Goal: Task Accomplishment & Management: Use online tool/utility

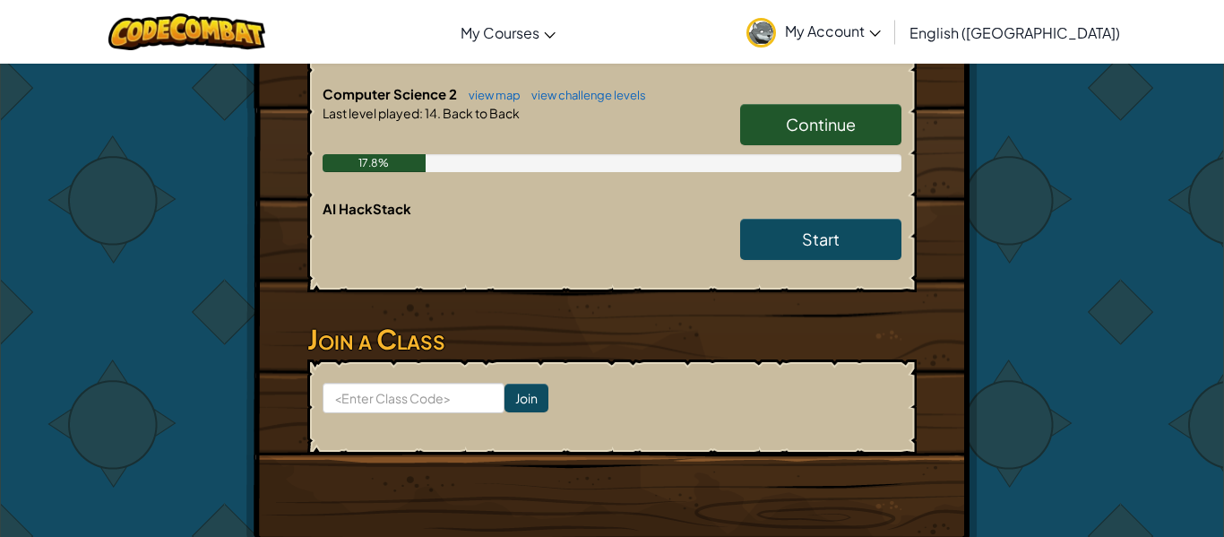
scroll to position [641, 0]
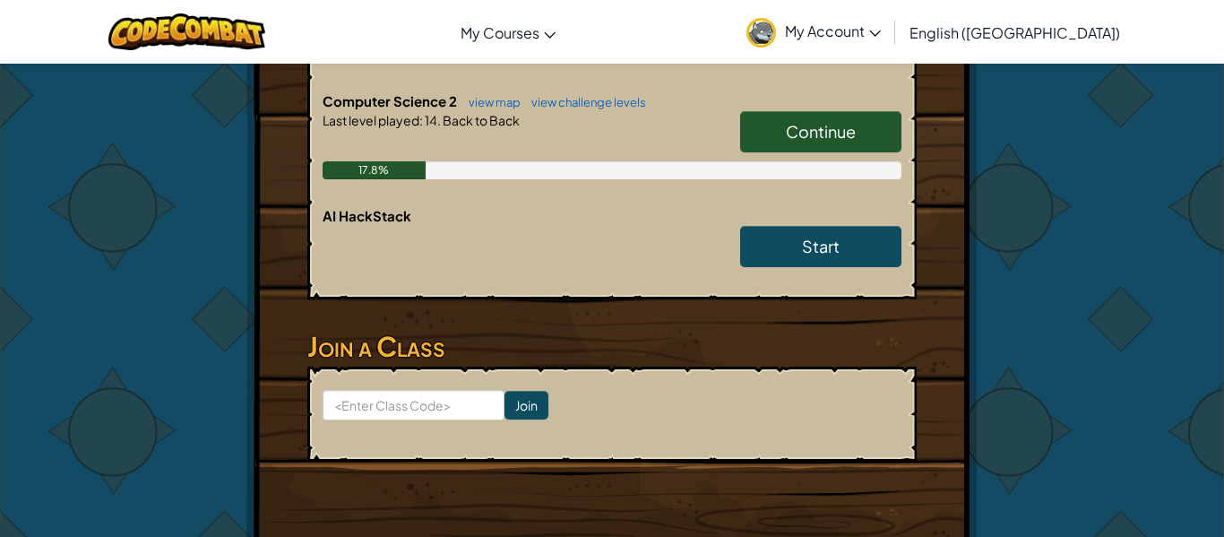
click at [819, 127] on span "Continue" at bounding box center [821, 131] width 70 height 21
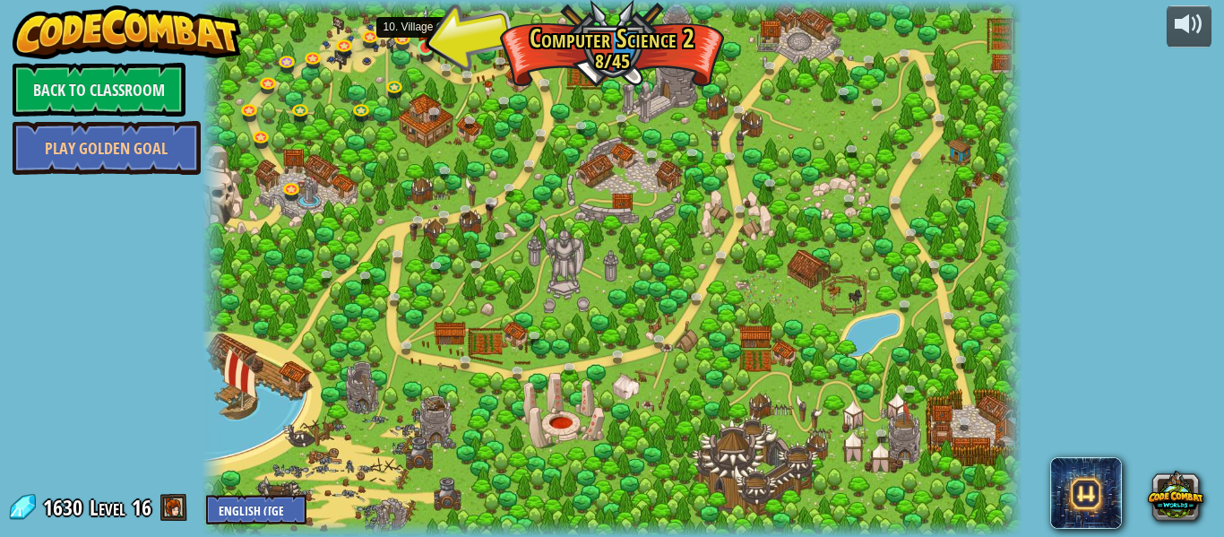
click at [419, 43] on img at bounding box center [426, 27] width 19 height 43
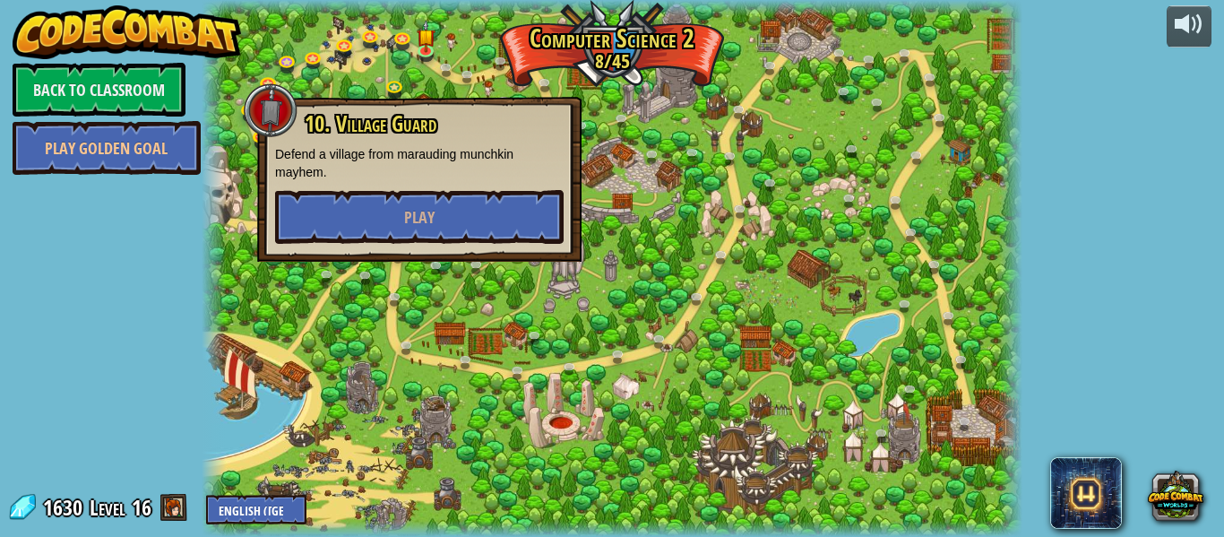
click at [350, 244] on div "10. Village Guard Defend a village from marauding munchkin mayhem. Play" at bounding box center [419, 179] width 324 height 165
click at [339, 226] on button "Play" at bounding box center [419, 217] width 289 height 54
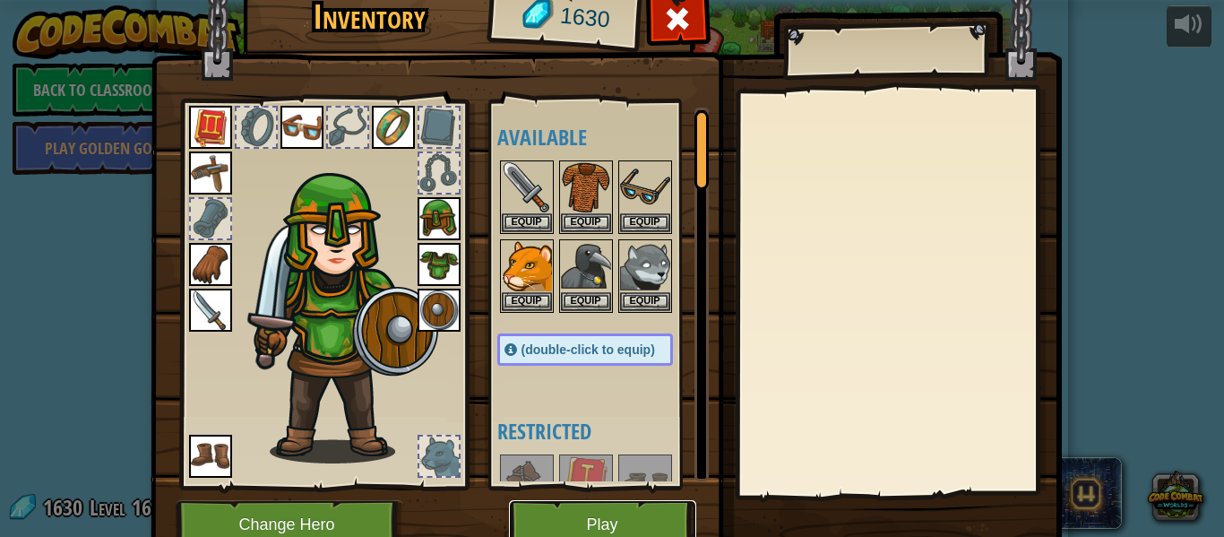
click at [578, 514] on button "Play" at bounding box center [602, 524] width 187 height 49
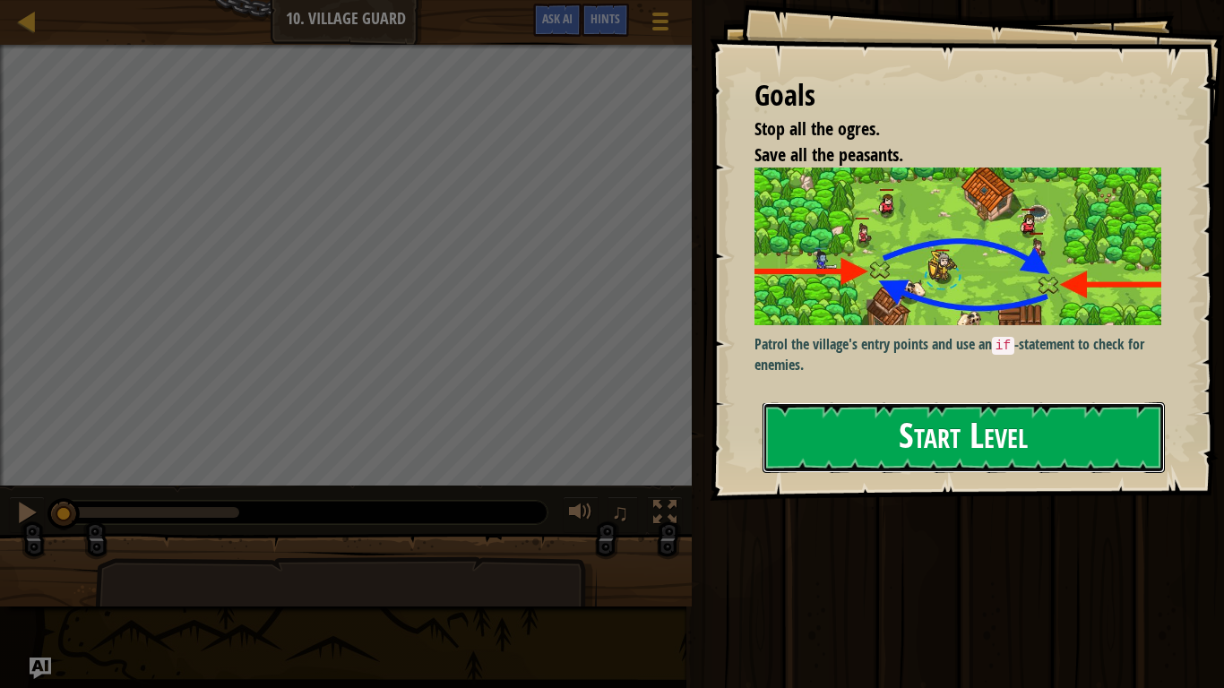
click at [890, 445] on button "Start Level" at bounding box center [964, 437] width 402 height 71
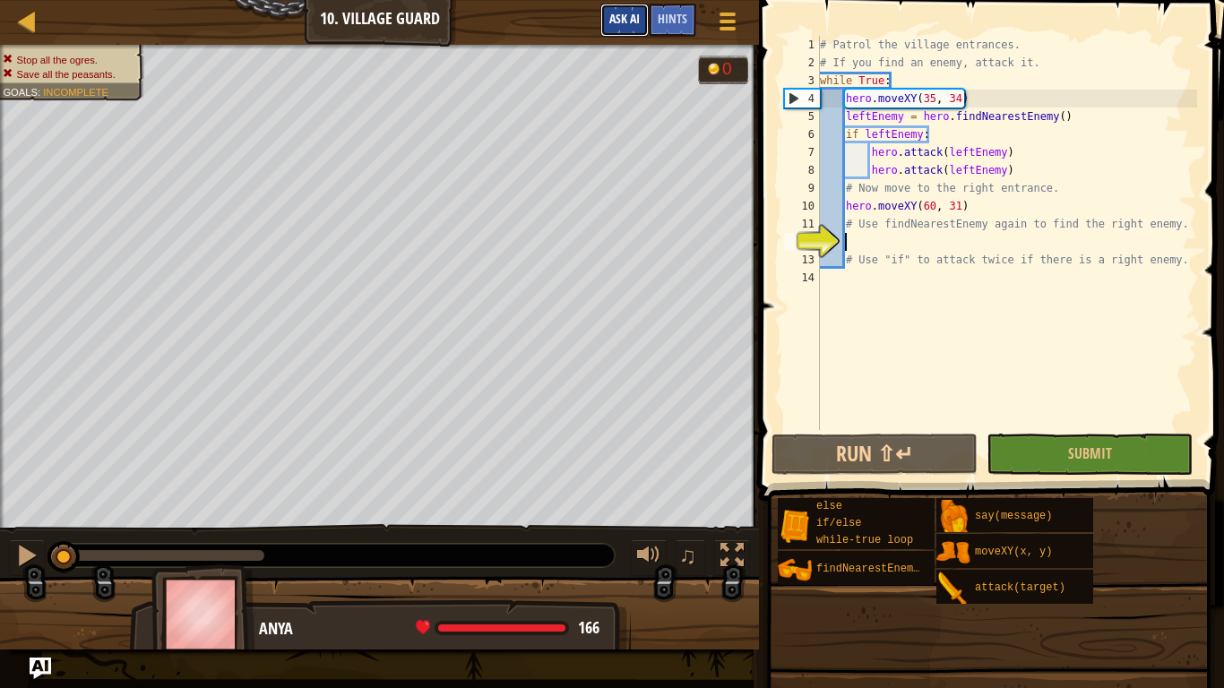
click at [613, 15] on span "Ask AI" at bounding box center [624, 18] width 30 height 17
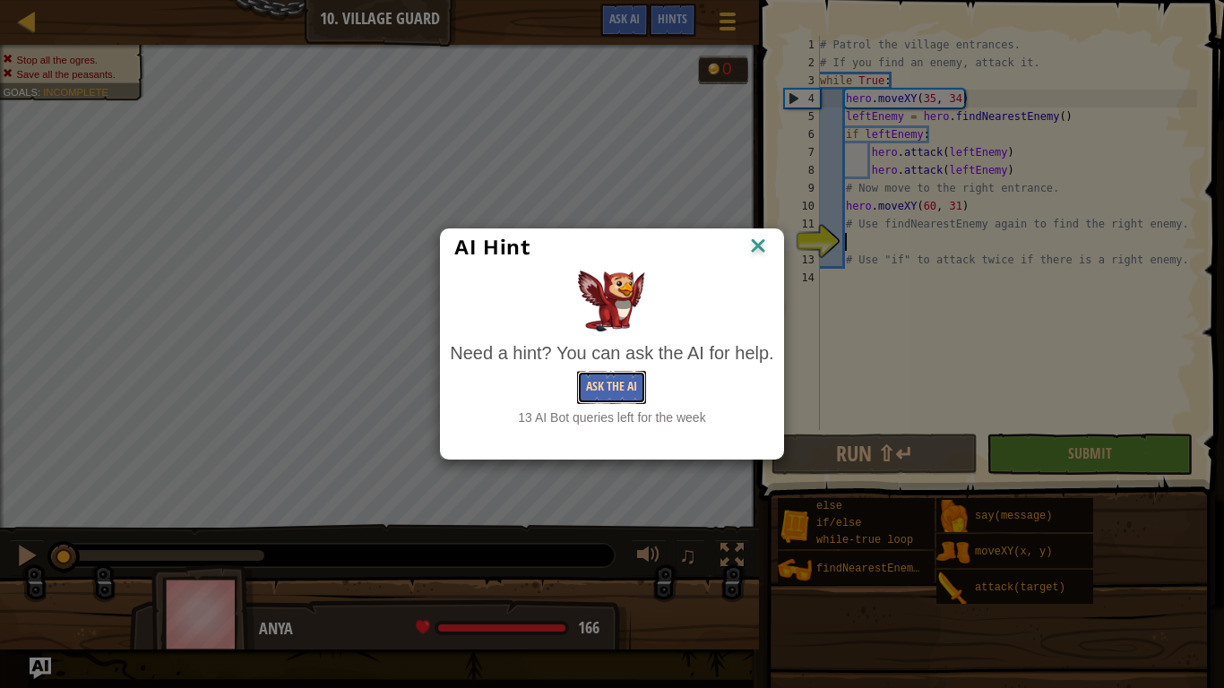
click at [621, 395] on button "Ask the AI" at bounding box center [611, 387] width 69 height 33
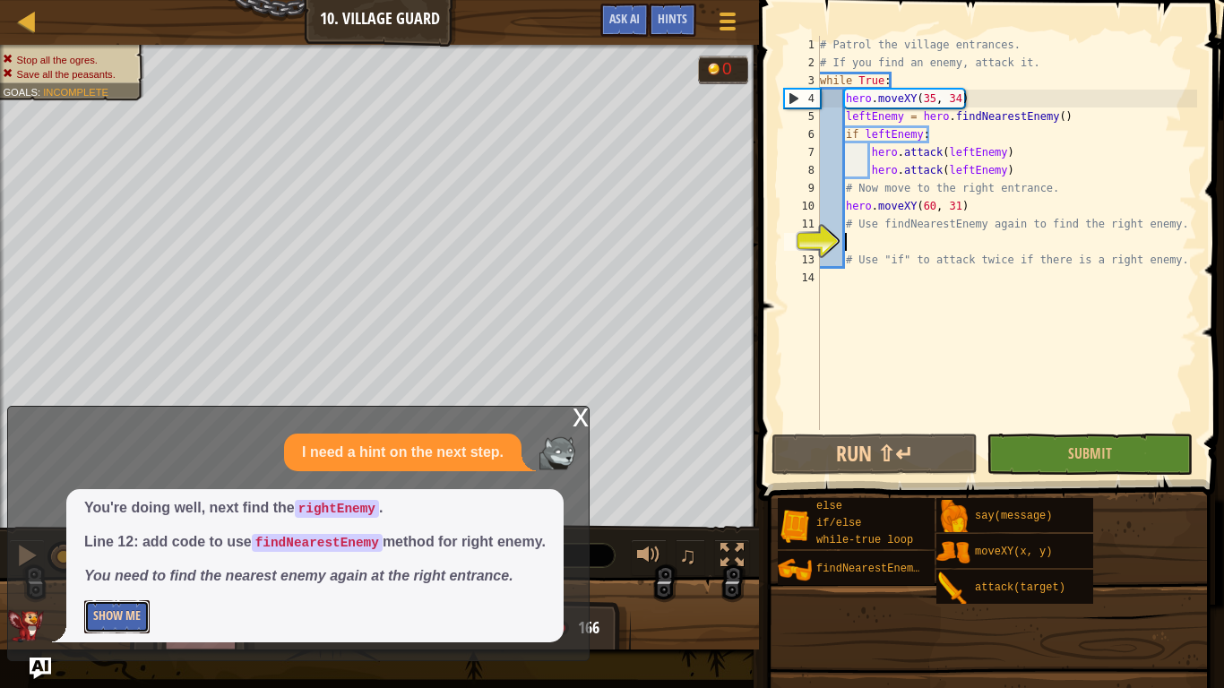
click at [95, 536] on button "Show Me" at bounding box center [116, 616] width 65 height 33
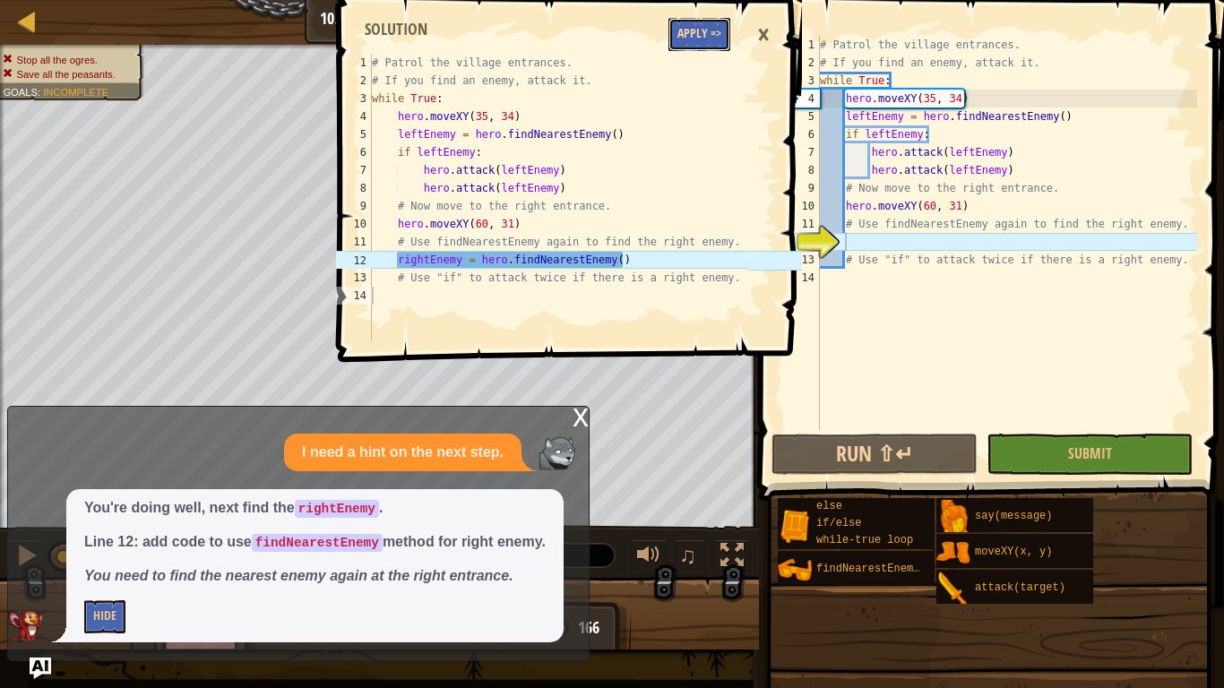
click at [709, 35] on button "Apply =>" at bounding box center [700, 34] width 62 height 33
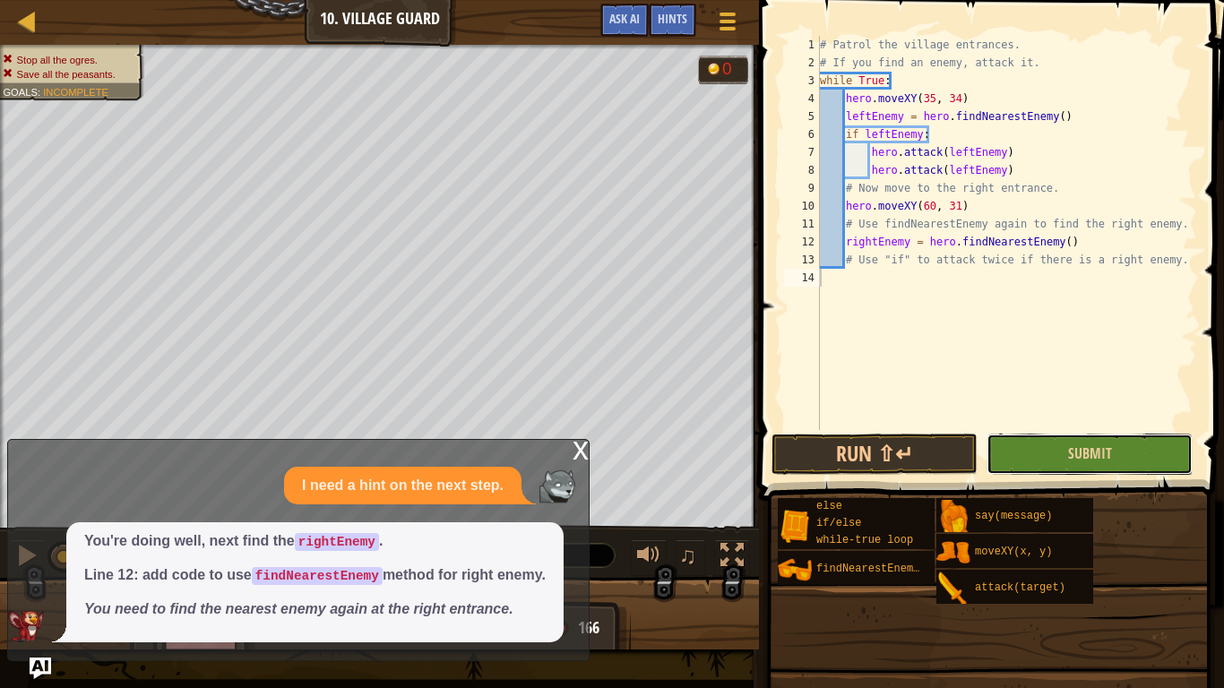
click at [1053, 447] on button "Submit" at bounding box center [1090, 454] width 206 height 41
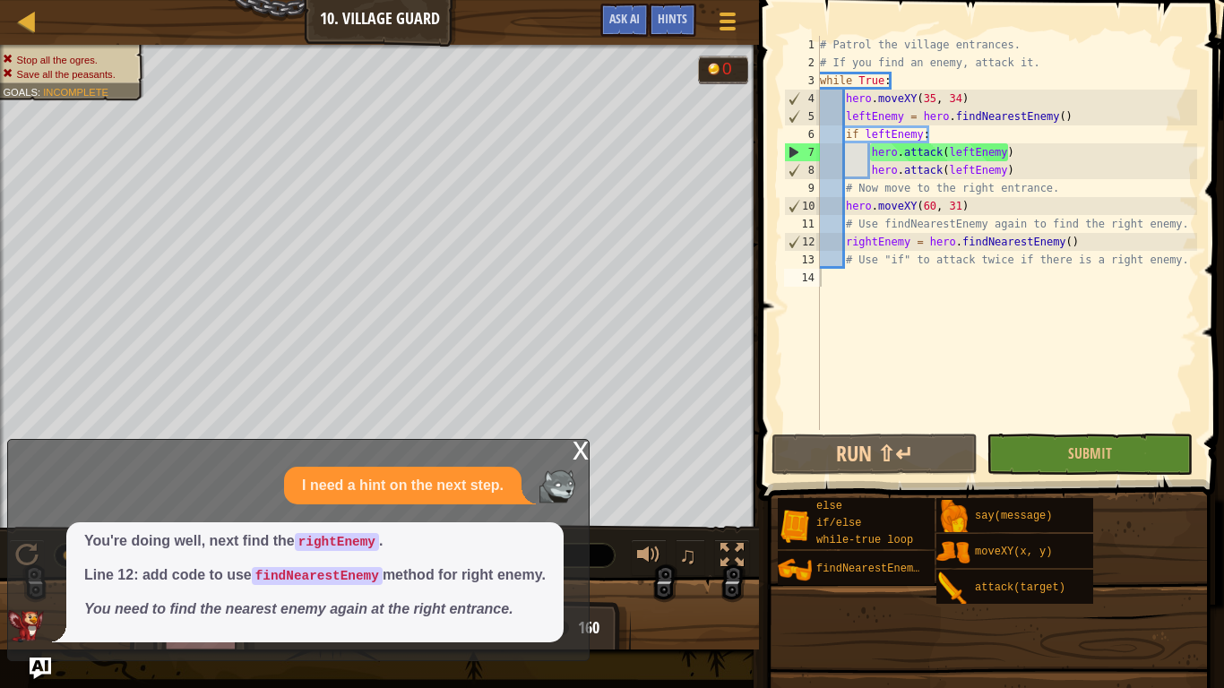
click at [583, 455] on div "x" at bounding box center [581, 449] width 16 height 18
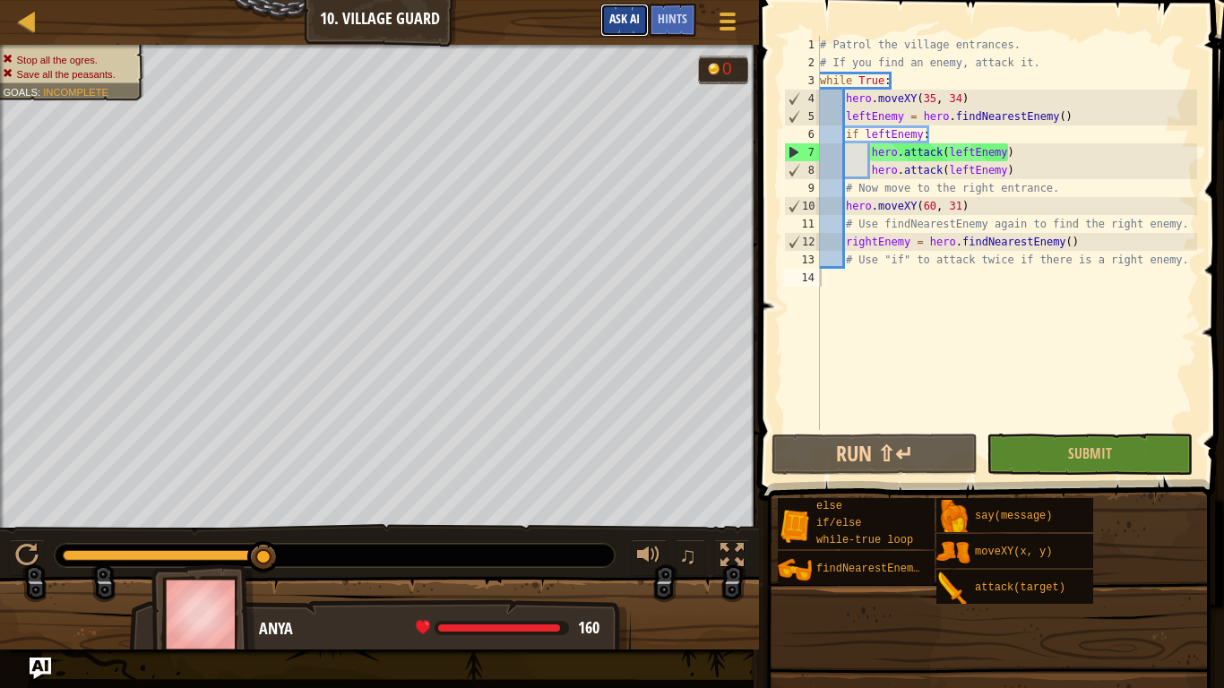
click at [633, 17] on span "Ask AI" at bounding box center [624, 18] width 30 height 17
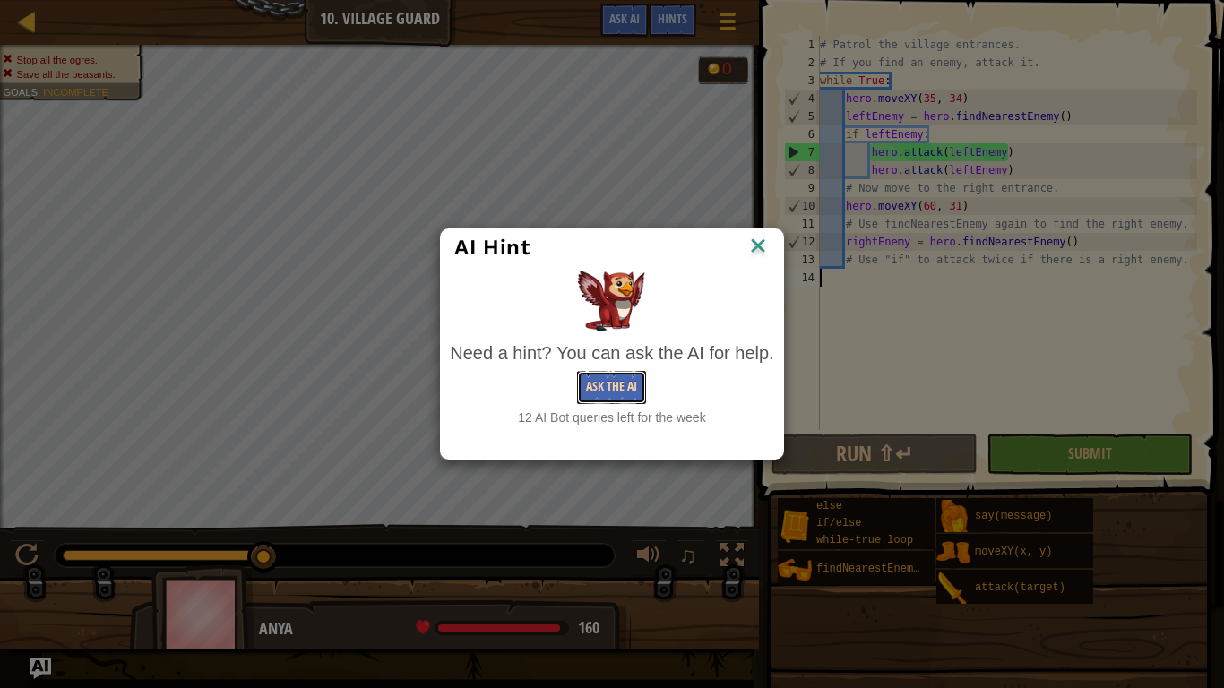
click at [614, 384] on button "Ask the AI" at bounding box center [611, 387] width 69 height 33
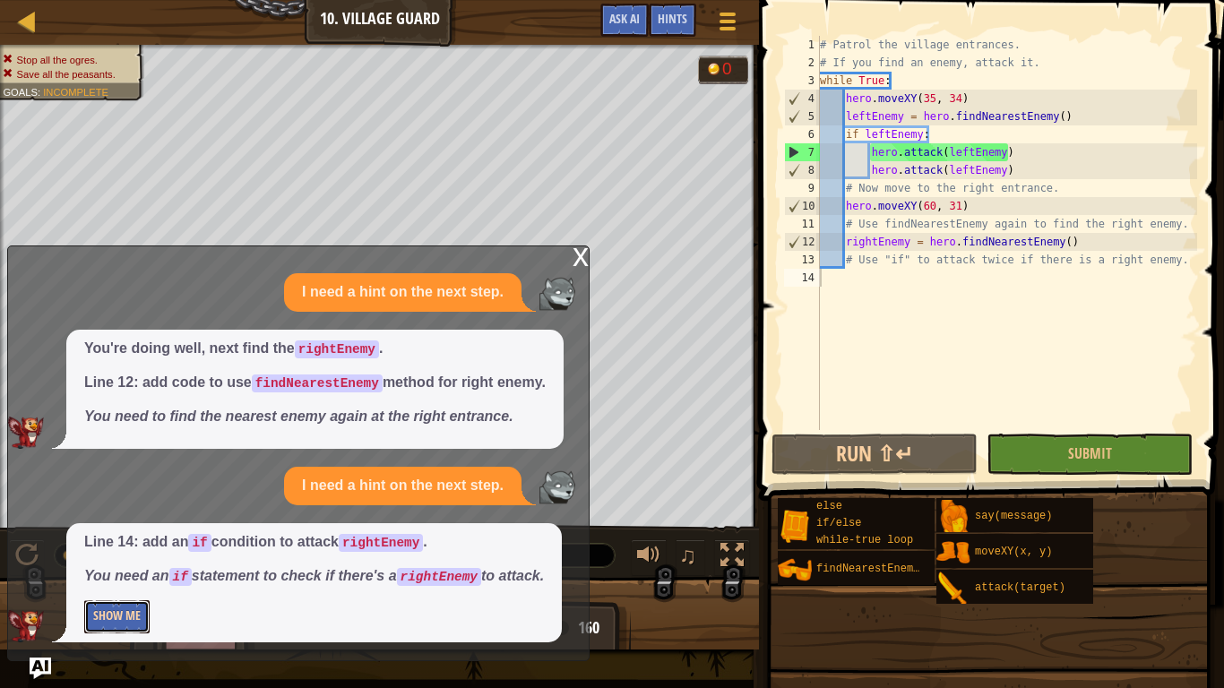
click at [143, 536] on button "Show Me" at bounding box center [116, 616] width 65 height 33
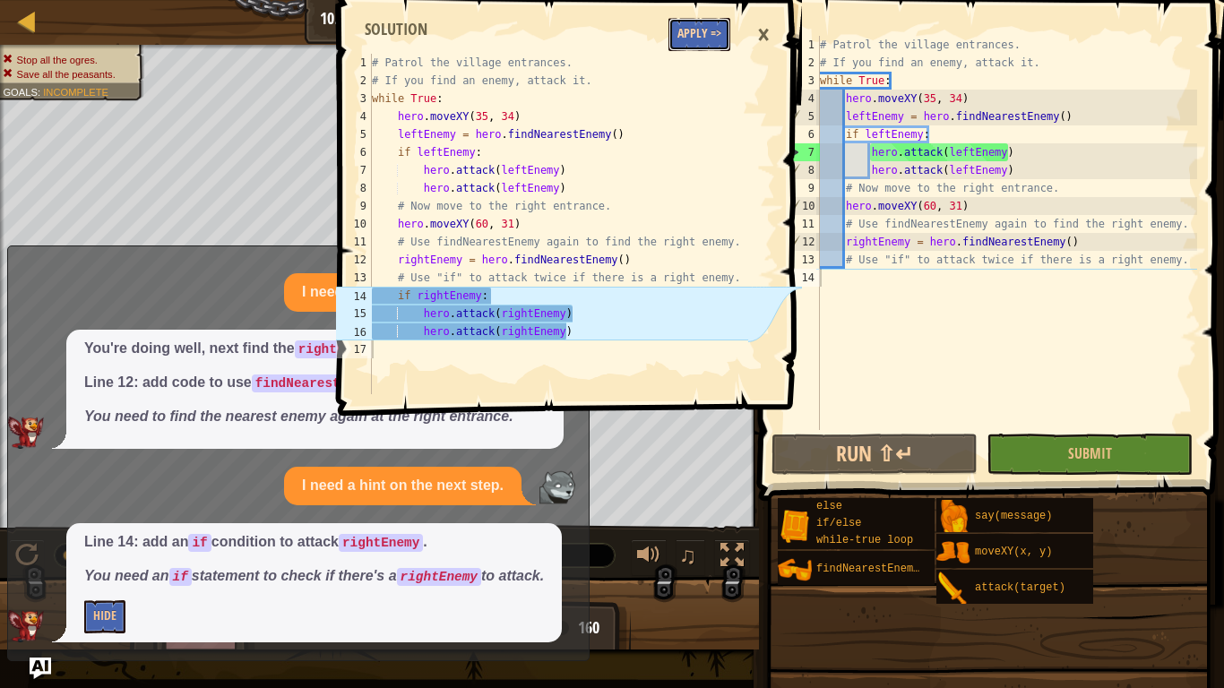
click at [709, 37] on button "Apply =>" at bounding box center [700, 34] width 62 height 33
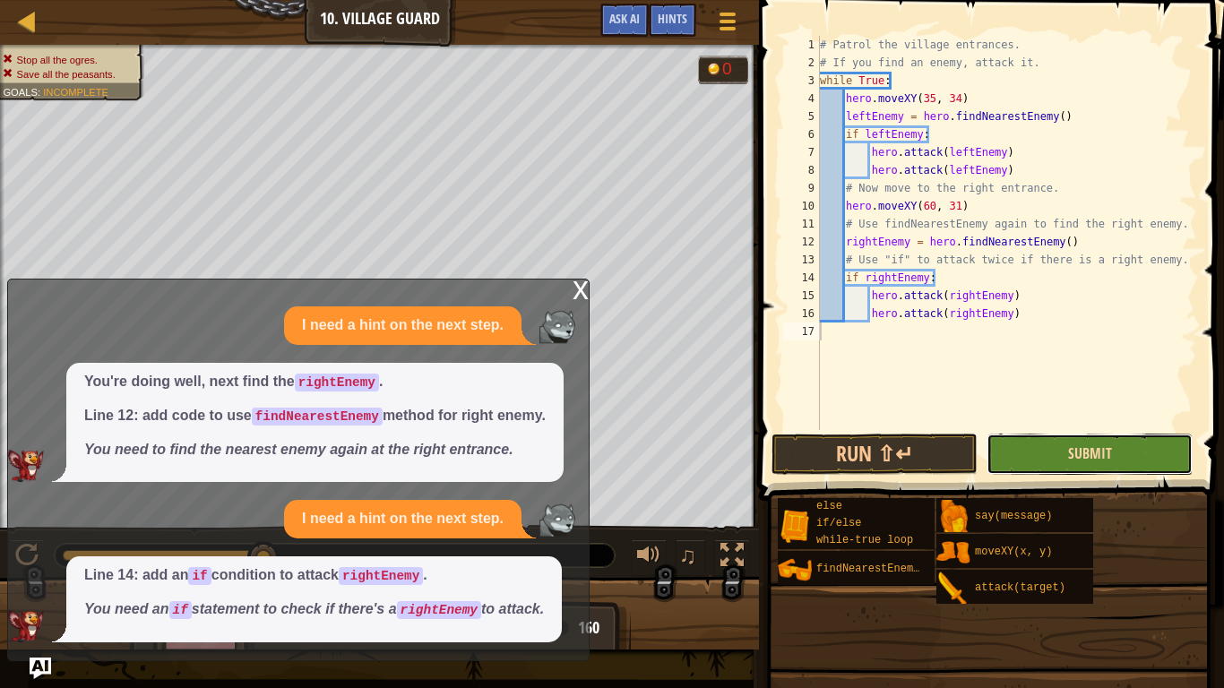
click at [1103, 446] on span "Submit" at bounding box center [1090, 454] width 44 height 20
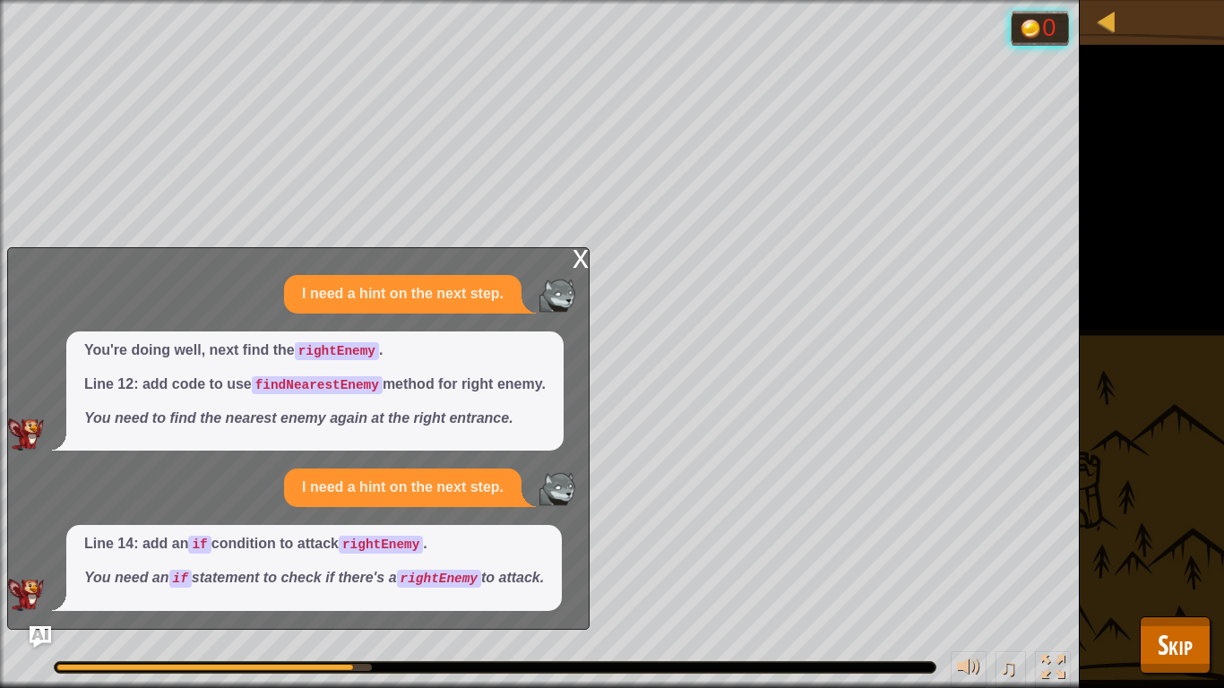
click at [575, 251] on div "x" at bounding box center [581, 257] width 16 height 18
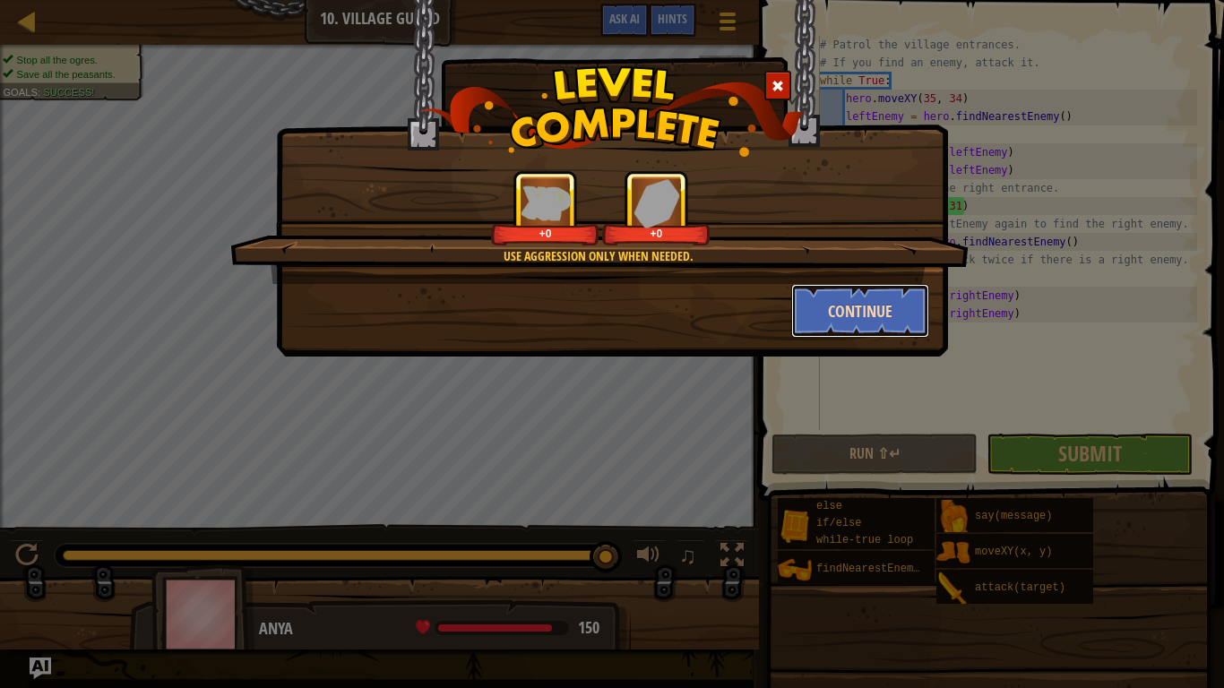
click at [807, 297] on button "Continue" at bounding box center [860, 311] width 139 height 54
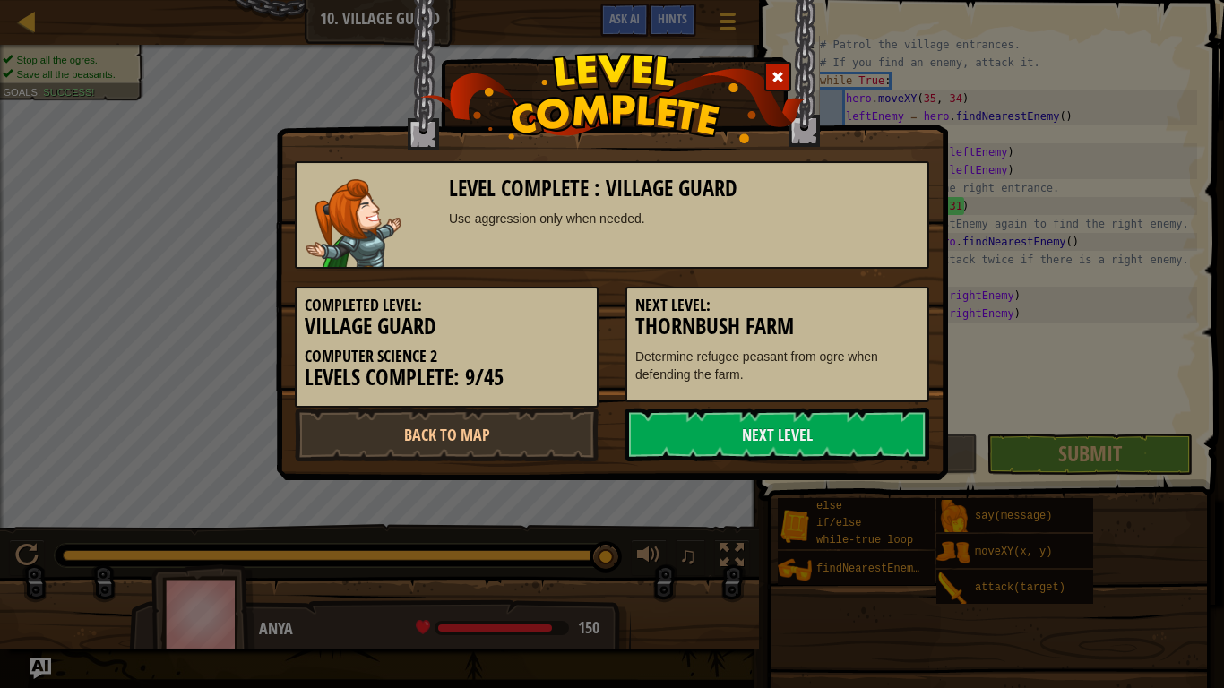
click at [838, 315] on h3 "Thornbush Farm" at bounding box center [777, 327] width 284 height 24
click at [814, 445] on link "Next Level" at bounding box center [778, 435] width 304 height 54
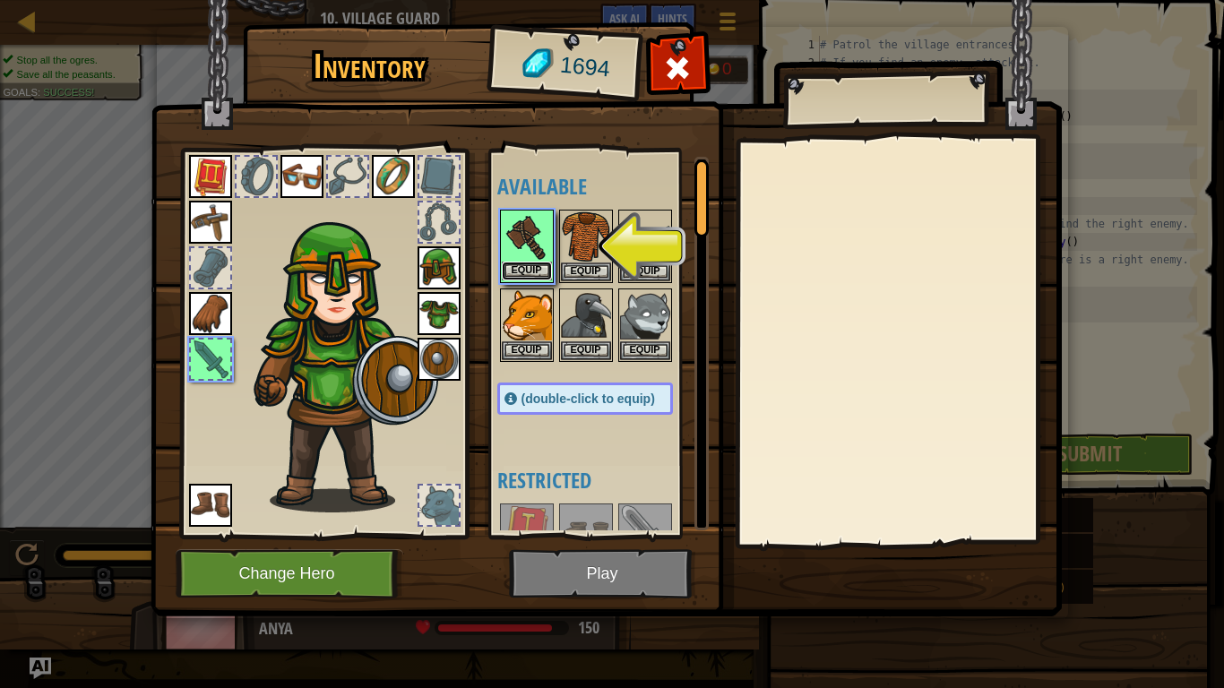
click at [523, 275] on button "Equip" at bounding box center [527, 271] width 50 height 19
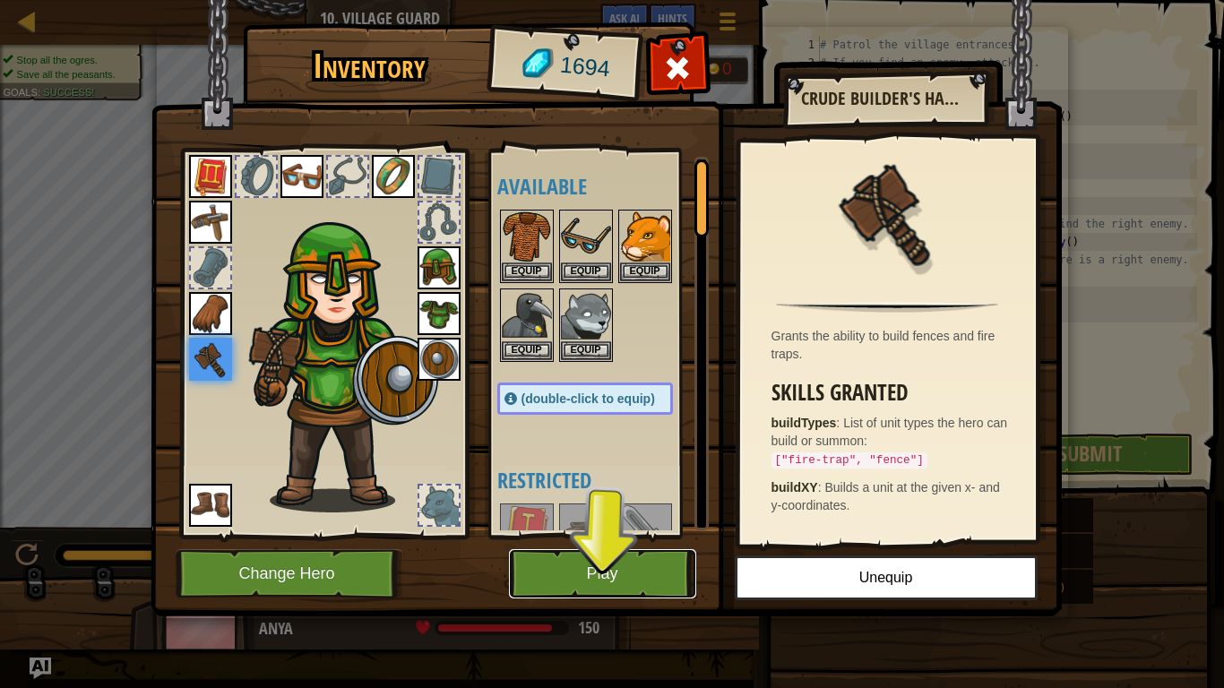
click at [619, 536] on button "Play" at bounding box center [602, 573] width 187 height 49
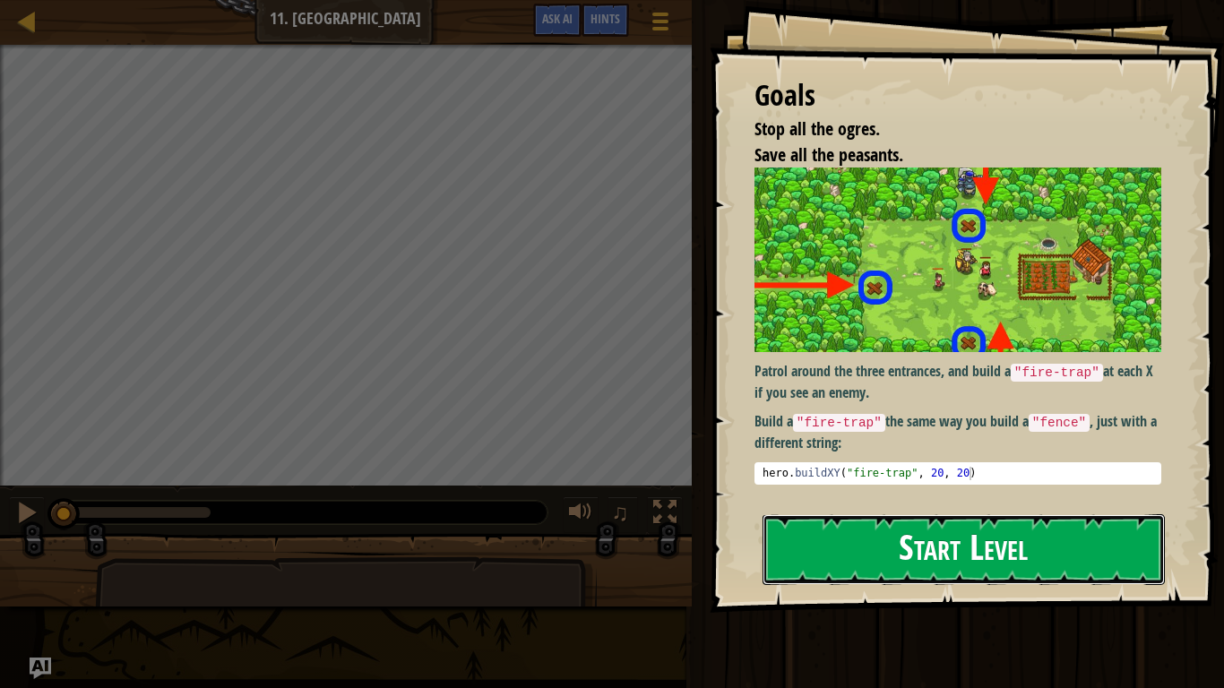
click at [982, 536] on button "Start Level" at bounding box center [964, 549] width 402 height 71
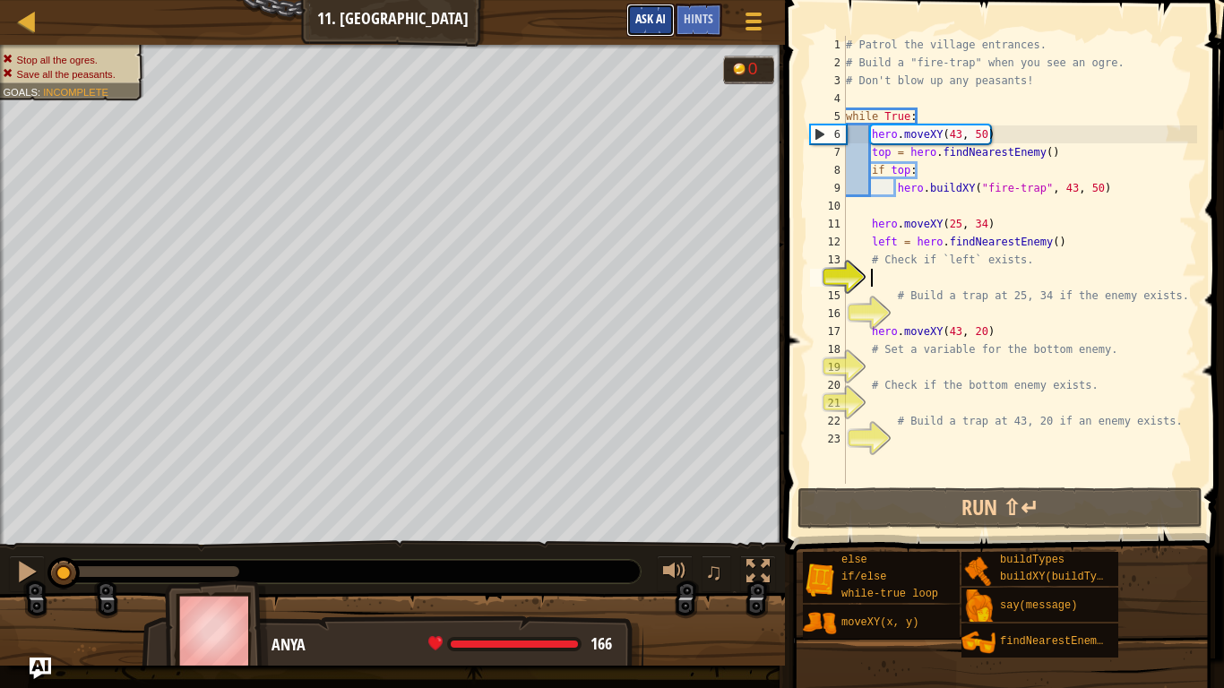
click at [654, 5] on button "Ask AI" at bounding box center [650, 20] width 48 height 33
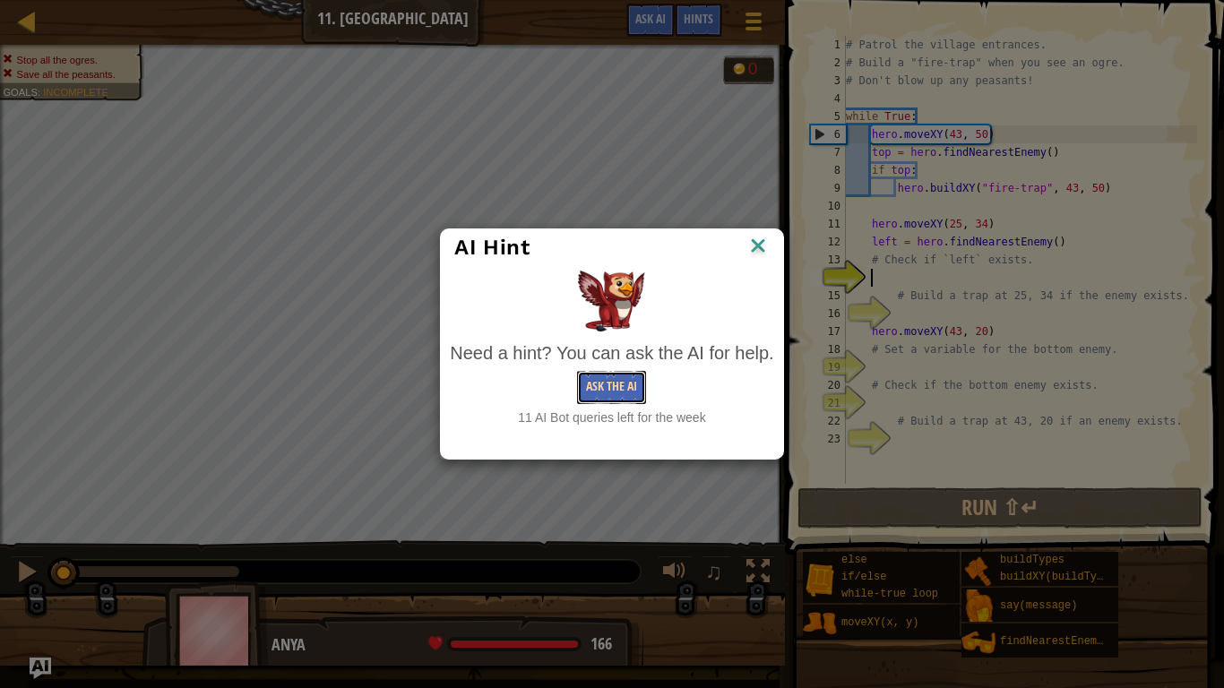
click at [610, 381] on button "Ask the AI" at bounding box center [611, 387] width 69 height 33
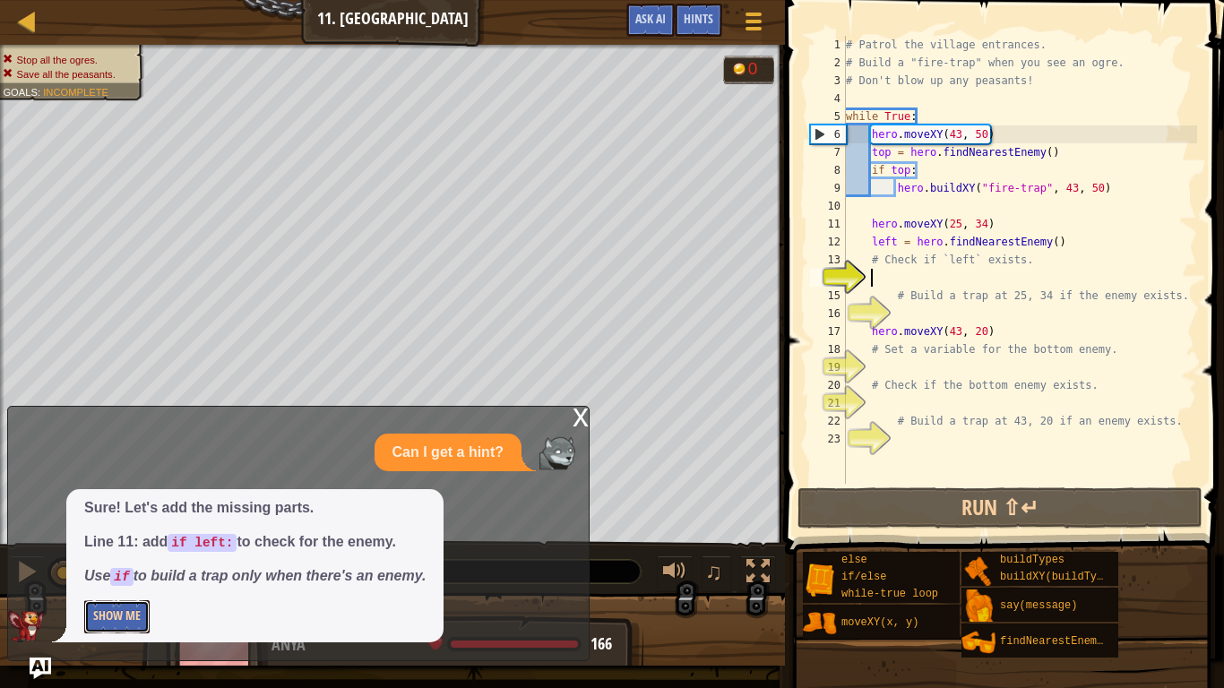
click at [128, 536] on button "Show Me" at bounding box center [116, 616] width 65 height 33
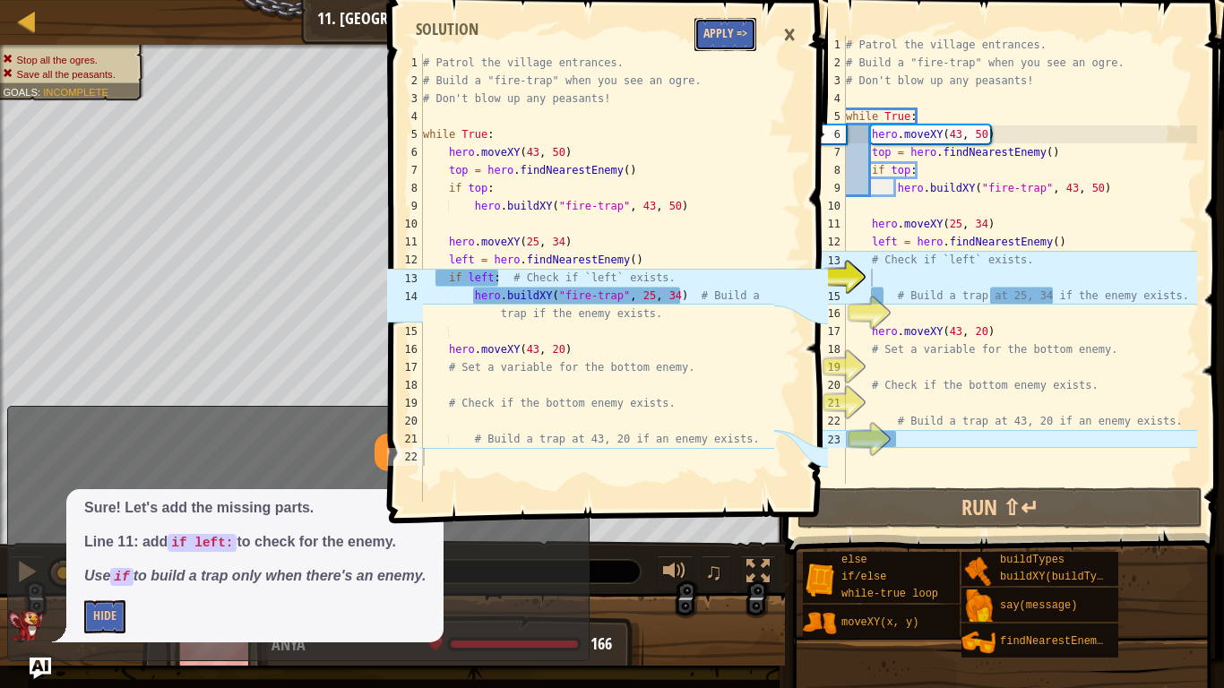
click at [740, 25] on button "Apply =>" at bounding box center [726, 34] width 62 height 33
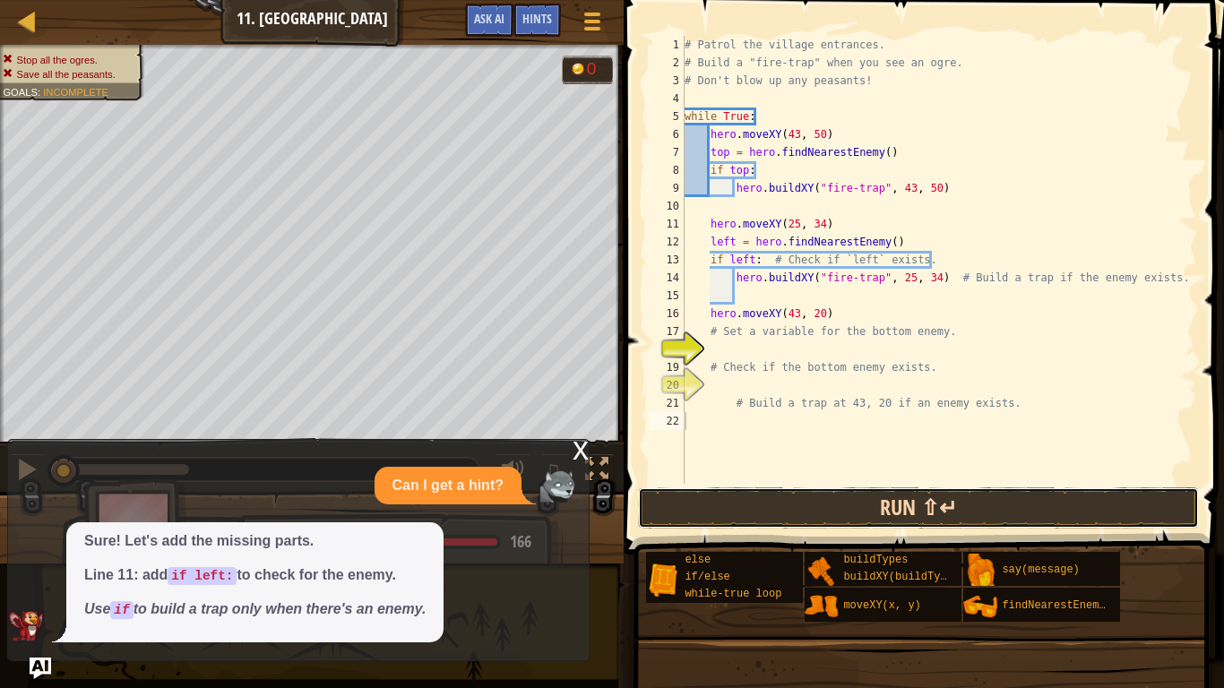
click at [994, 503] on button "Run ⇧↵" at bounding box center [919, 508] width 562 height 41
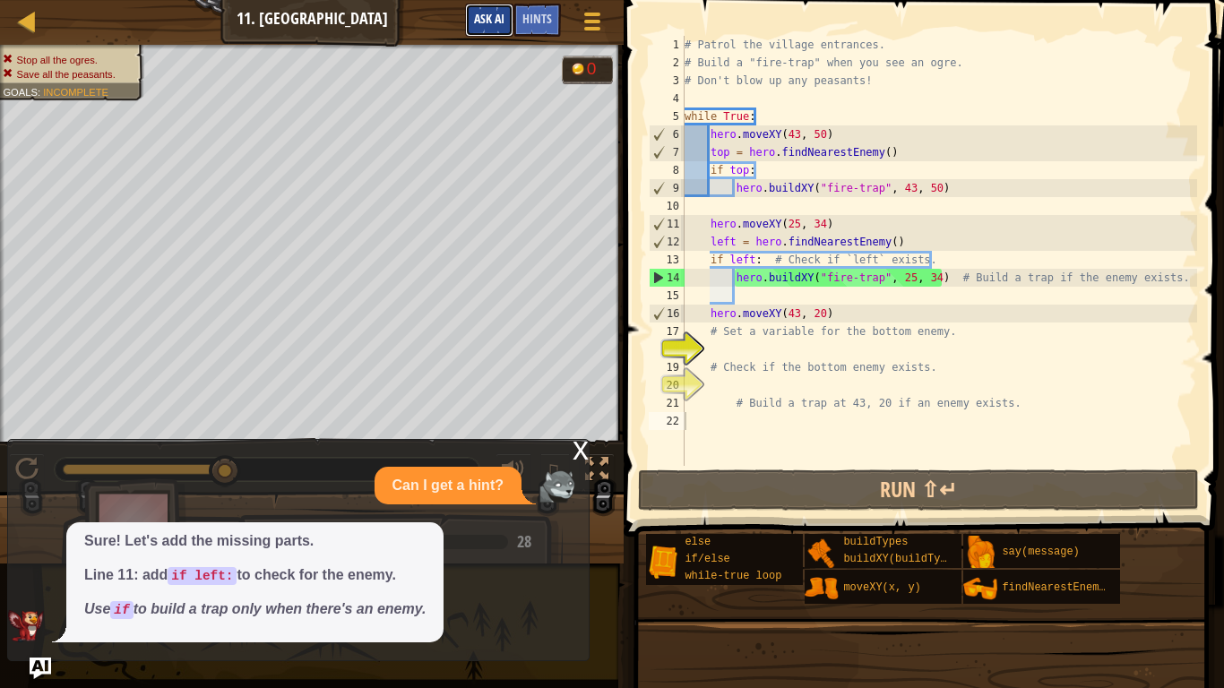
click at [467, 15] on button "Ask AI" at bounding box center [489, 20] width 48 height 33
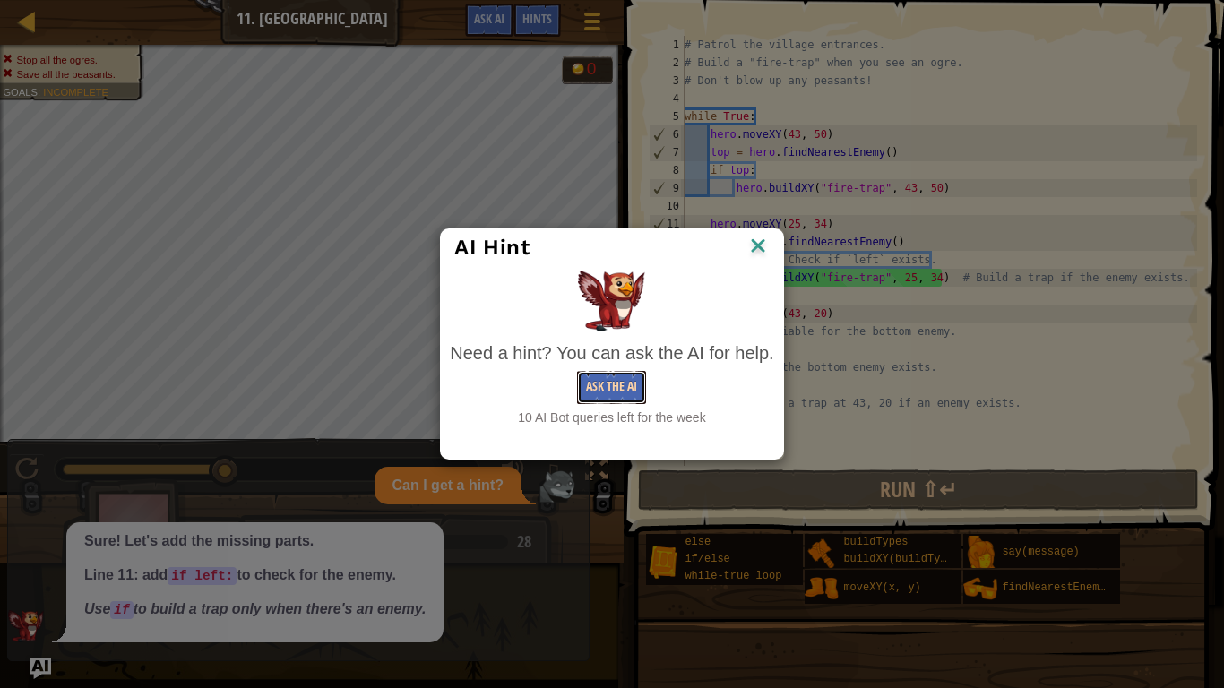
click at [619, 386] on button "Ask the AI" at bounding box center [611, 387] width 69 height 33
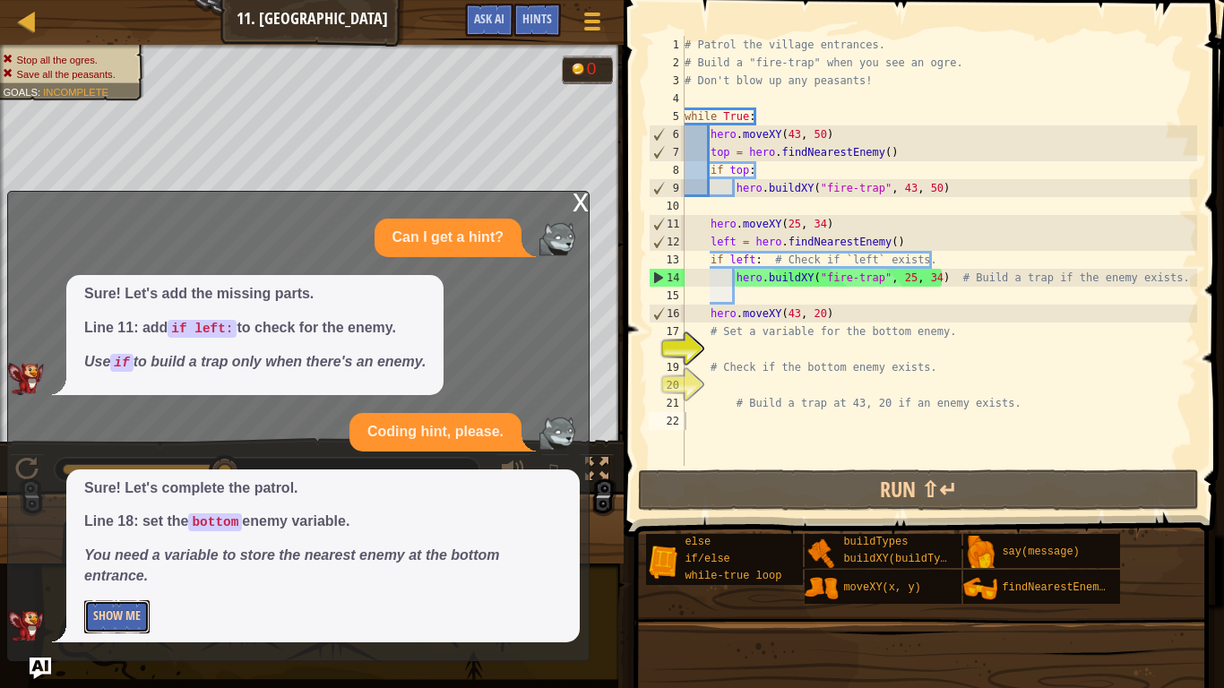
click at [102, 536] on button "Show Me" at bounding box center [116, 616] width 65 height 33
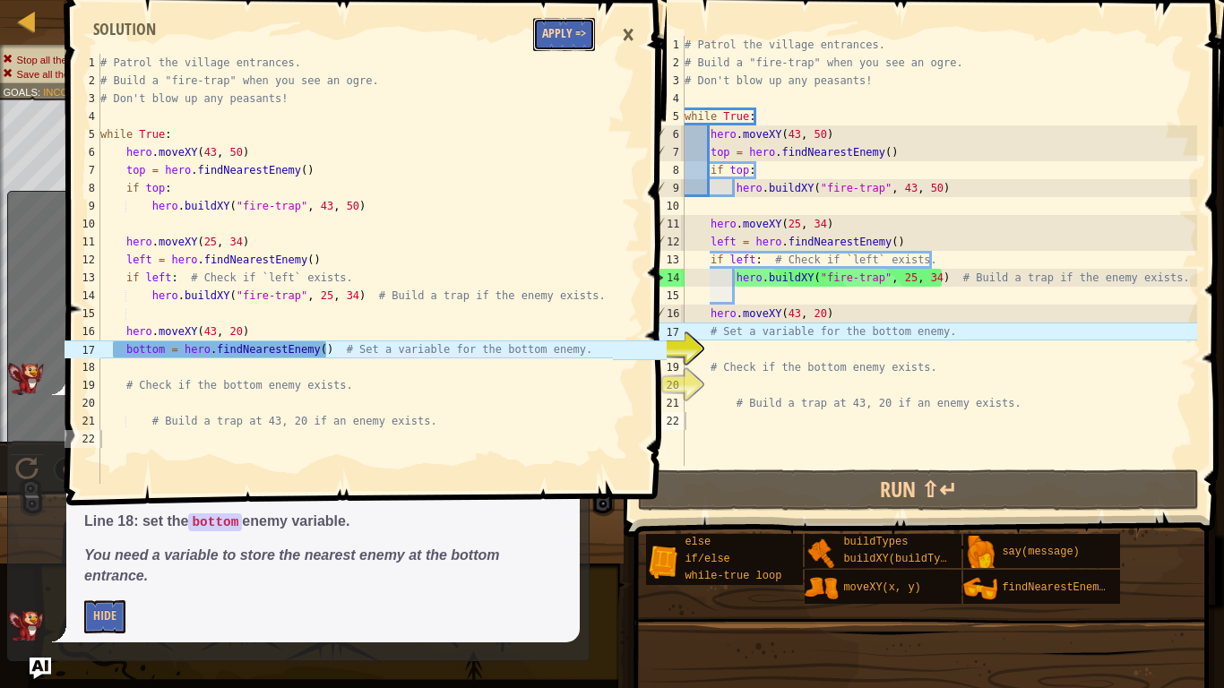
click at [552, 41] on button "Apply =>" at bounding box center [564, 34] width 62 height 33
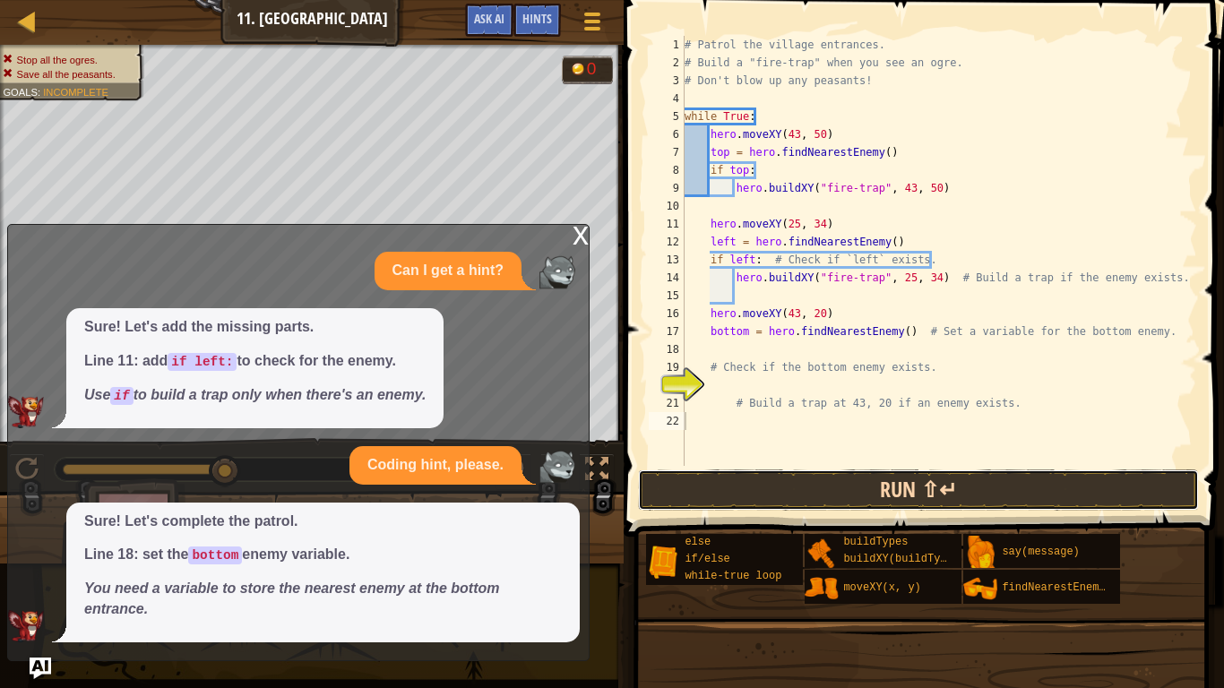
click at [788, 475] on button "Run ⇧↵" at bounding box center [919, 490] width 562 height 41
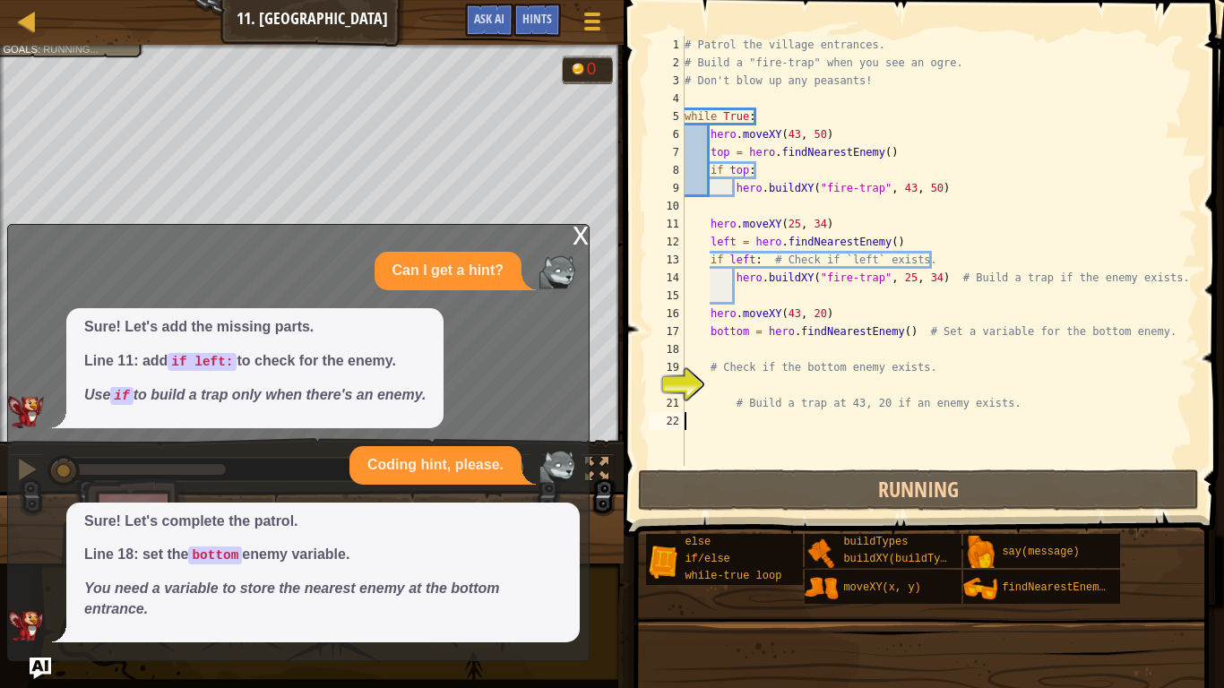
click at [583, 230] on div "x" at bounding box center [581, 234] width 16 height 18
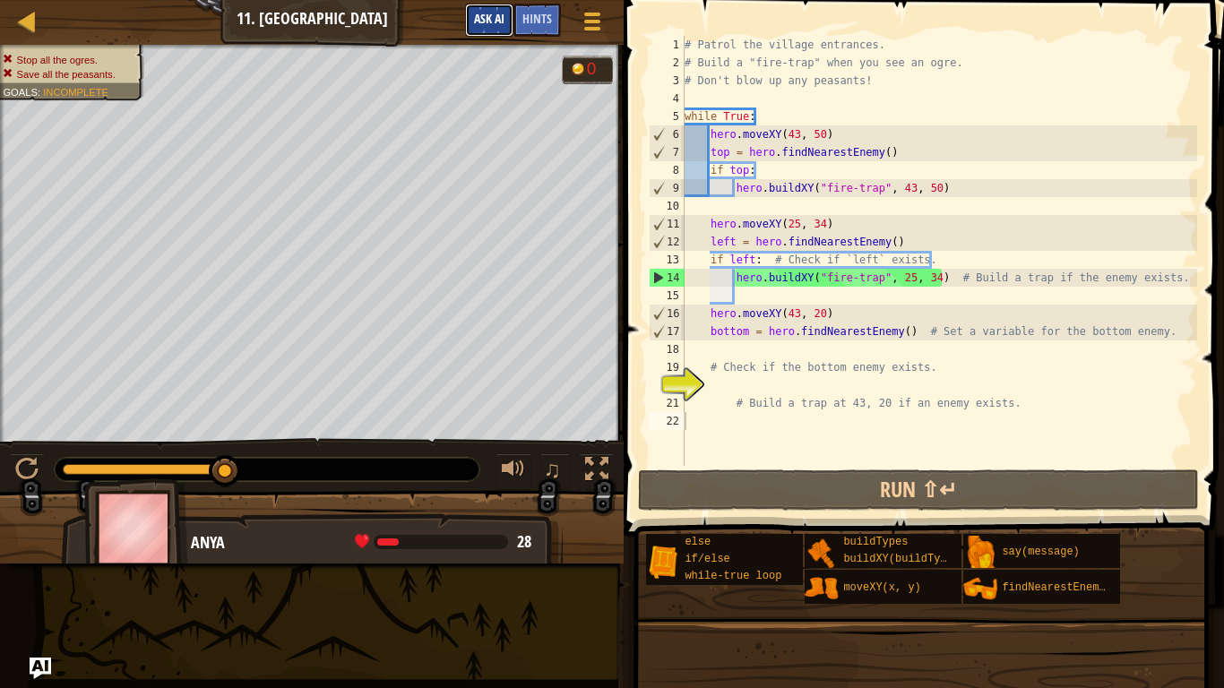
click at [482, 15] on span "Ask AI" at bounding box center [489, 18] width 30 height 17
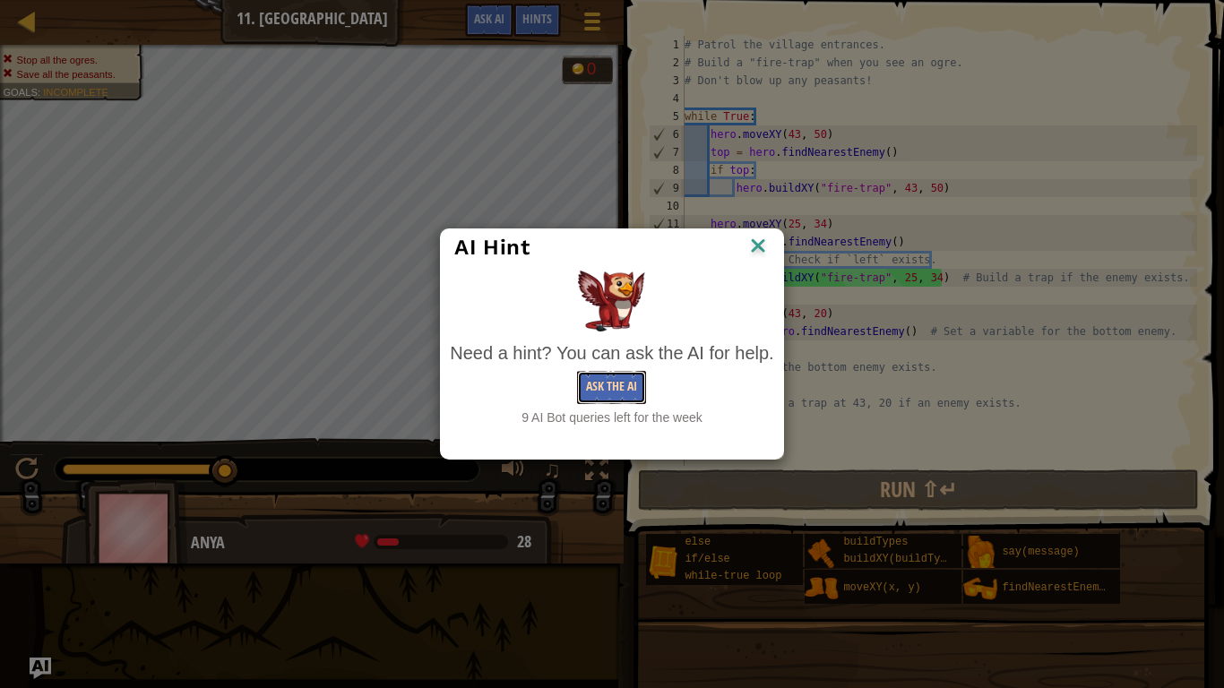
click at [592, 389] on button "Ask the AI" at bounding box center [611, 387] width 69 height 33
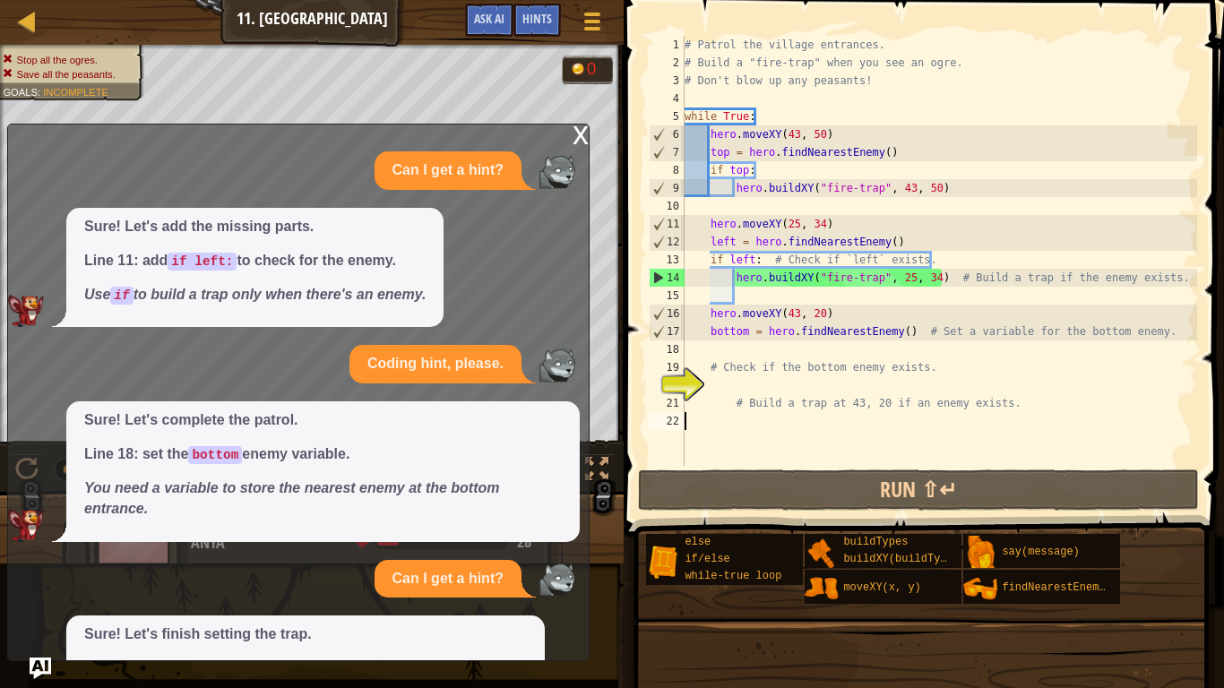
scroll to position [130, 0]
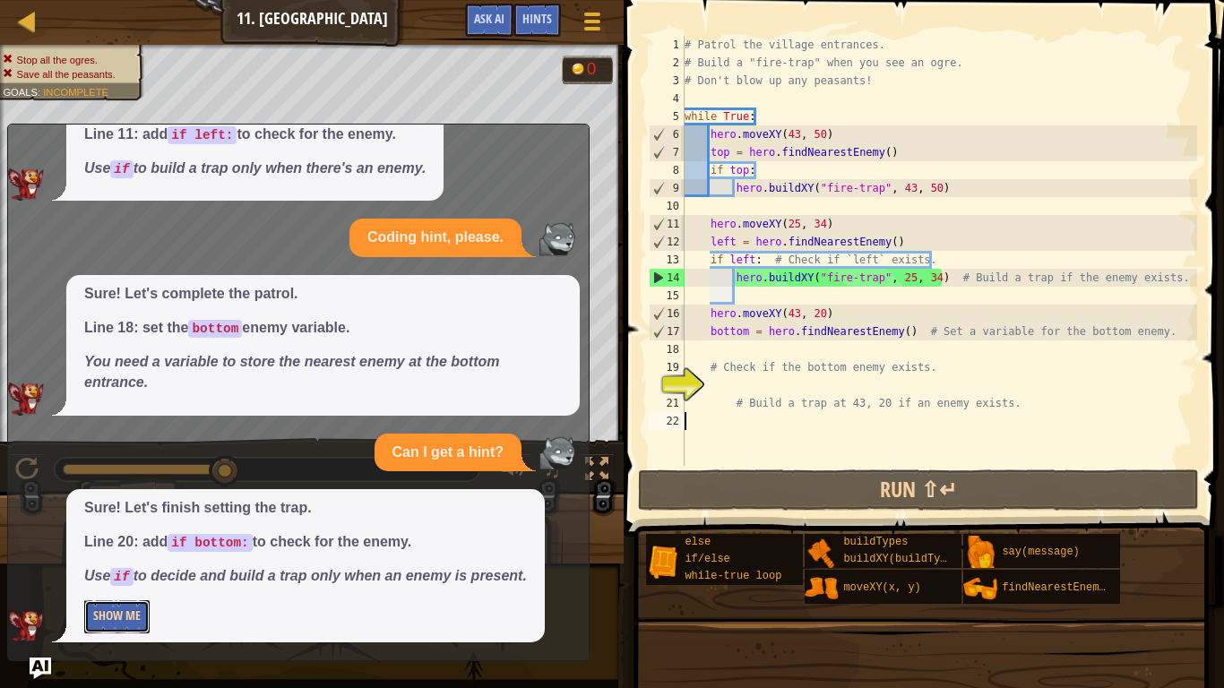
click at [126, 536] on button "Show Me" at bounding box center [116, 616] width 65 height 33
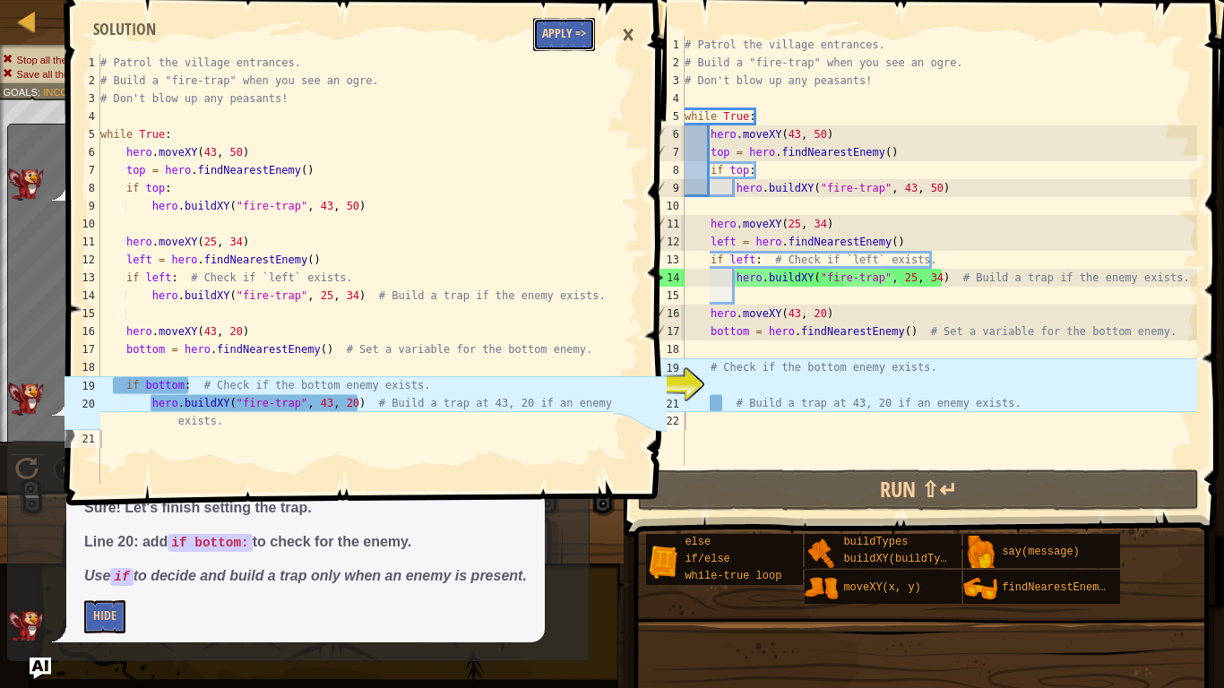
click at [557, 36] on button "Apply =>" at bounding box center [564, 34] width 62 height 33
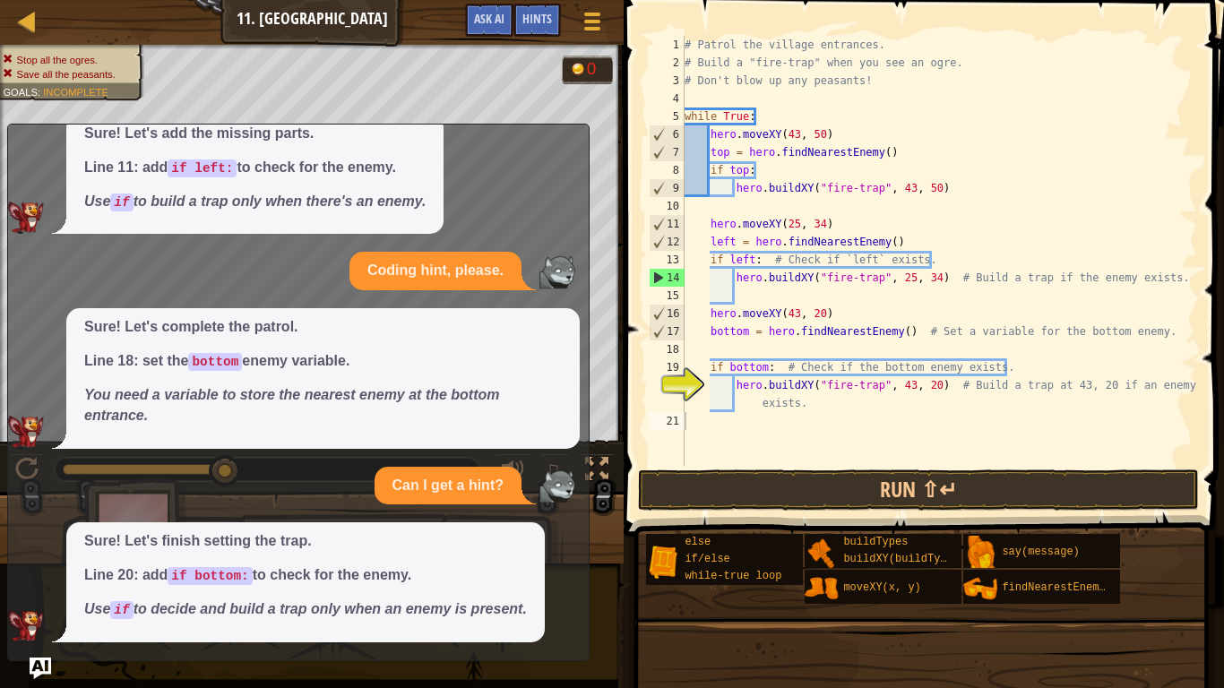
scroll to position [97, 0]
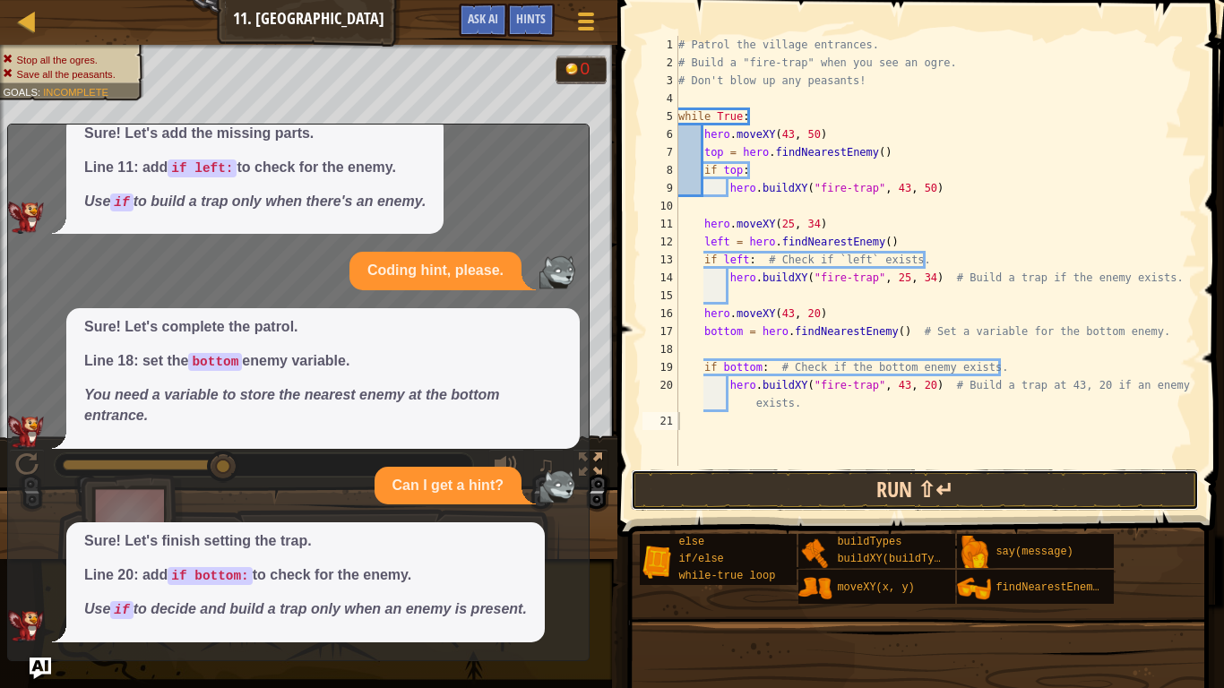
click at [872, 496] on button "Run ⇧↵" at bounding box center [915, 490] width 568 height 41
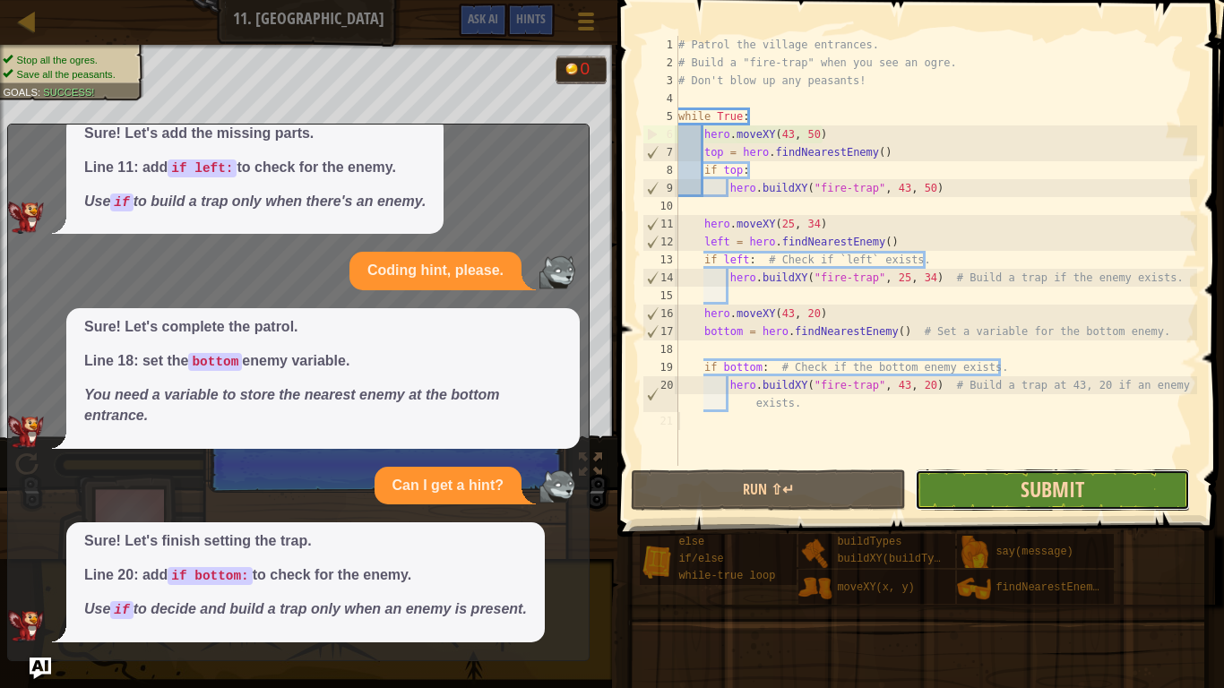
click at [1023, 500] on span "Submit" at bounding box center [1053, 489] width 64 height 29
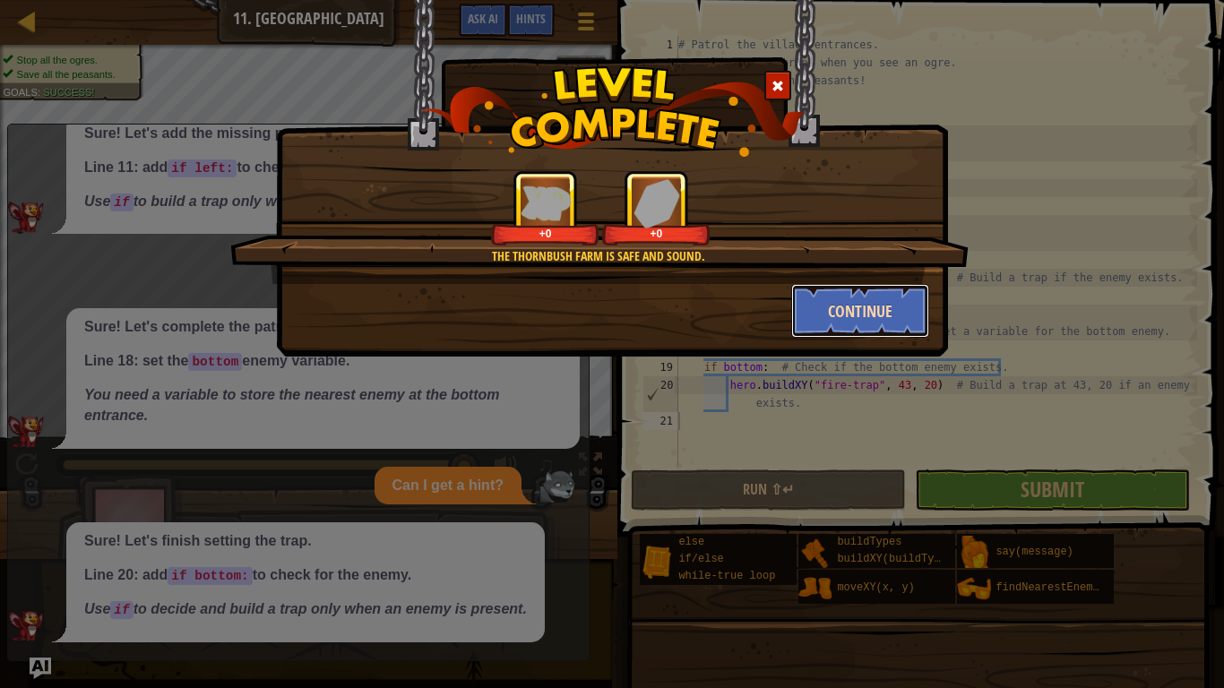
click at [816, 302] on button "Continue" at bounding box center [860, 311] width 139 height 54
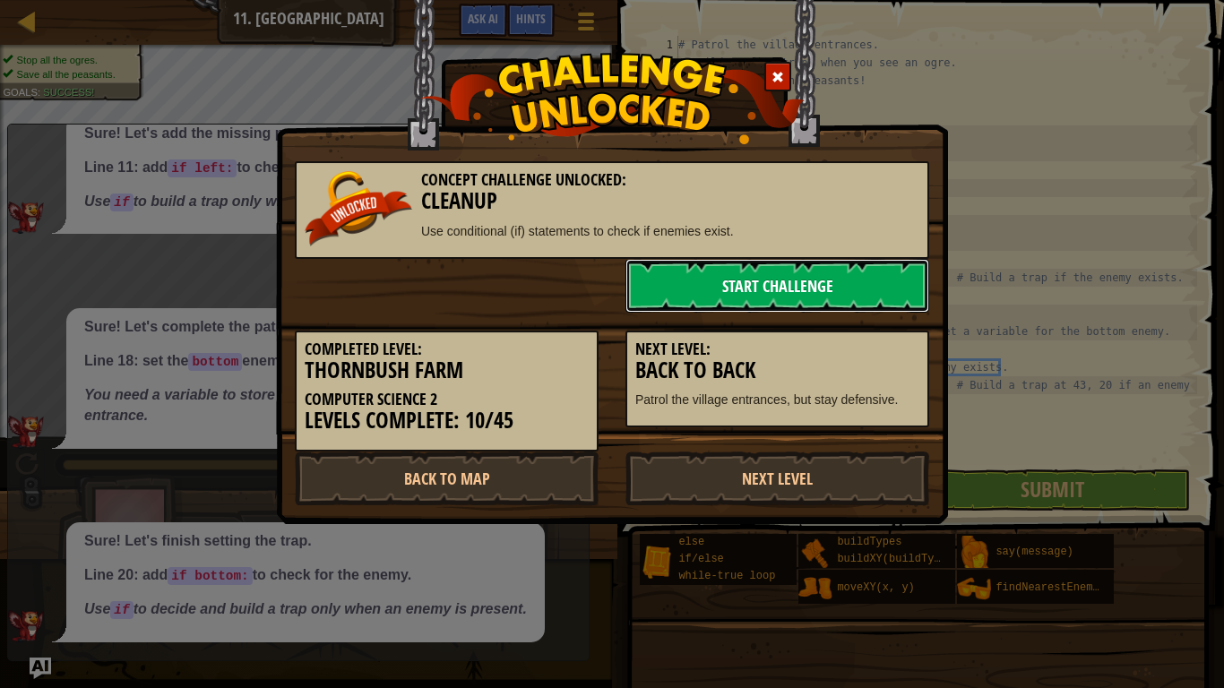
click at [802, 291] on link "Start Challenge" at bounding box center [778, 286] width 304 height 54
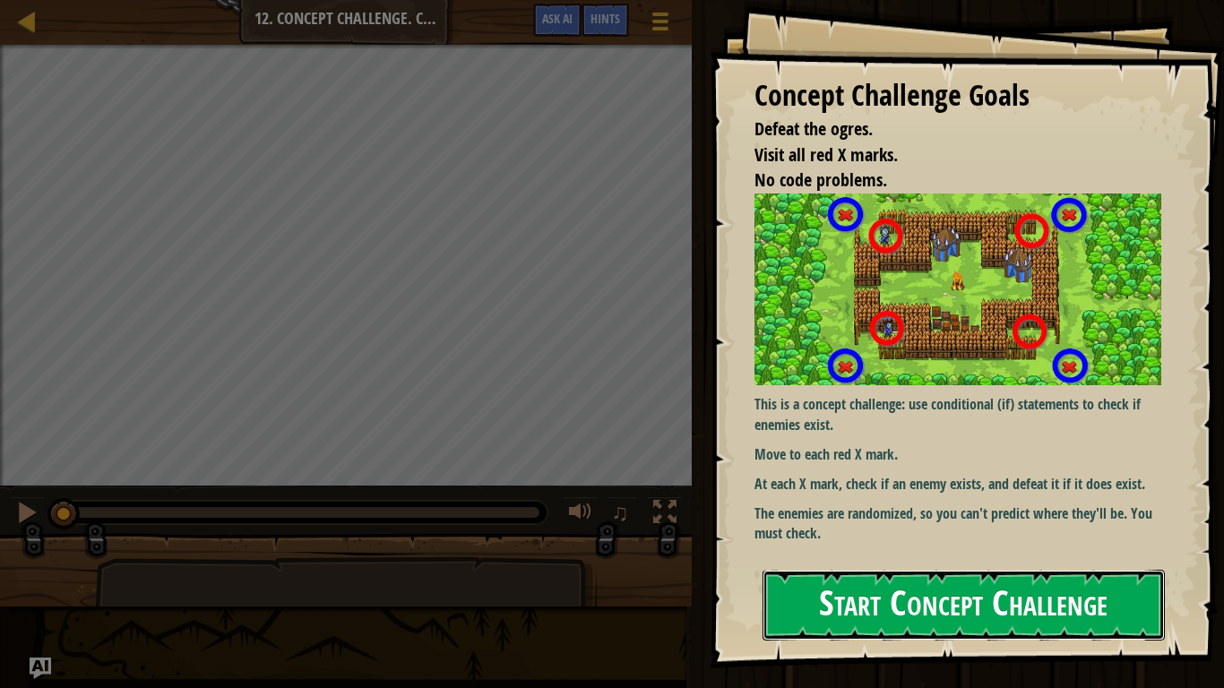
click at [951, 536] on button "Start Concept Challenge" at bounding box center [964, 605] width 402 height 71
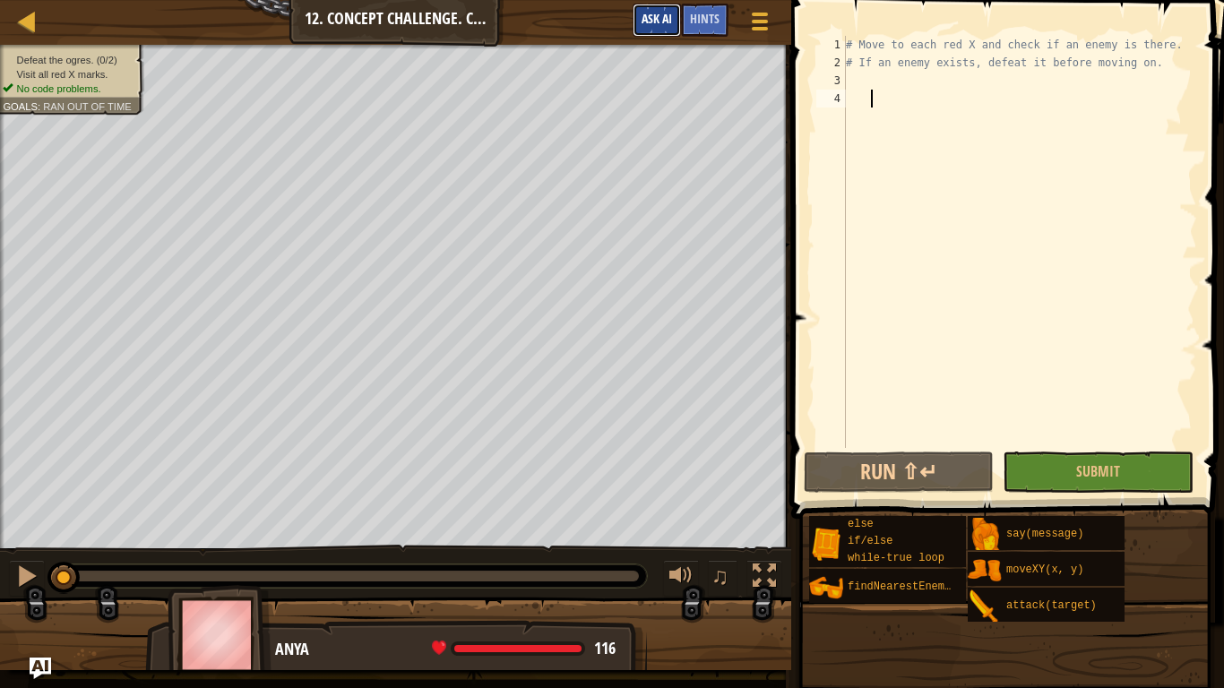
click at [680, 5] on button "Ask AI" at bounding box center [657, 20] width 48 height 33
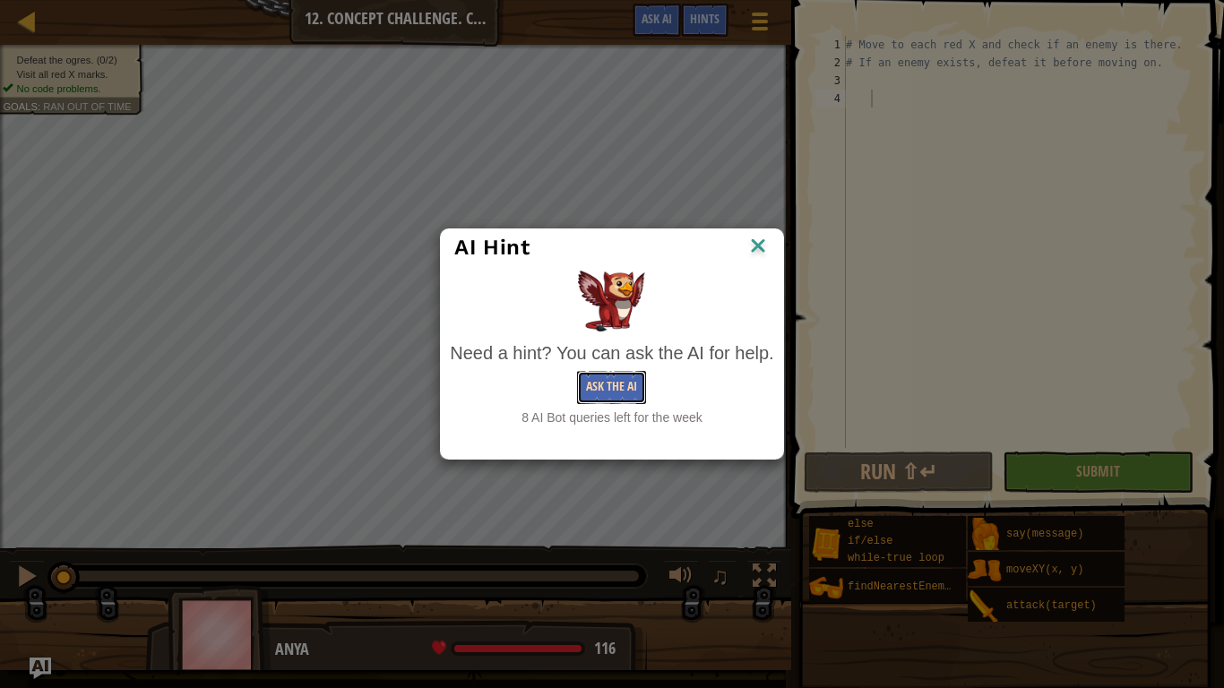
click at [629, 379] on button "Ask the AI" at bounding box center [611, 387] width 69 height 33
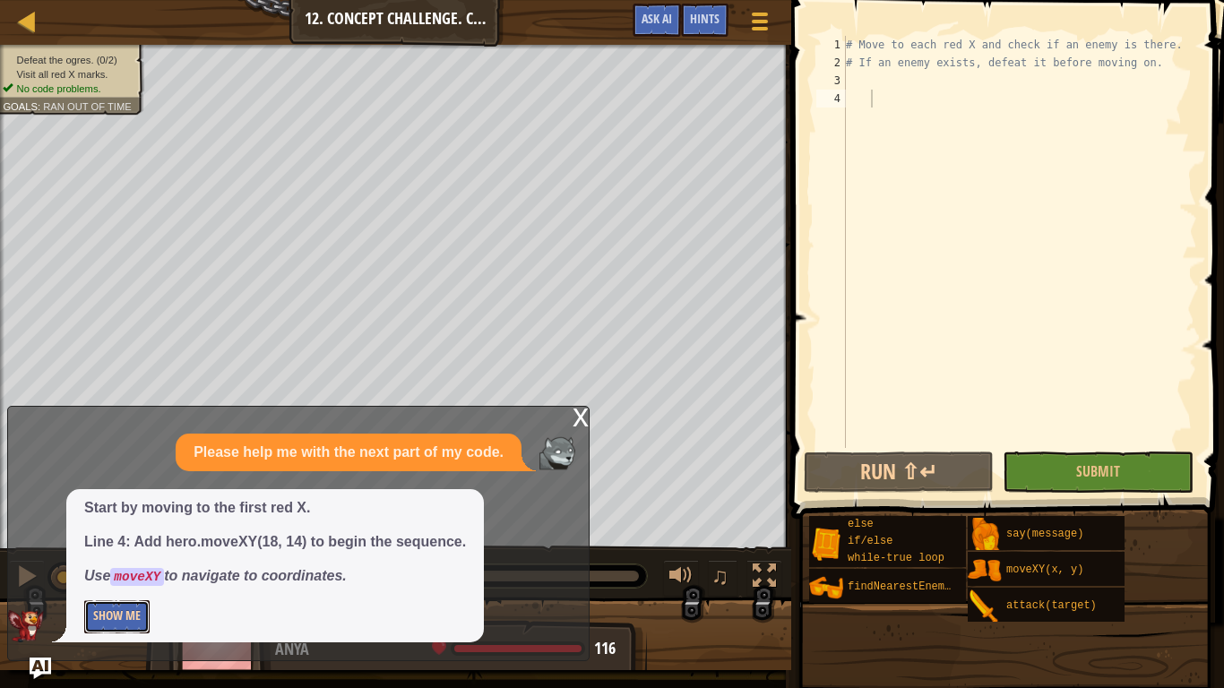
click at [123, 536] on button "Show Me" at bounding box center [116, 616] width 65 height 33
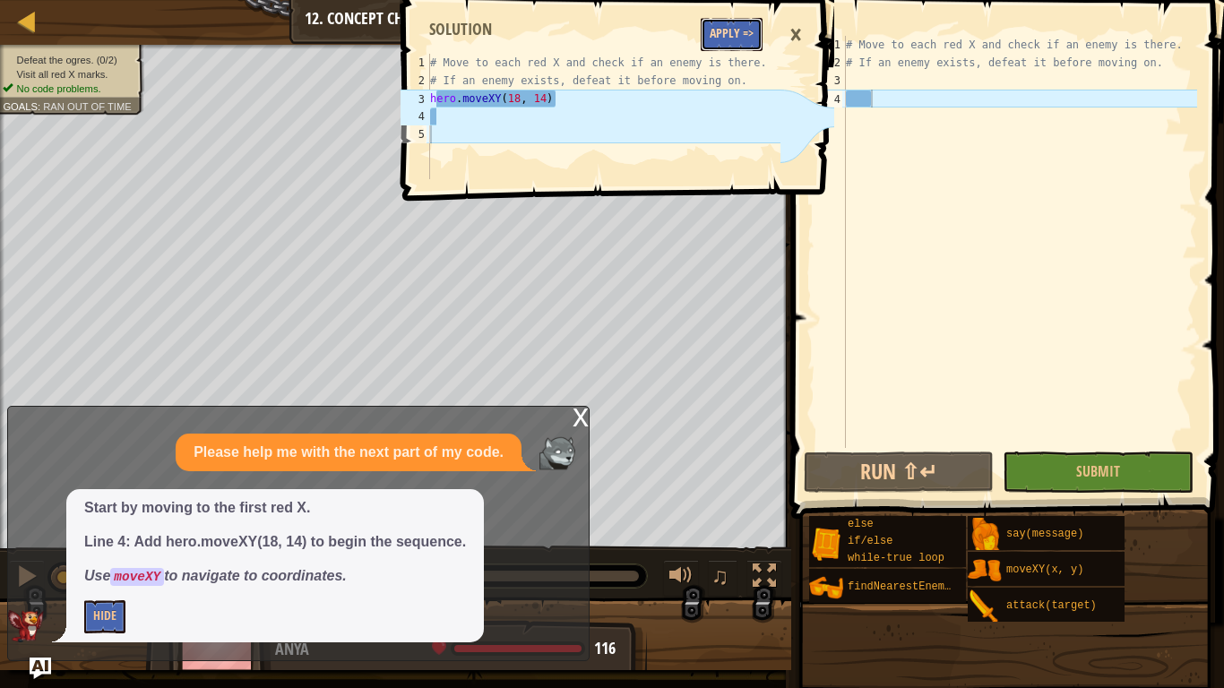
click at [708, 43] on button "Apply =>" at bounding box center [732, 34] width 62 height 33
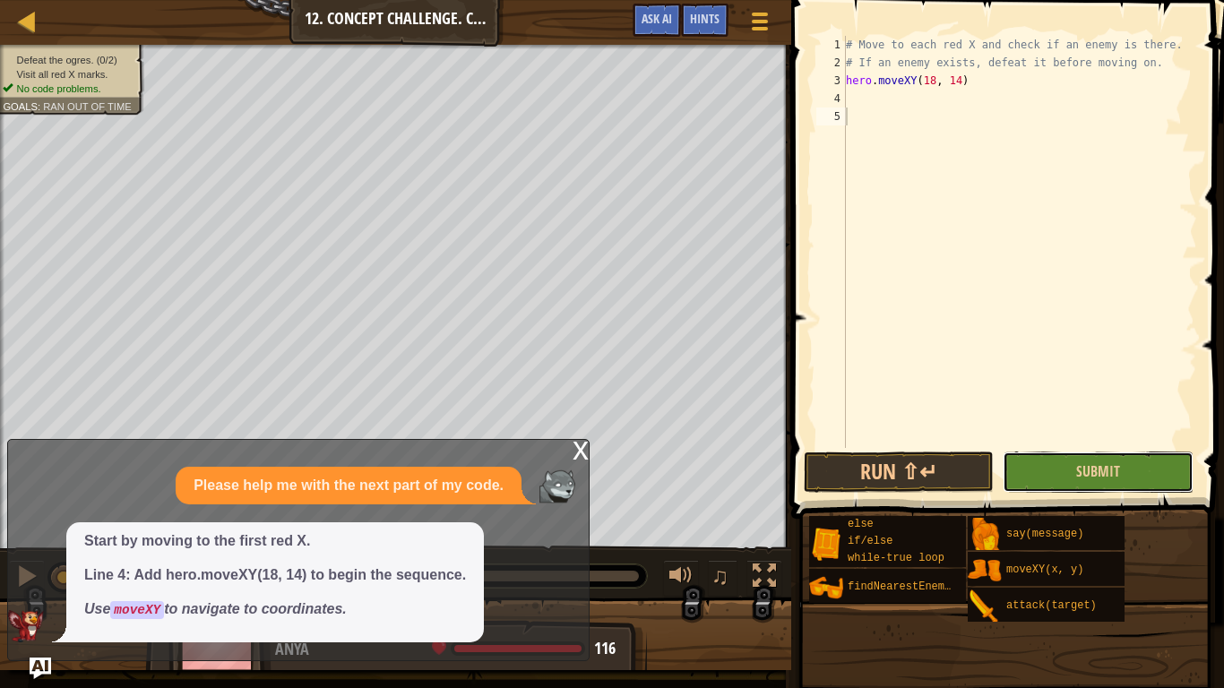
click at [1096, 460] on button "Submit" at bounding box center [1098, 472] width 190 height 41
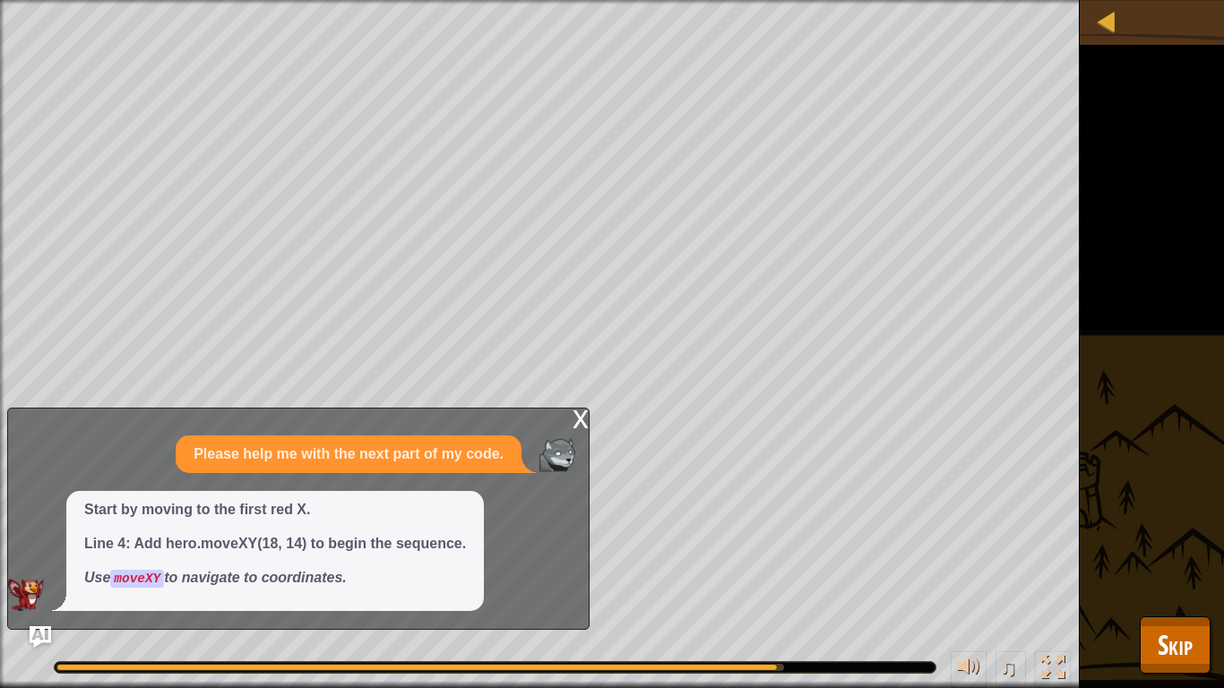
click at [576, 417] on div "x" at bounding box center [581, 418] width 16 height 18
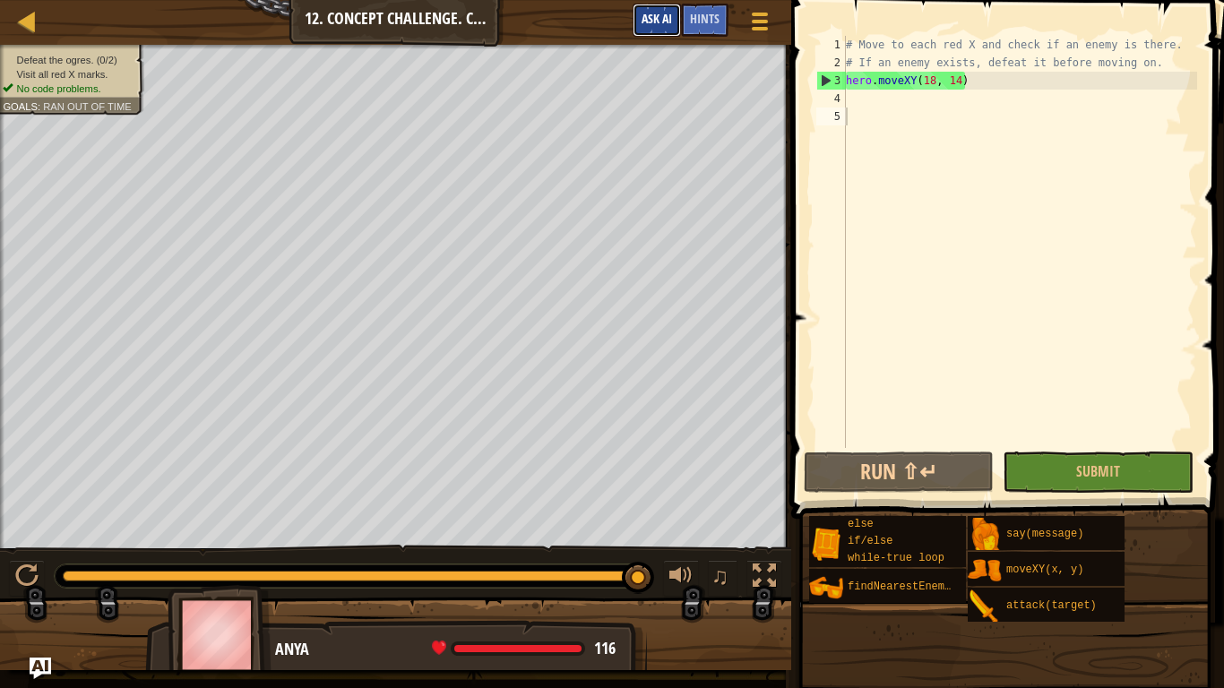
click at [645, 22] on span "Ask AI" at bounding box center [657, 18] width 30 height 17
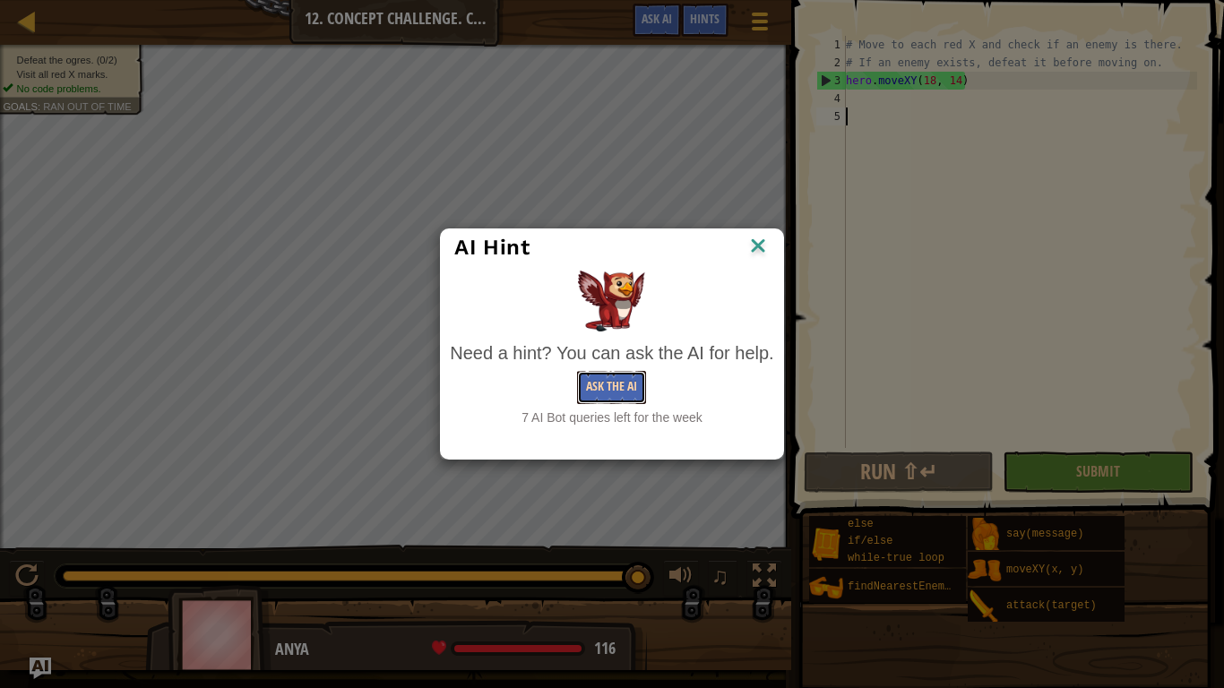
click at [613, 385] on button "Ask the AI" at bounding box center [611, 387] width 69 height 33
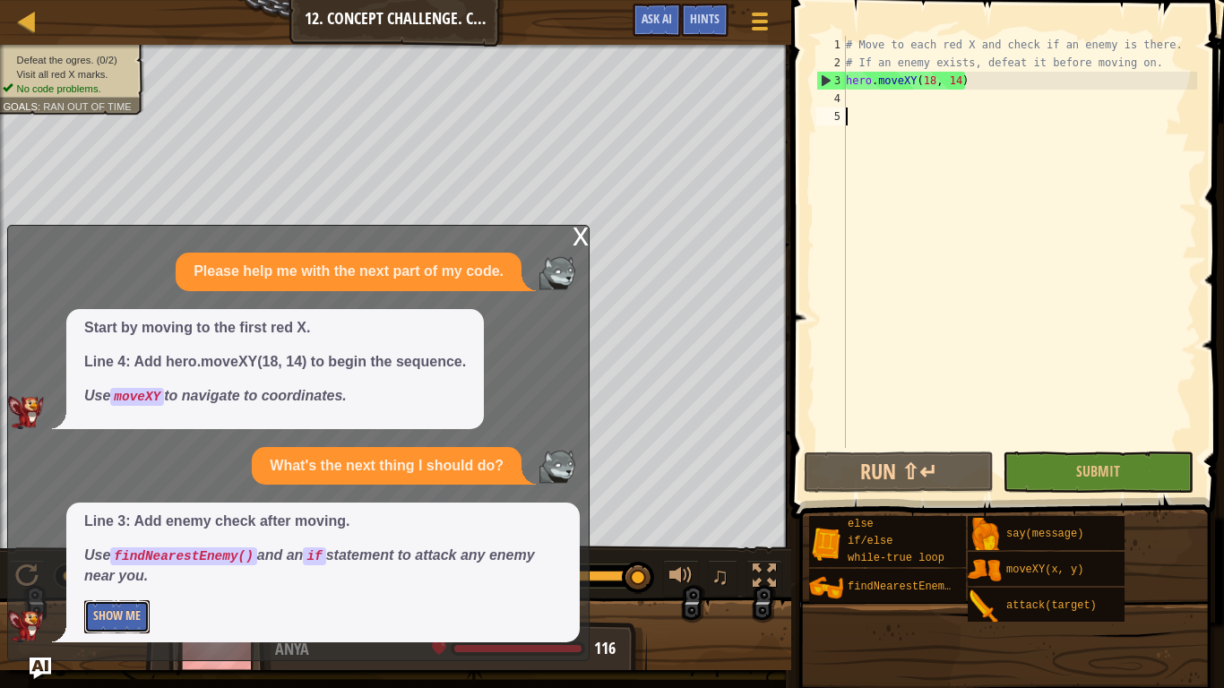
click at [117, 536] on button "Show Me" at bounding box center [116, 616] width 65 height 33
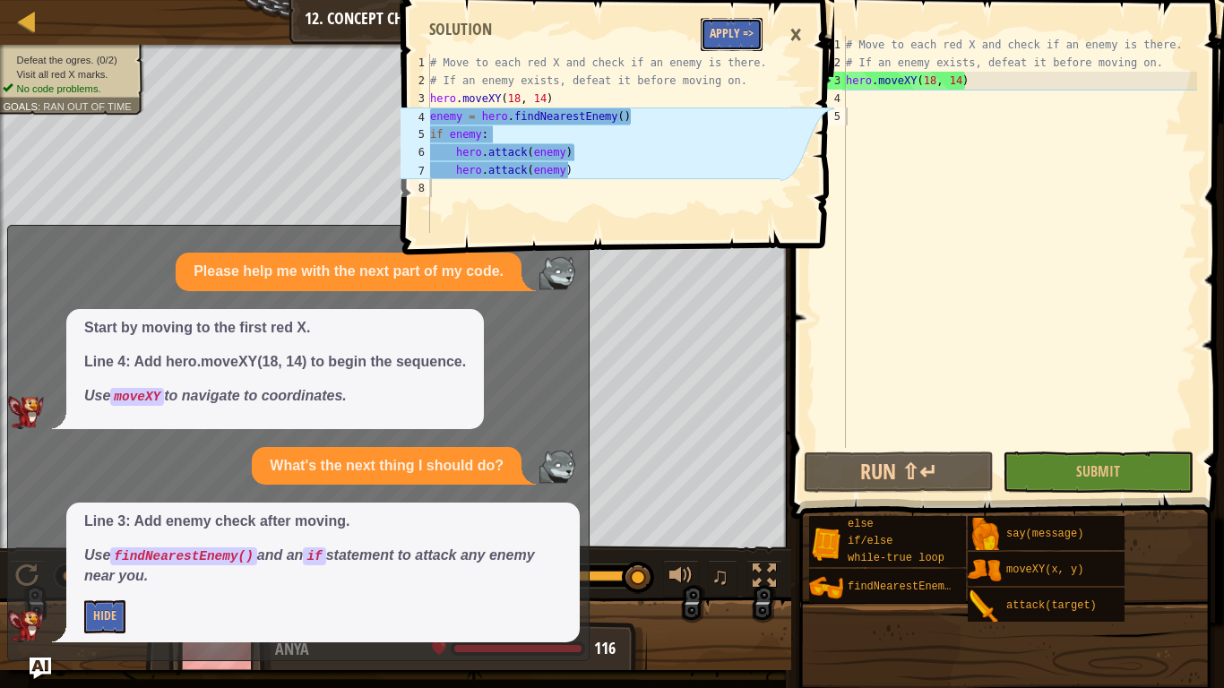
click at [744, 34] on button "Apply =>" at bounding box center [732, 34] width 62 height 33
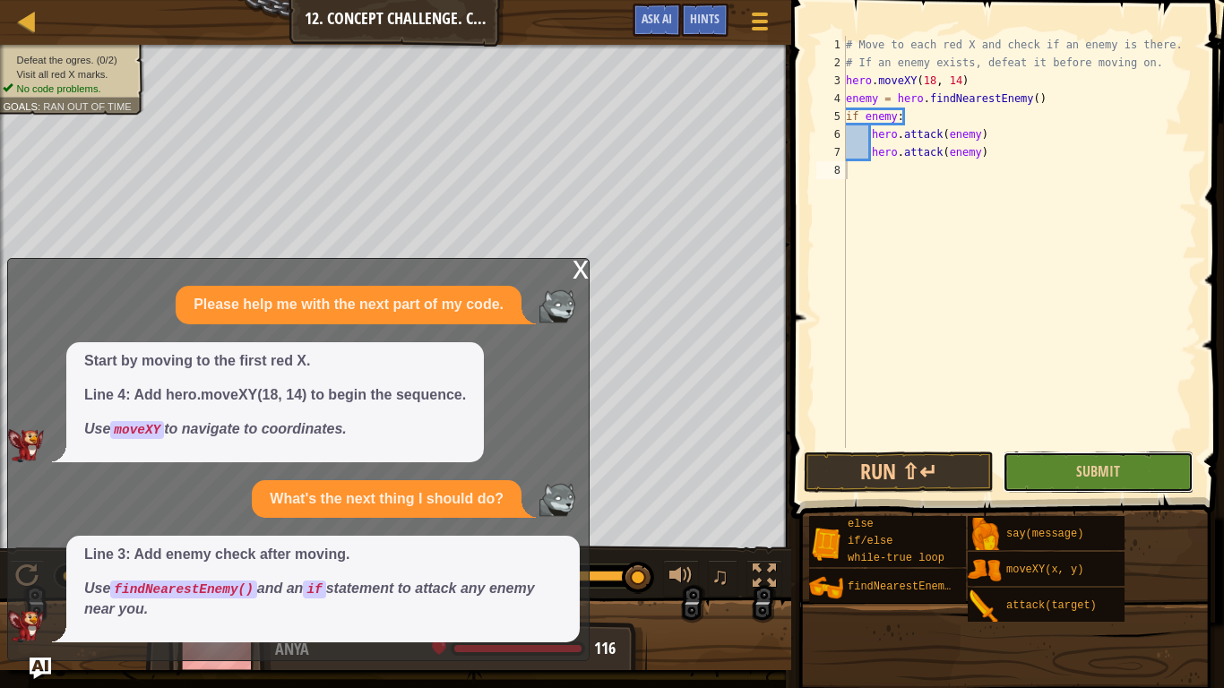
click at [1040, 455] on button "Submit" at bounding box center [1098, 472] width 190 height 41
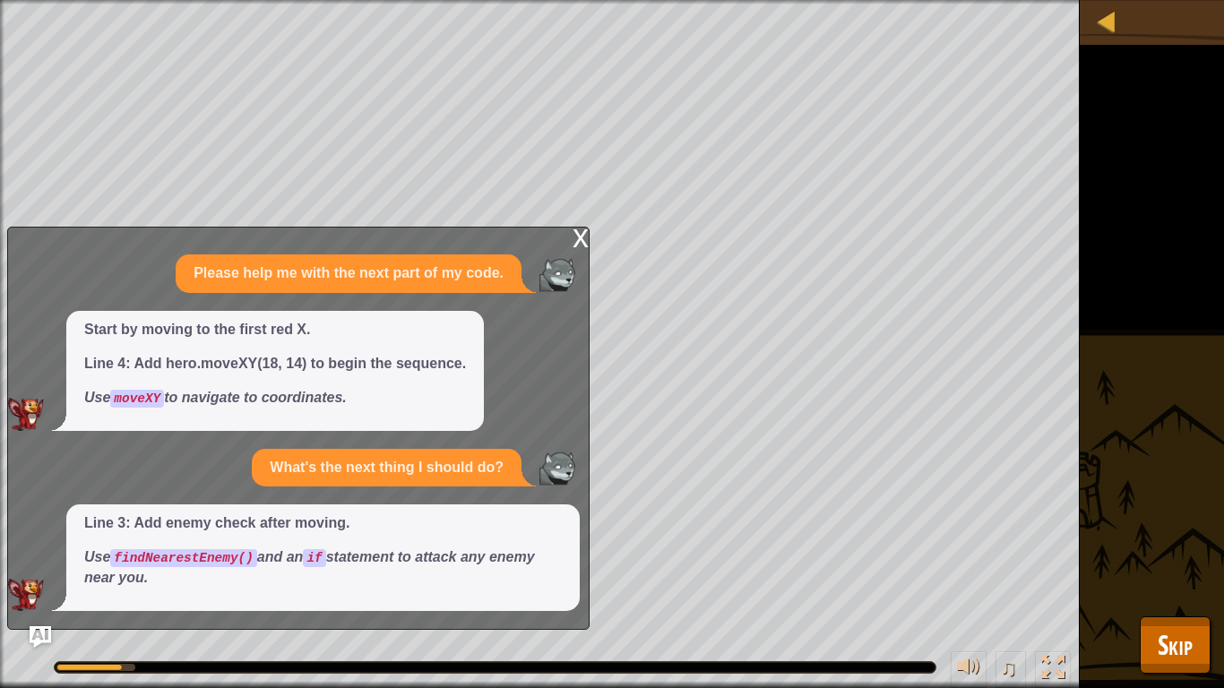
click at [578, 236] on div "x" at bounding box center [581, 237] width 16 height 18
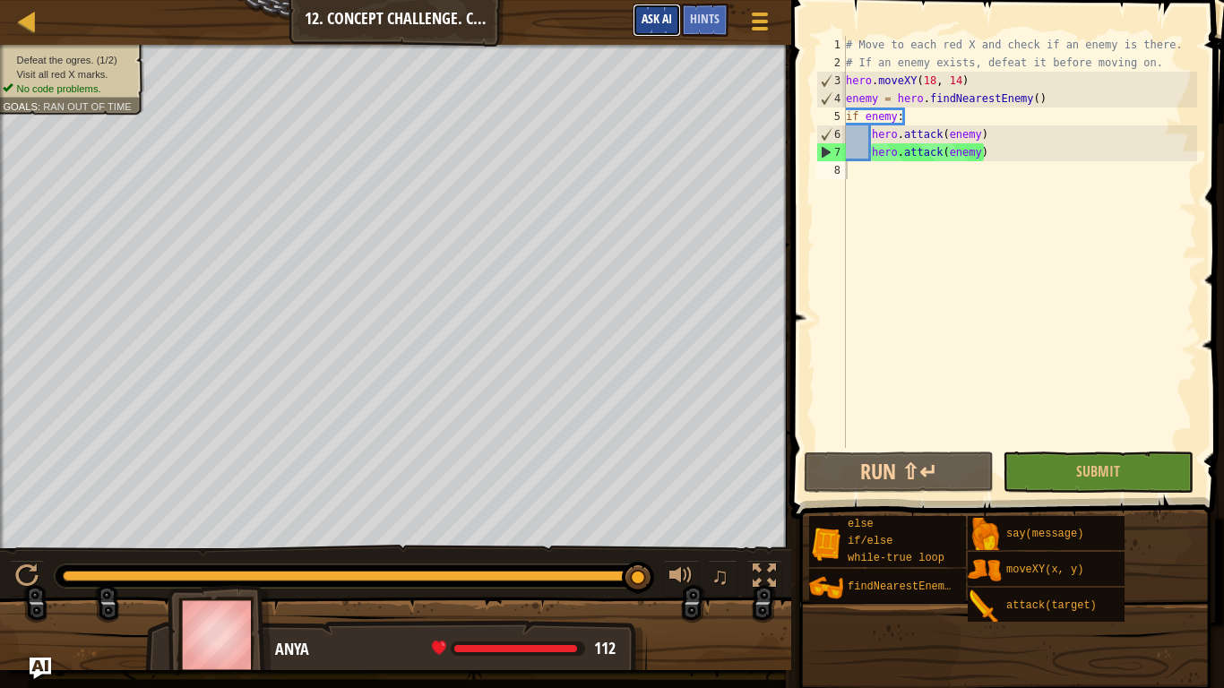
click at [649, 18] on span "Ask AI" at bounding box center [657, 18] width 30 height 17
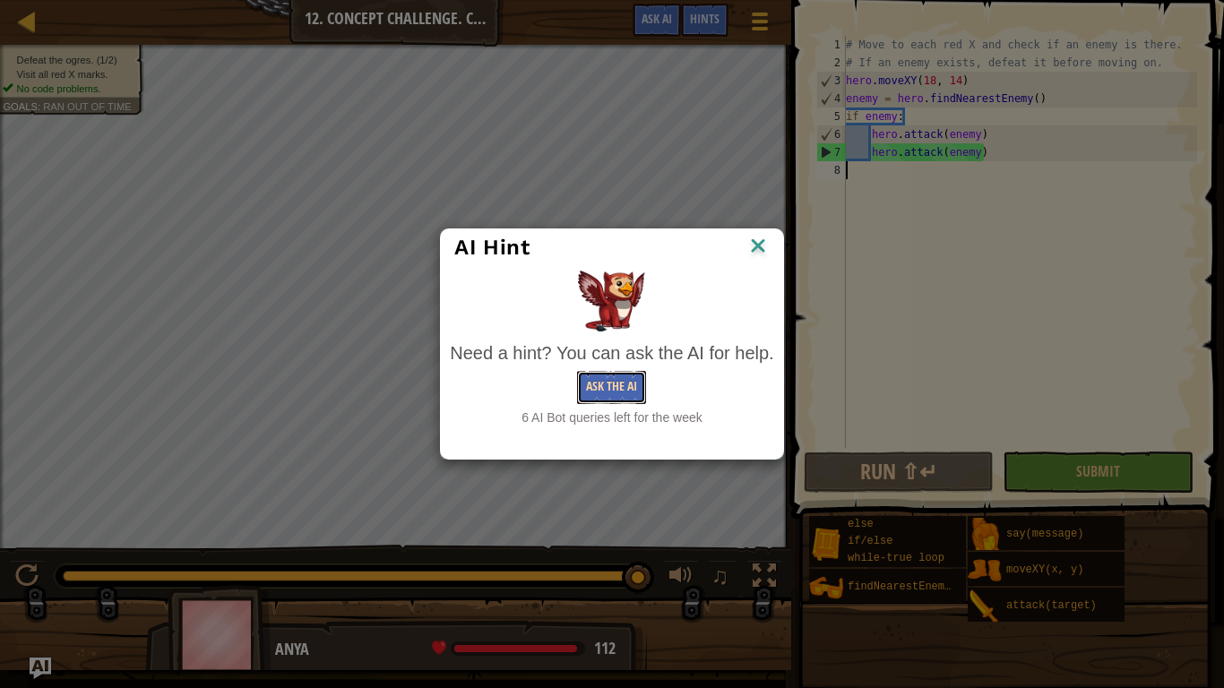
click at [613, 396] on button "Ask the AI" at bounding box center [611, 387] width 69 height 33
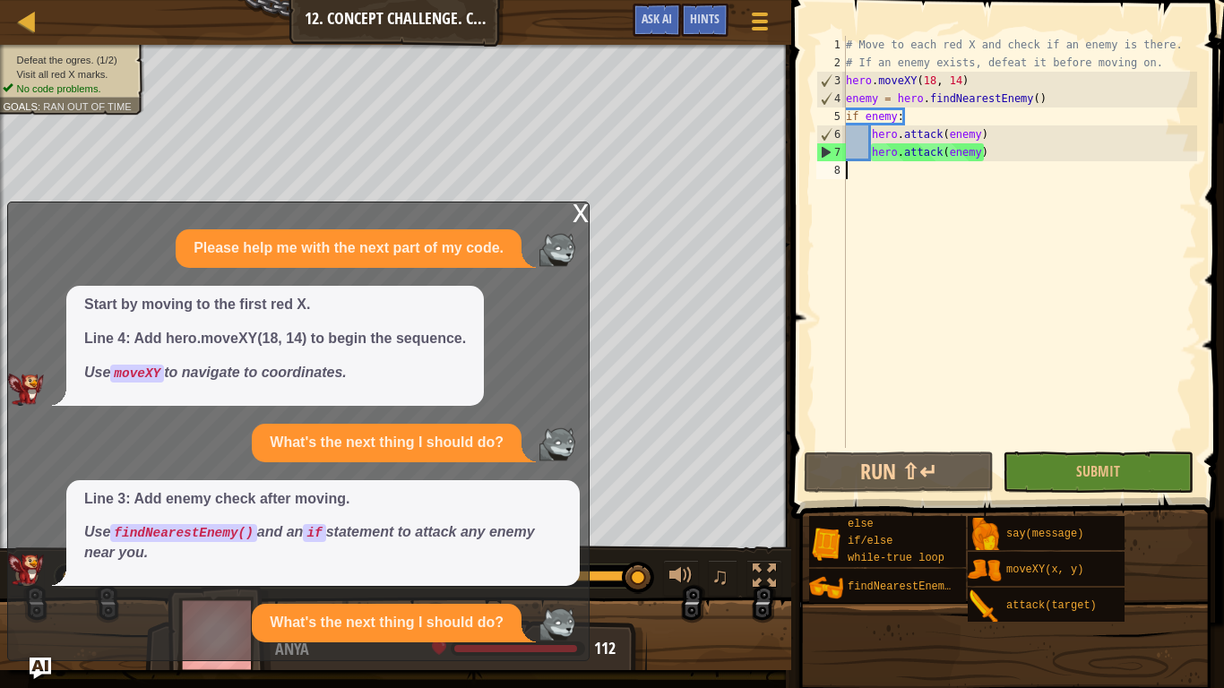
scroll to position [62, 0]
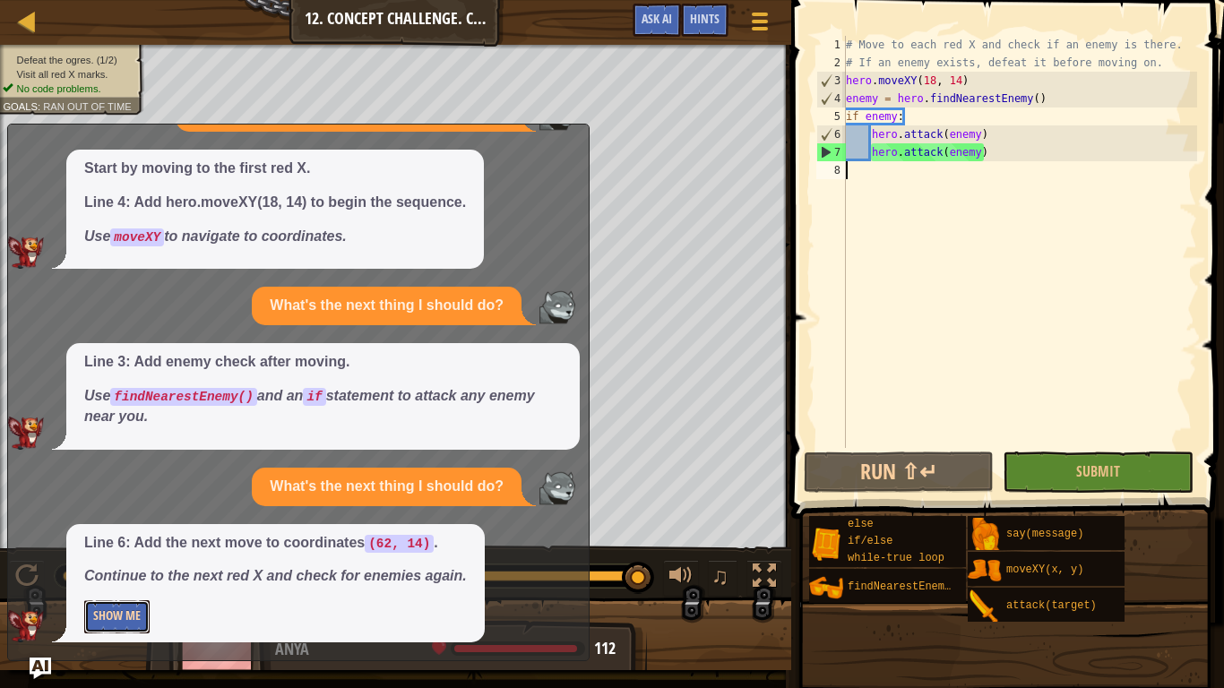
click at [123, 536] on button "Show Me" at bounding box center [116, 616] width 65 height 33
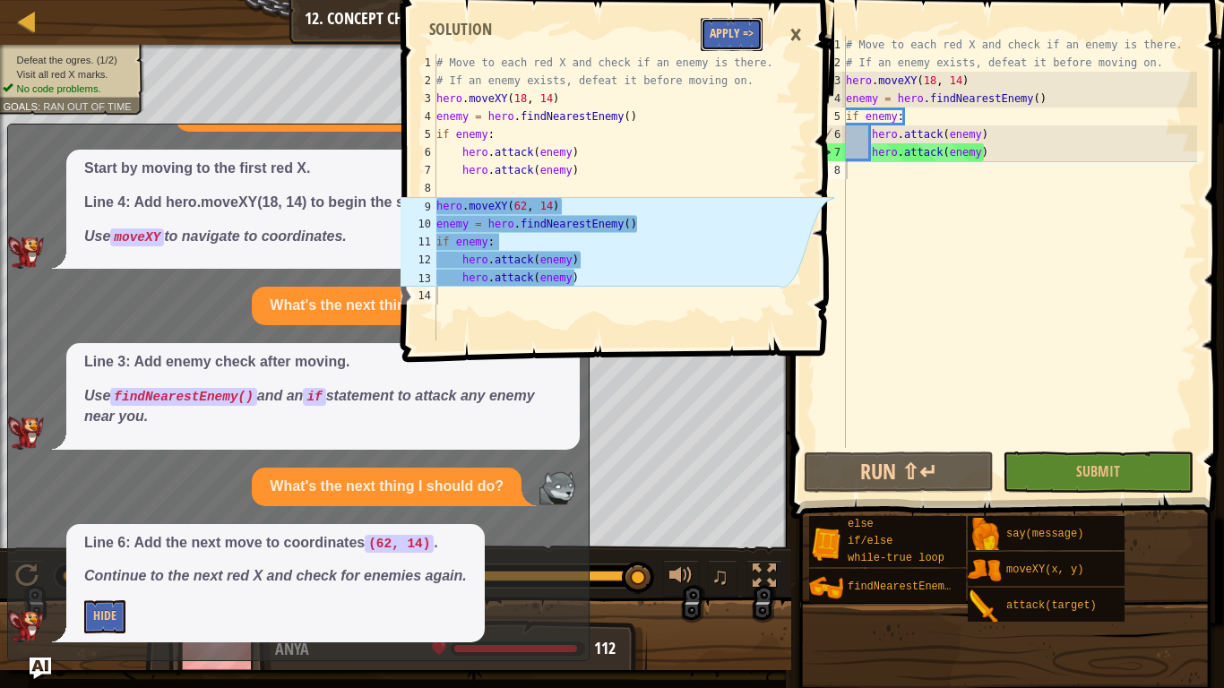
click at [713, 39] on button "Apply =>" at bounding box center [732, 34] width 62 height 33
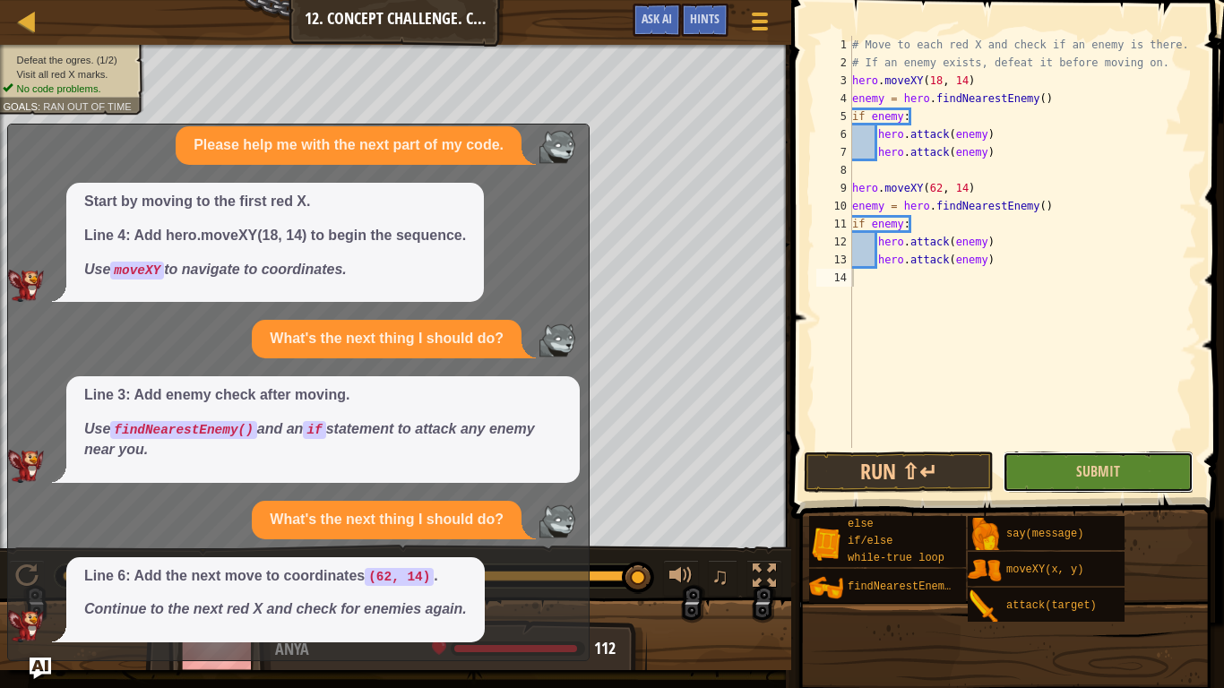
click at [1059, 471] on button "Submit" at bounding box center [1098, 472] width 190 height 41
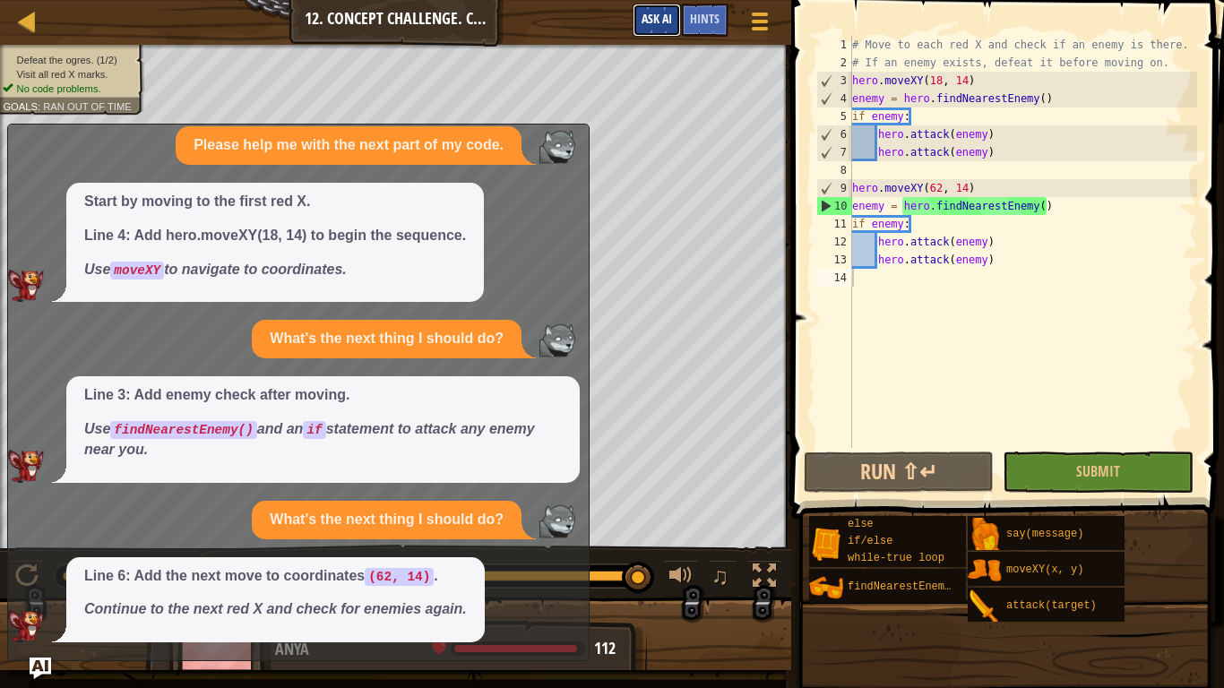
click at [663, 19] on span "Ask AI" at bounding box center [657, 18] width 30 height 17
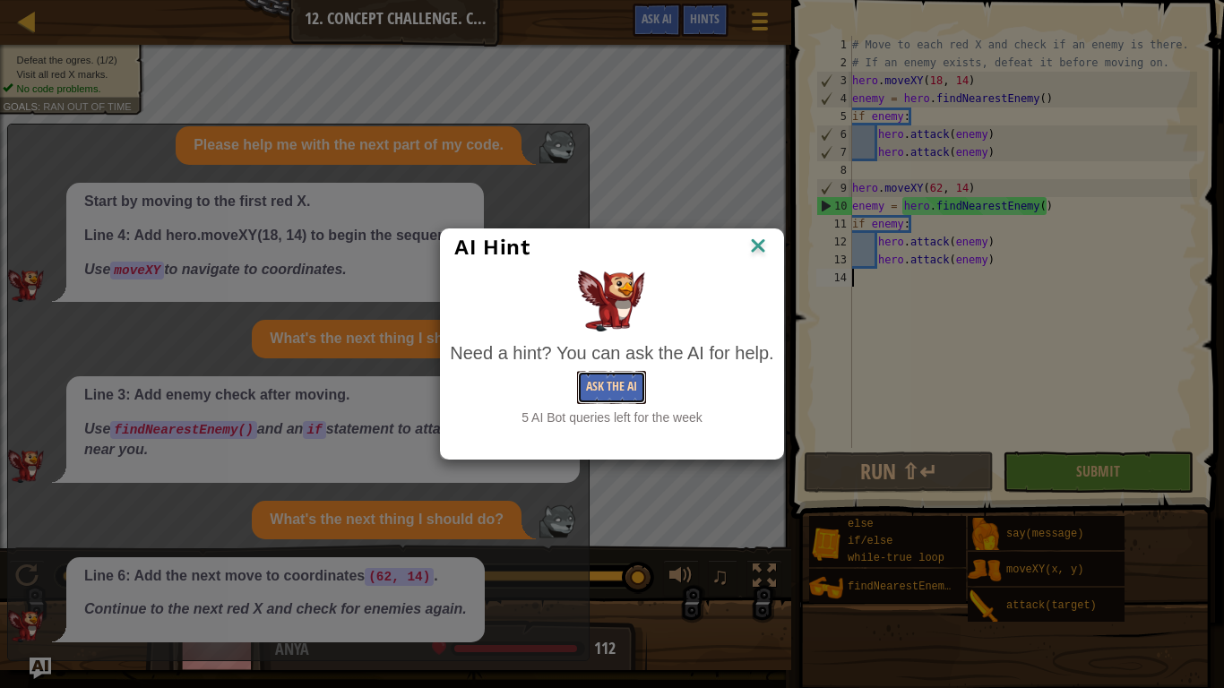
click at [618, 394] on button "Ask the AI" at bounding box center [611, 387] width 69 height 33
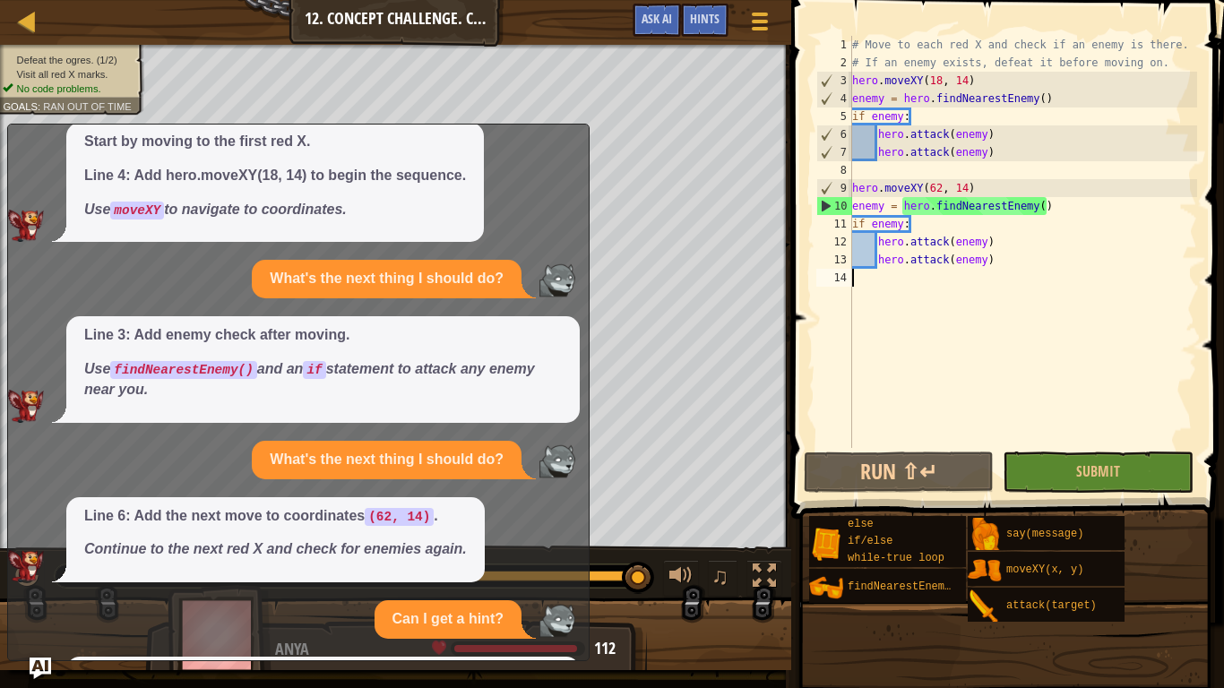
scroll to position [279, 0]
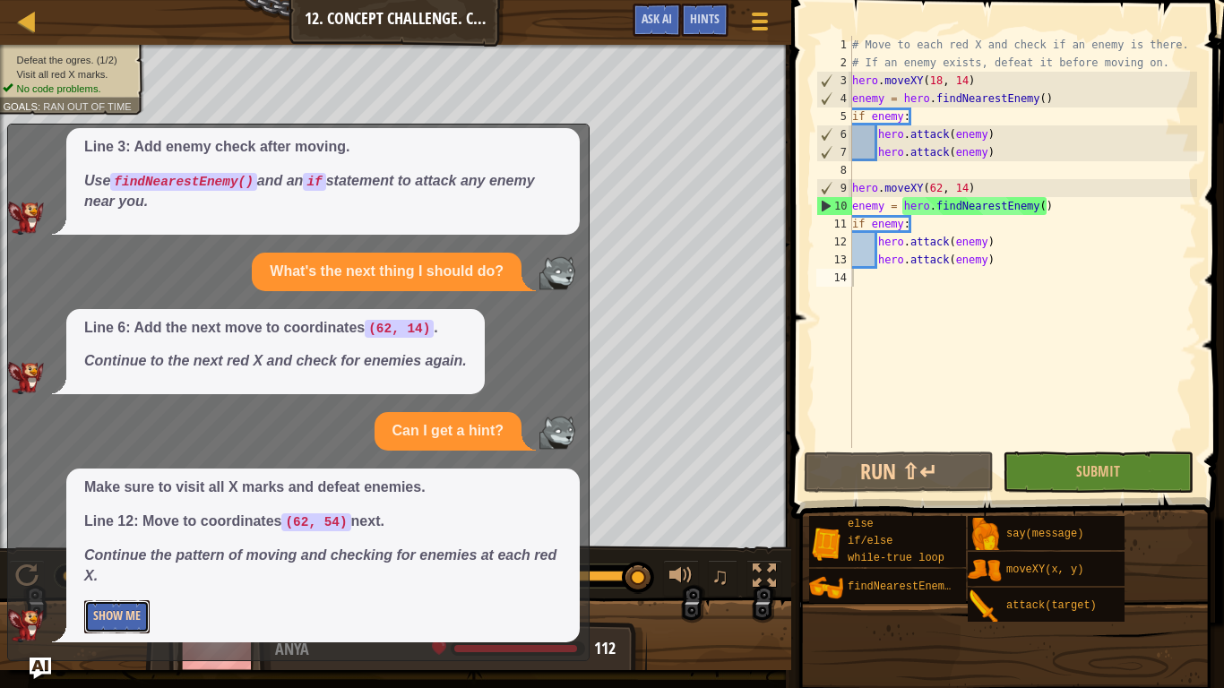
click at [101, 536] on button "Show Me" at bounding box center [116, 616] width 65 height 33
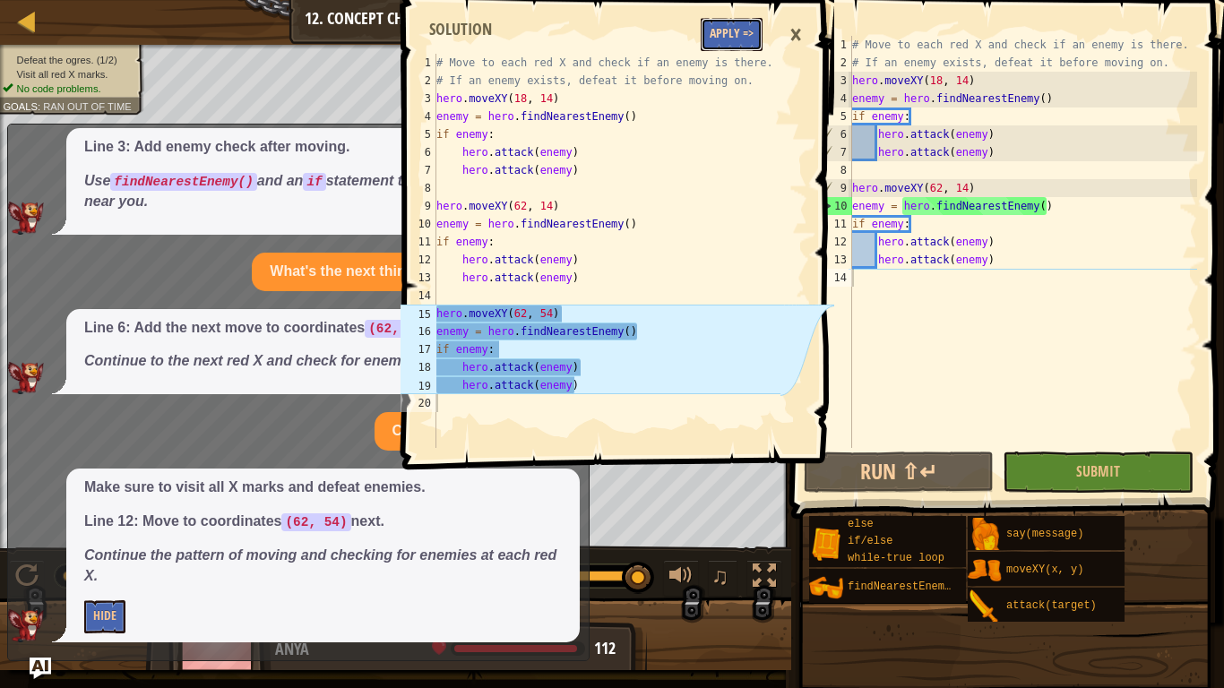
click at [738, 19] on button "Apply =>" at bounding box center [732, 34] width 62 height 33
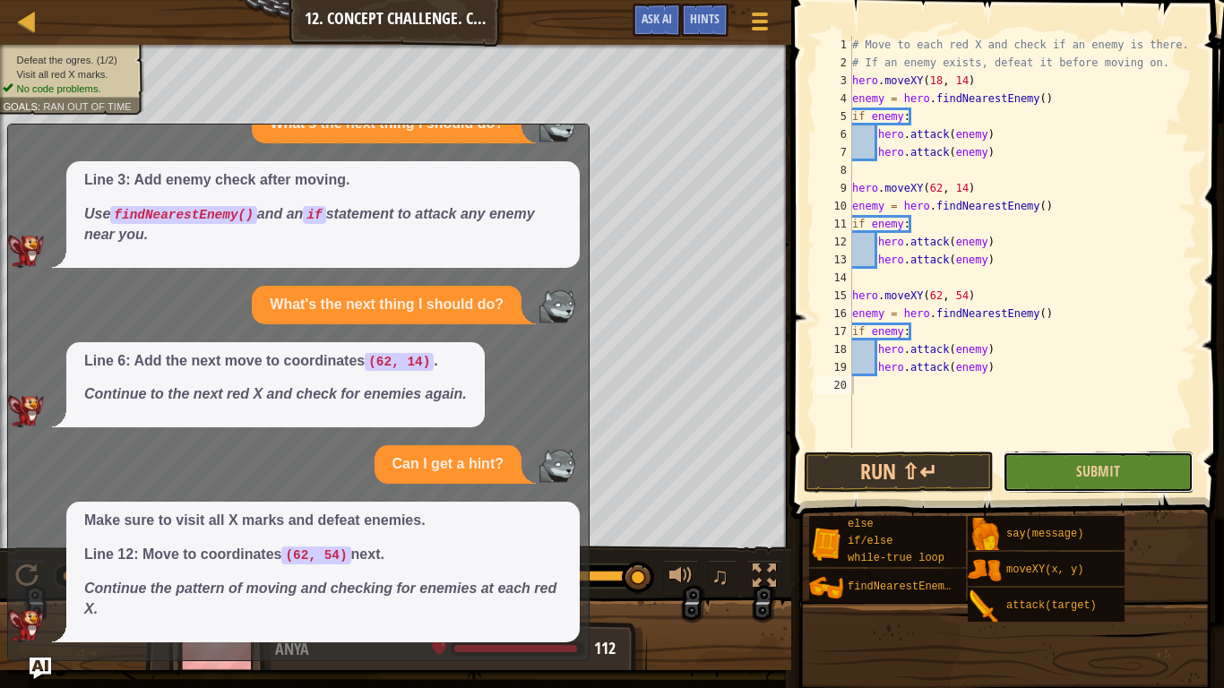
click at [1020, 480] on button "Submit" at bounding box center [1098, 472] width 190 height 41
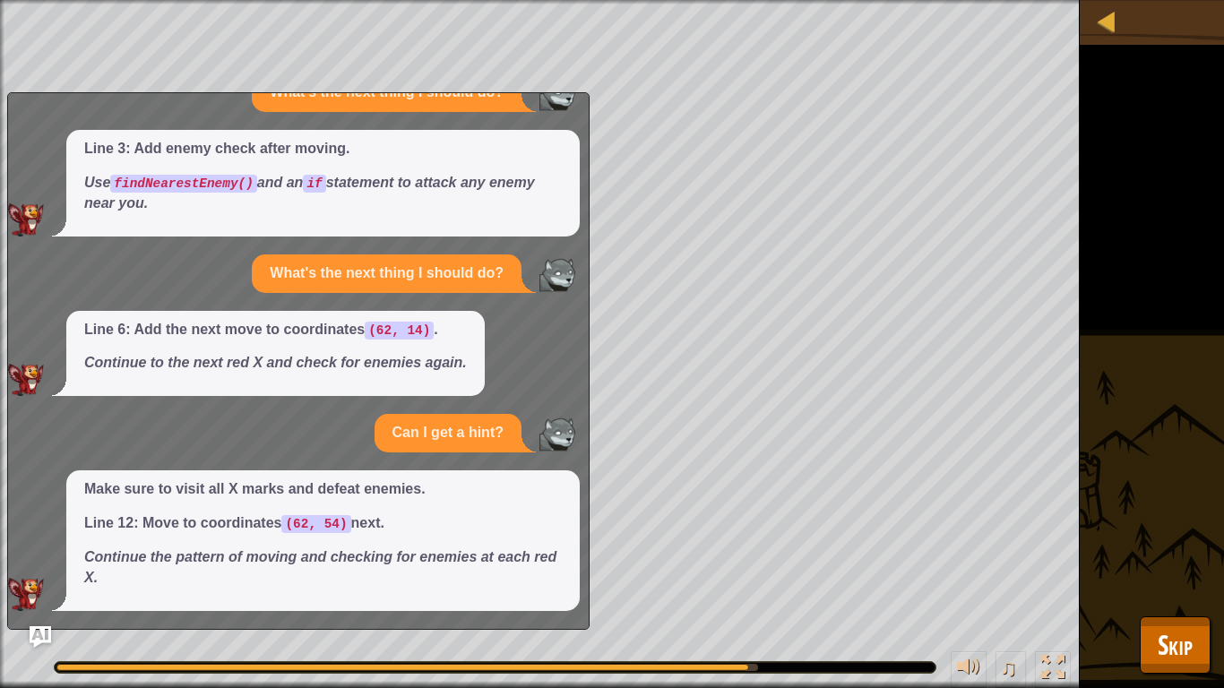
click at [565, 108] on div "Please help me with the next part of my code. Start by moving to the first red …" at bounding box center [294, 245] width 572 height 731
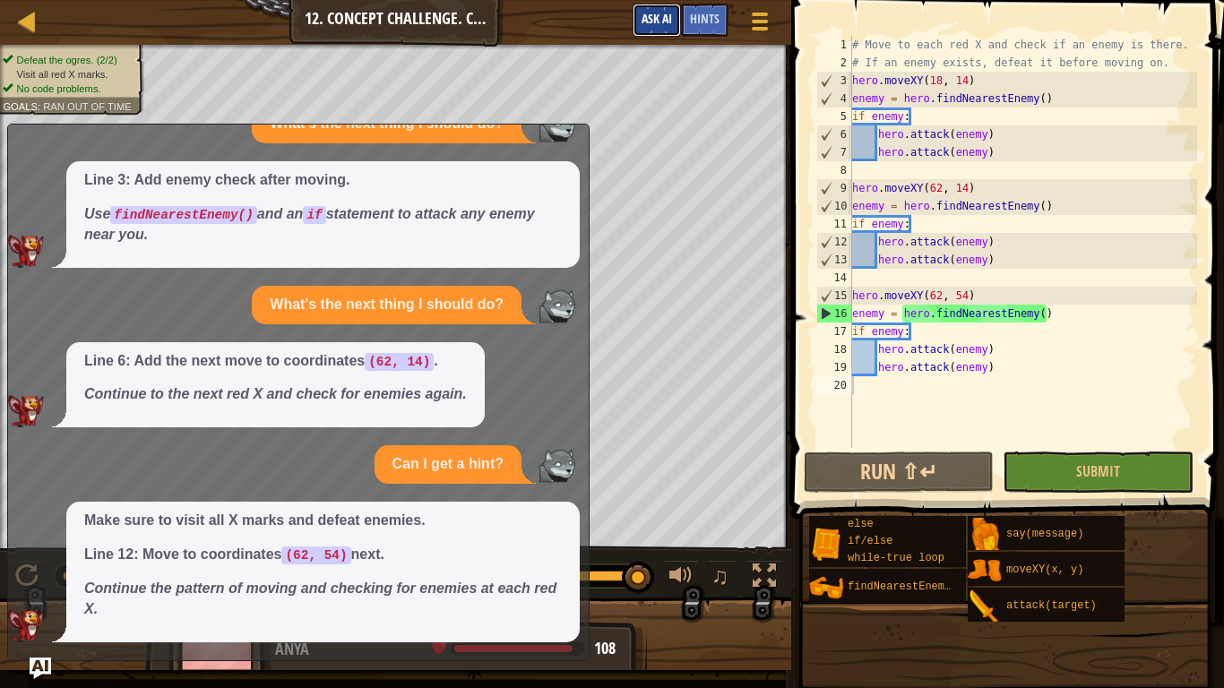
click at [657, 19] on span "Ask AI" at bounding box center [657, 18] width 30 height 17
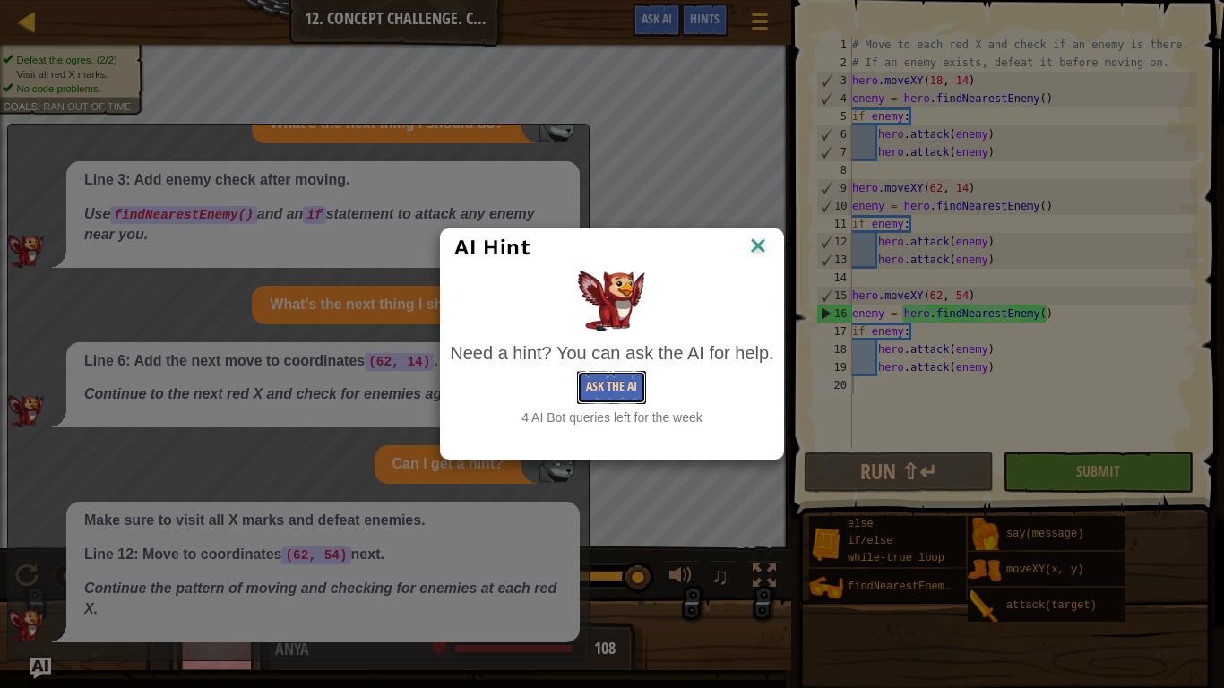
click at [626, 382] on button "Ask the AI" at bounding box center [611, 387] width 69 height 33
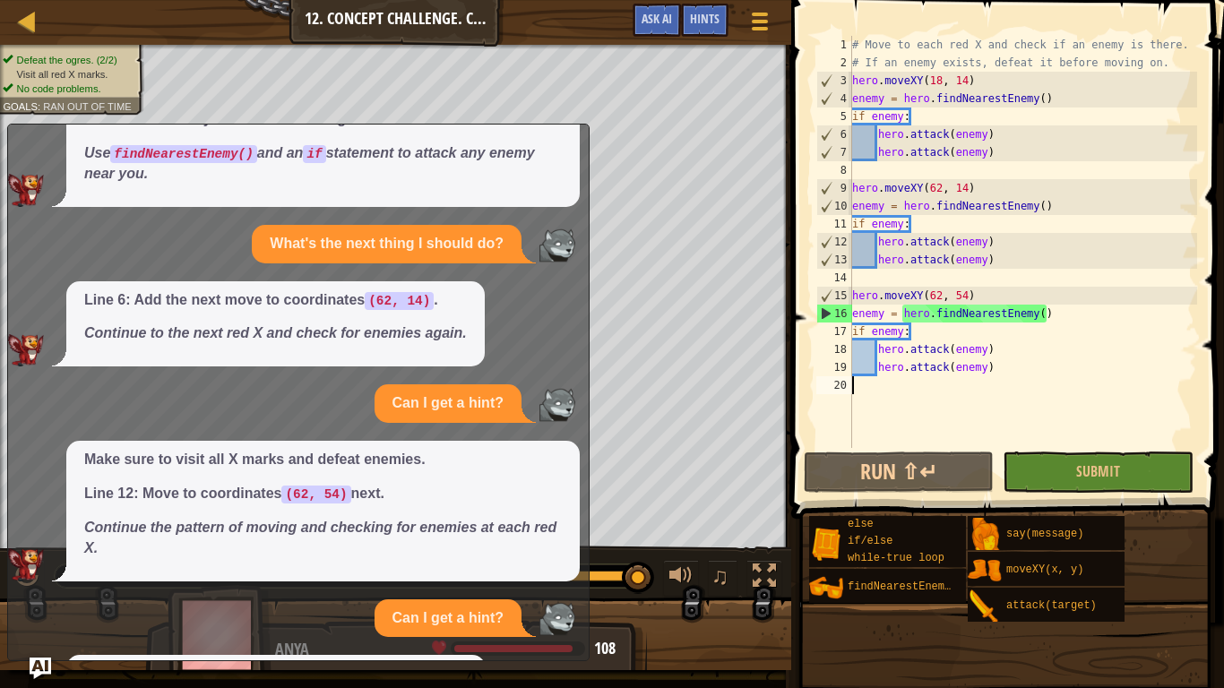
scroll to position [462, 0]
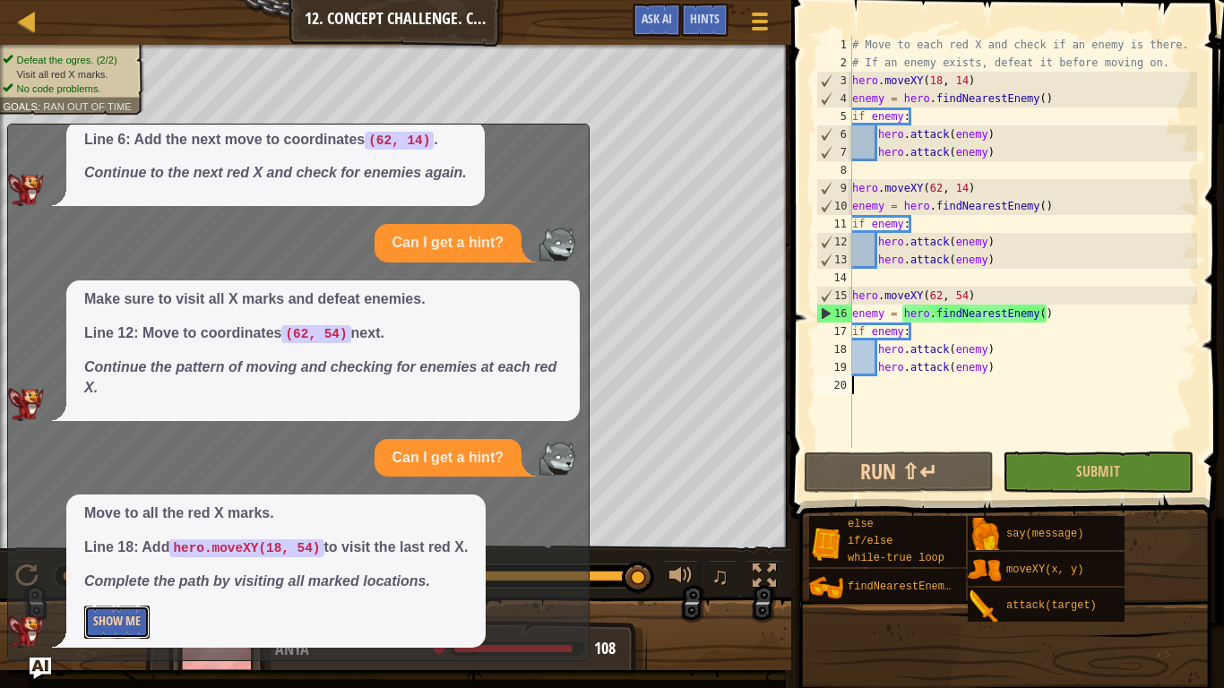
click at [128, 536] on button "Show Me" at bounding box center [116, 622] width 65 height 33
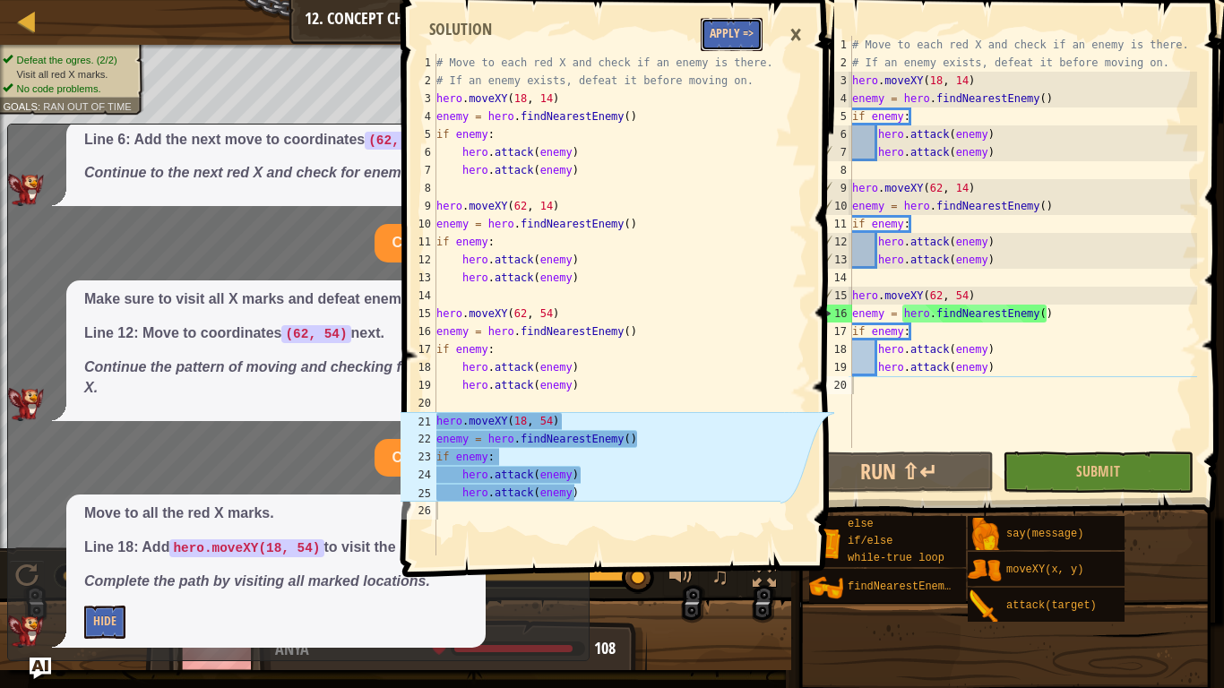
click at [721, 31] on button "Apply =>" at bounding box center [732, 34] width 62 height 33
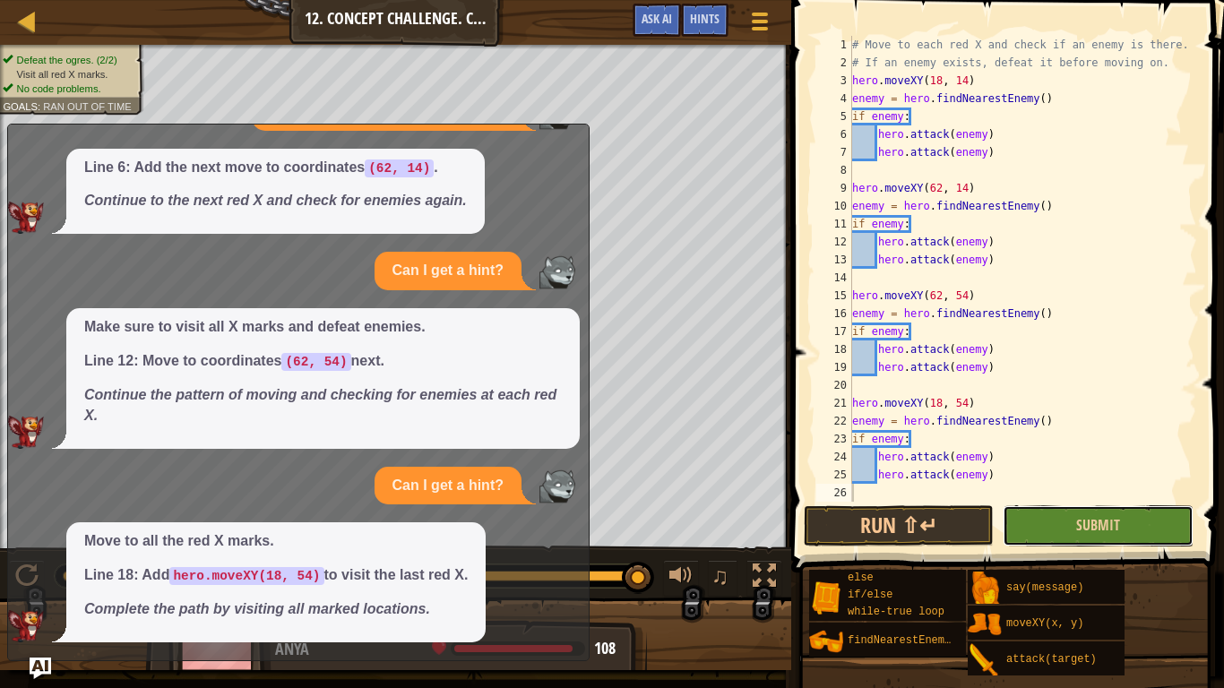
click at [1044, 521] on button "Submit" at bounding box center [1098, 525] width 190 height 41
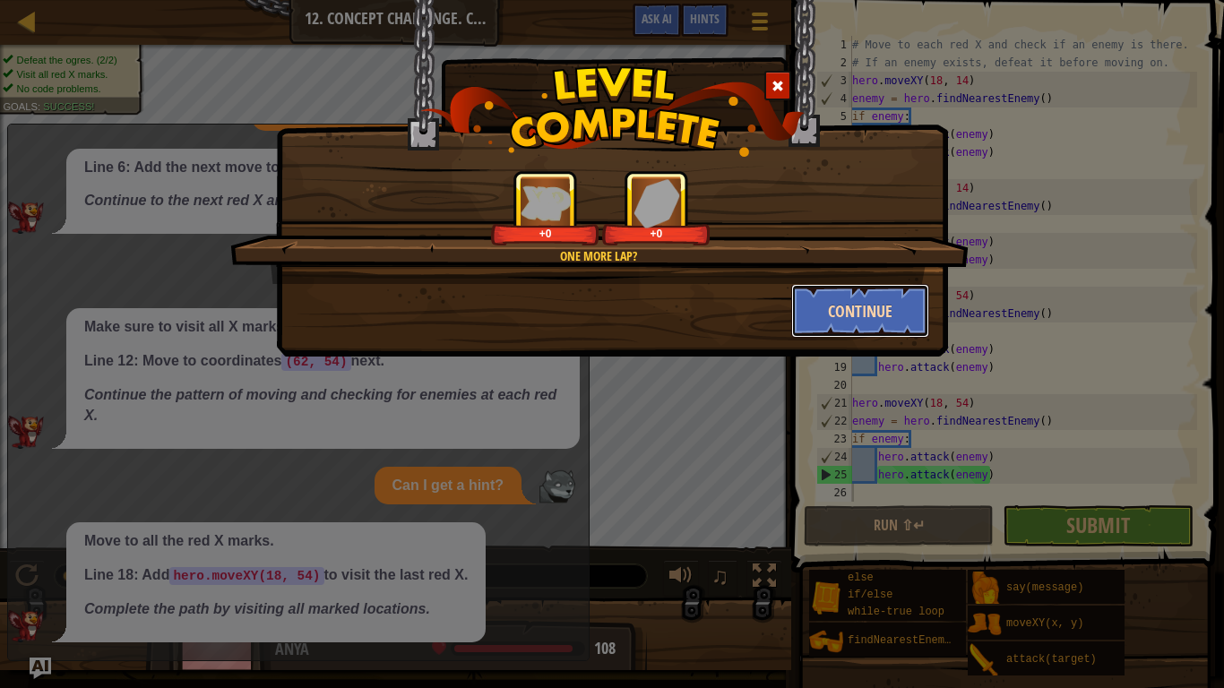
click at [845, 302] on button "Continue" at bounding box center [860, 311] width 139 height 54
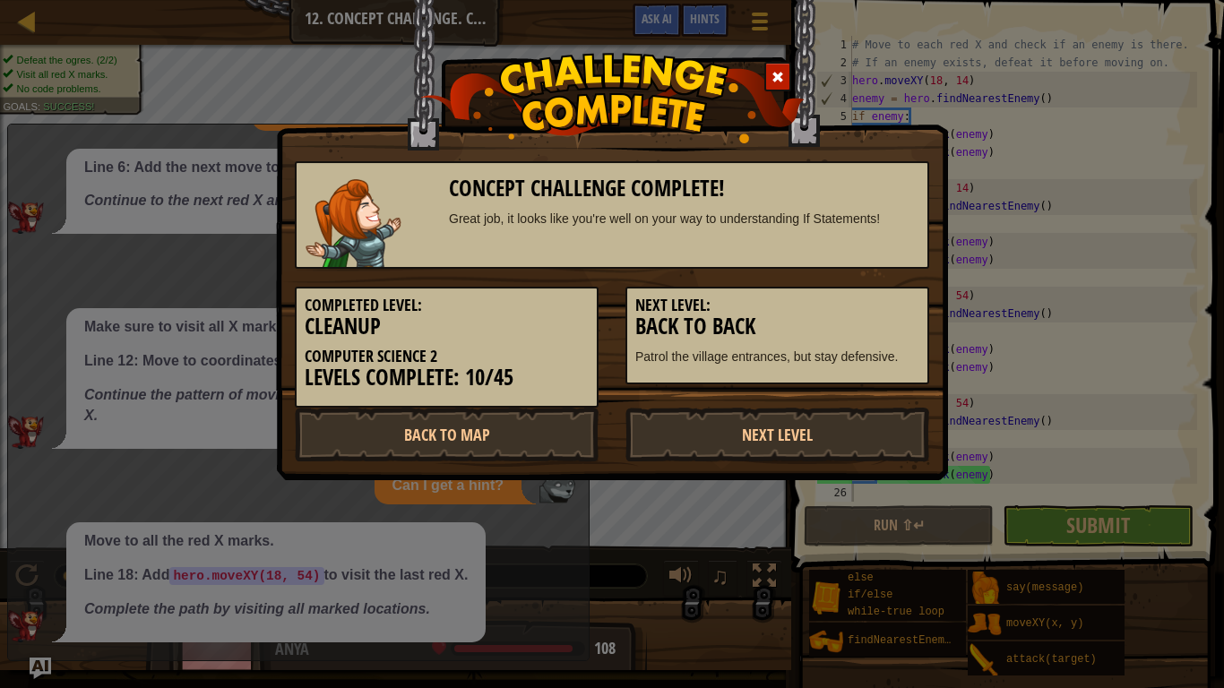
click at [845, 317] on h3 "Back to Back" at bounding box center [777, 327] width 284 height 24
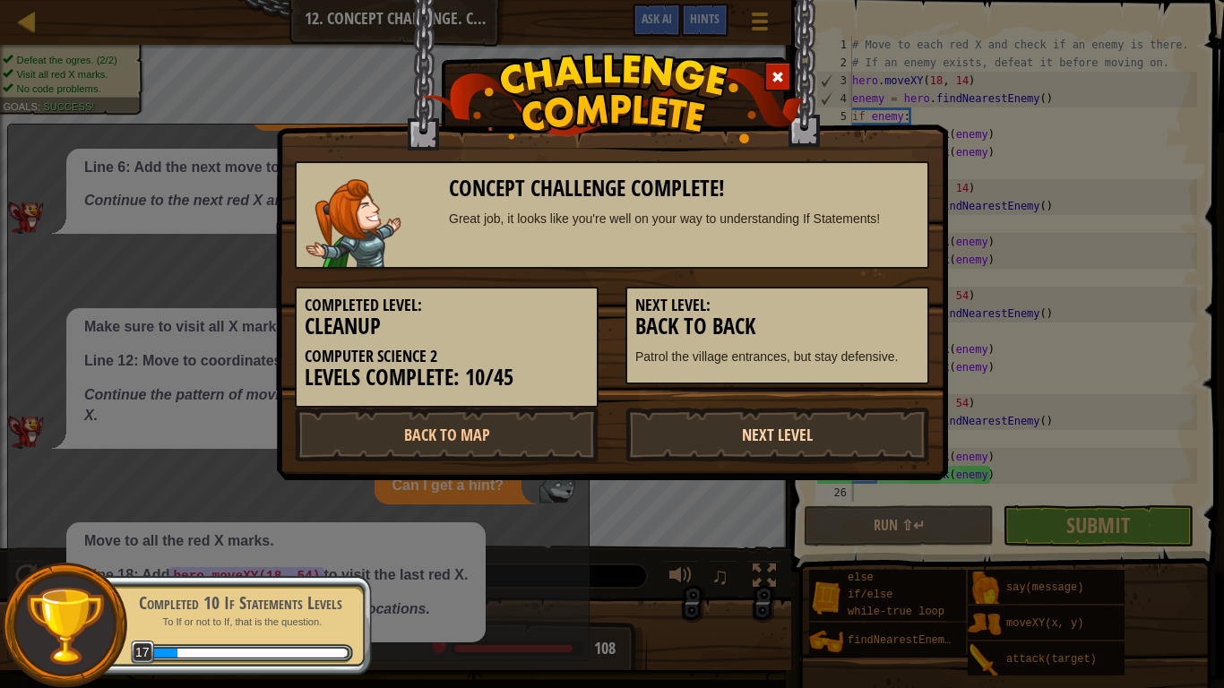
click at [804, 435] on link "Next Level" at bounding box center [778, 435] width 304 height 54
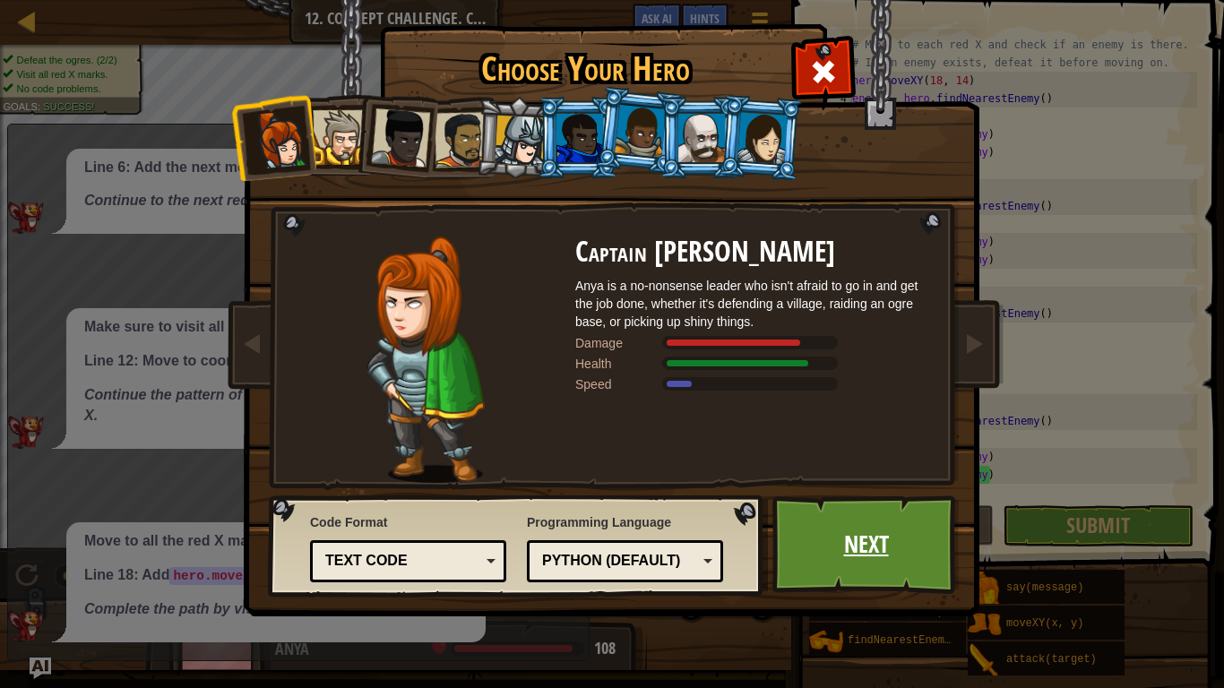
click at [860, 531] on link "Next" at bounding box center [866, 545] width 187 height 99
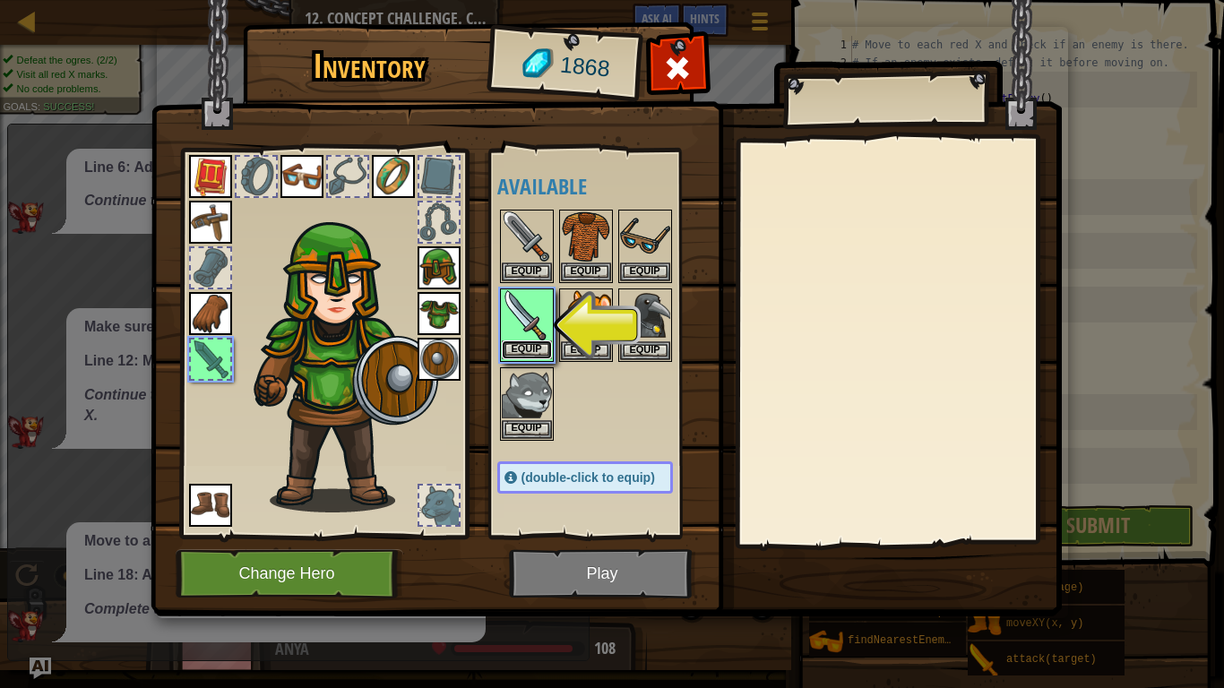
click at [532, 341] on button "Equip" at bounding box center [527, 350] width 50 height 19
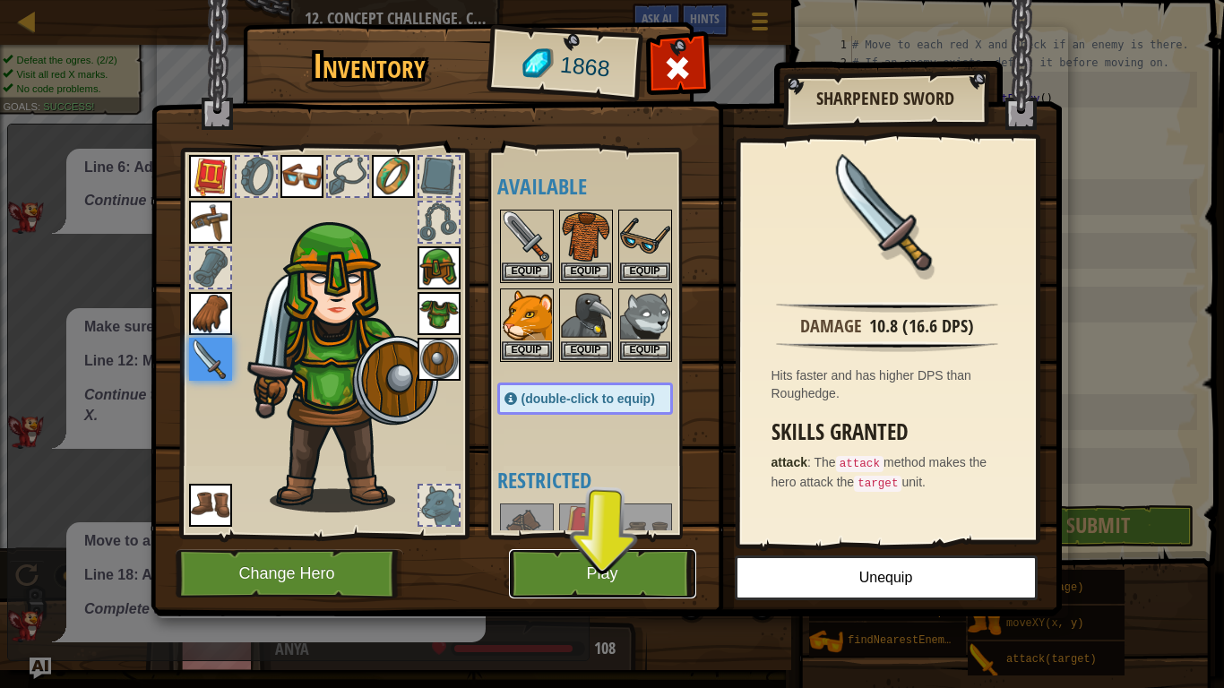
click at [626, 536] on button "Play" at bounding box center [602, 573] width 187 height 49
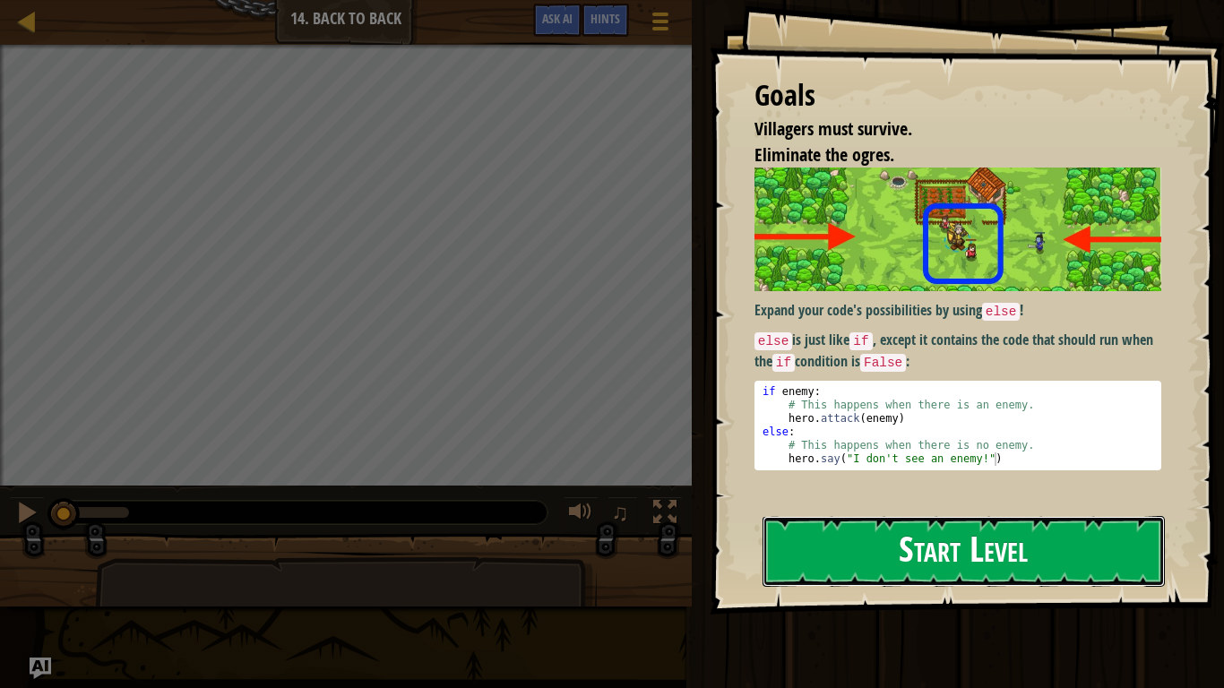
click at [1051, 526] on button "Start Level" at bounding box center [964, 551] width 402 height 71
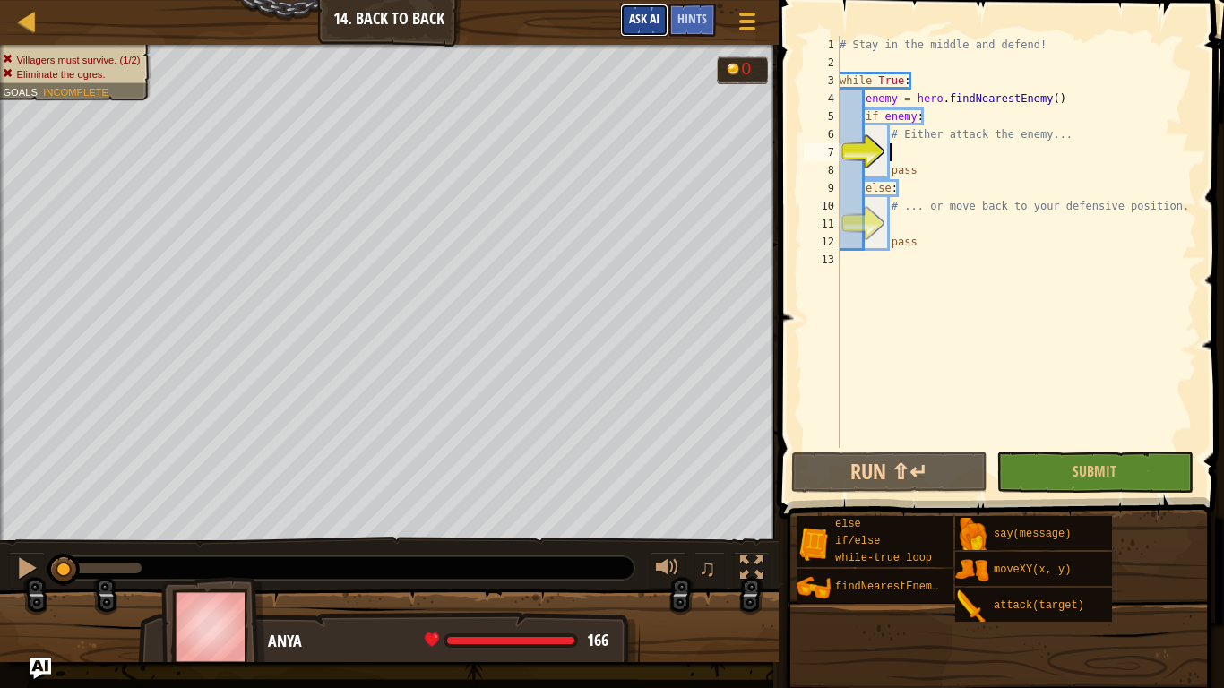
click at [656, 5] on button "Ask AI" at bounding box center [644, 20] width 48 height 33
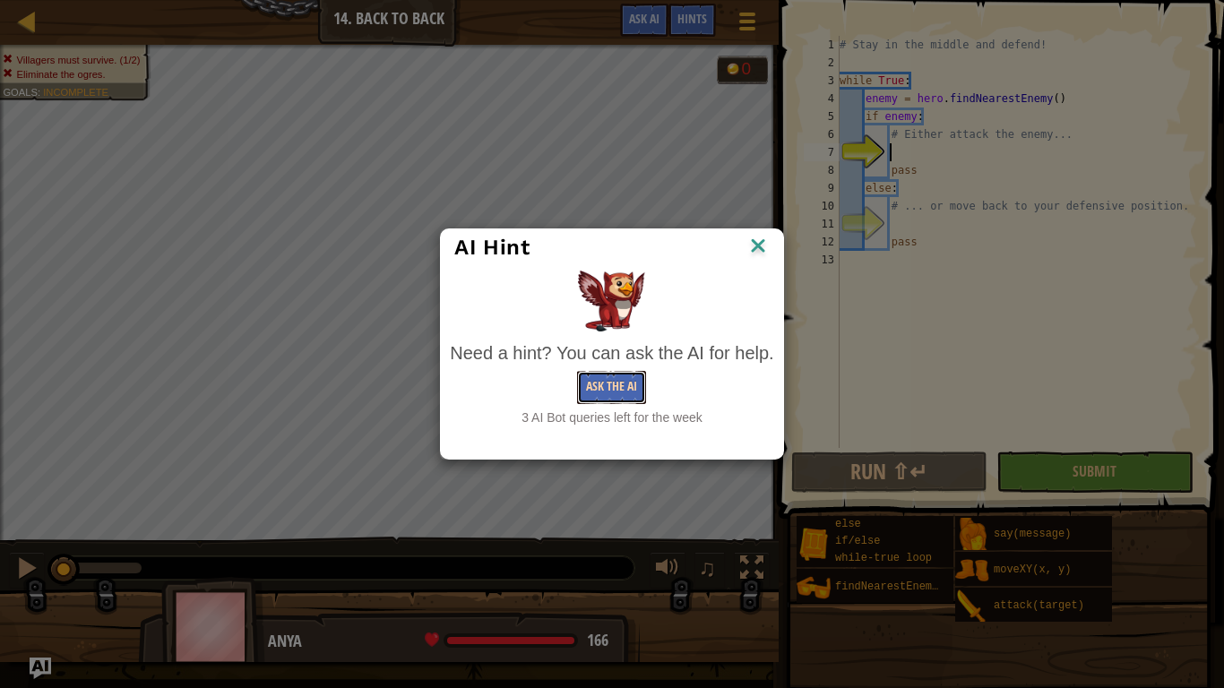
click at [623, 393] on button "Ask the AI" at bounding box center [611, 387] width 69 height 33
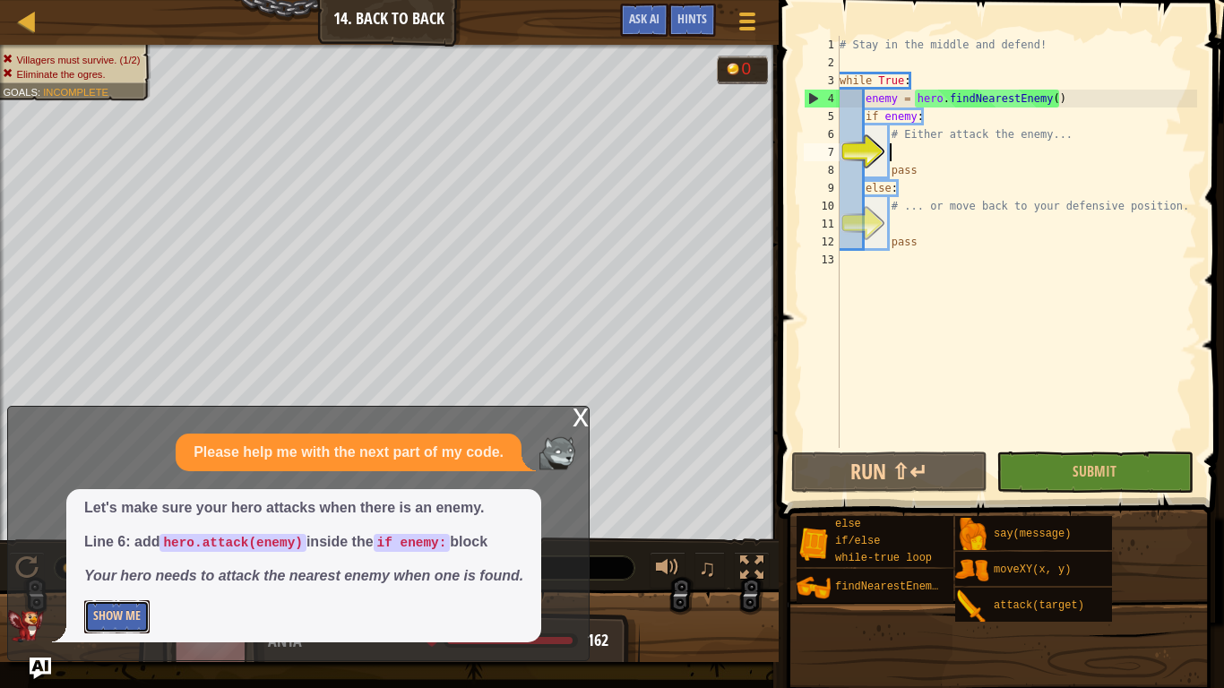
click at [133, 536] on button "Show Me" at bounding box center [116, 616] width 65 height 33
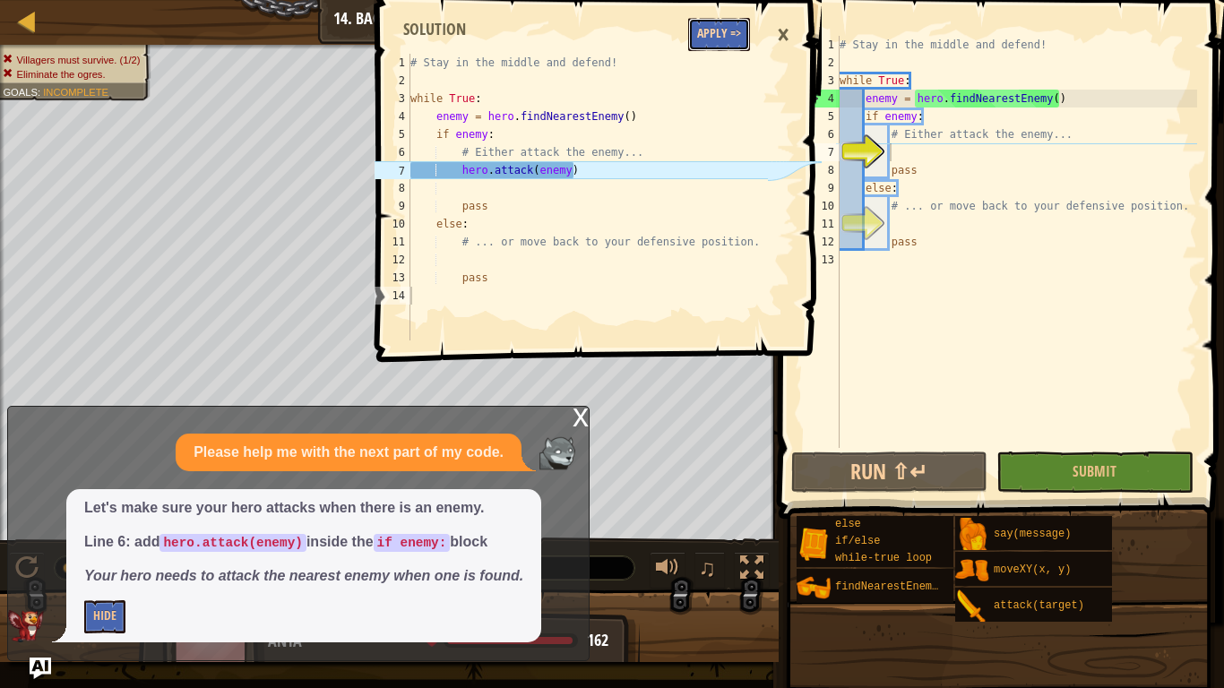
click at [688, 34] on button "Apply =>" at bounding box center [719, 34] width 62 height 33
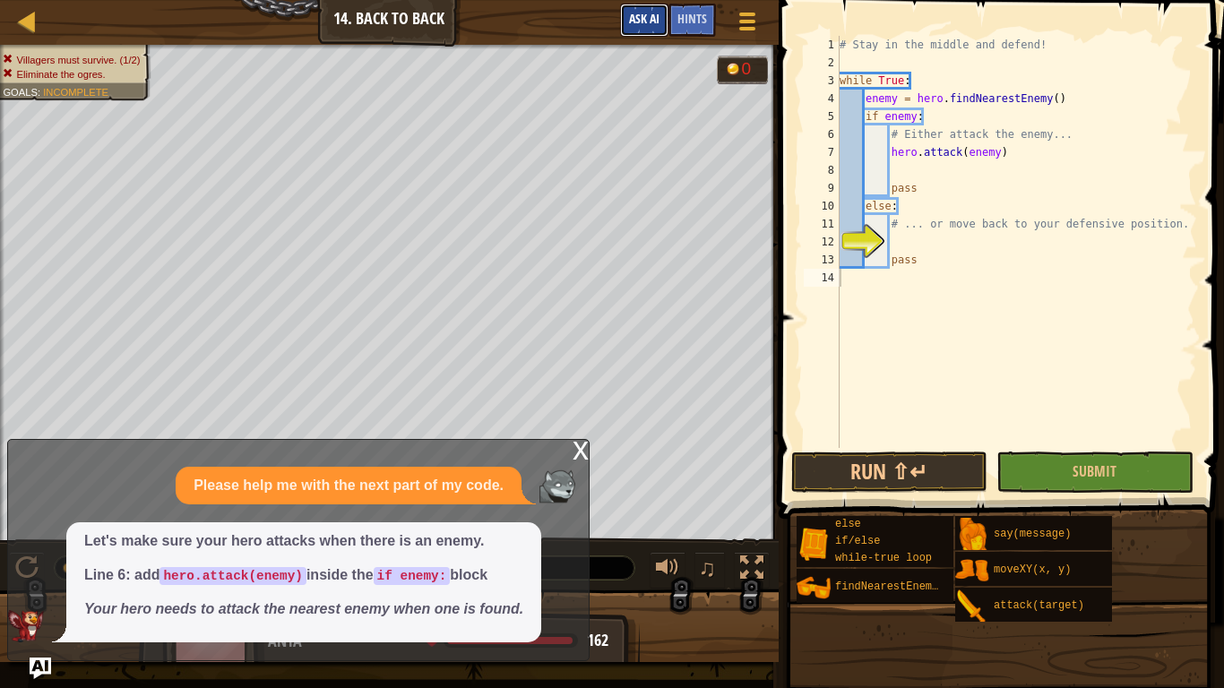
click at [626, 22] on button "Ask AI" at bounding box center [644, 20] width 48 height 33
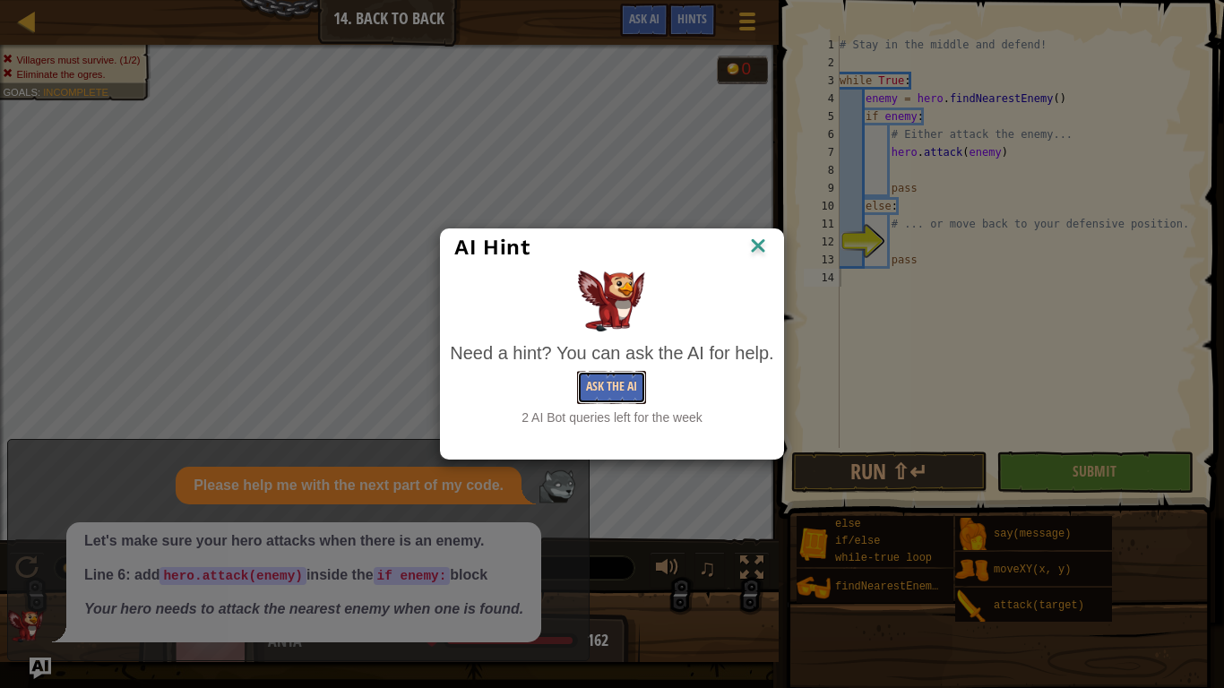
click at [605, 394] on button "Ask the AI" at bounding box center [611, 387] width 69 height 33
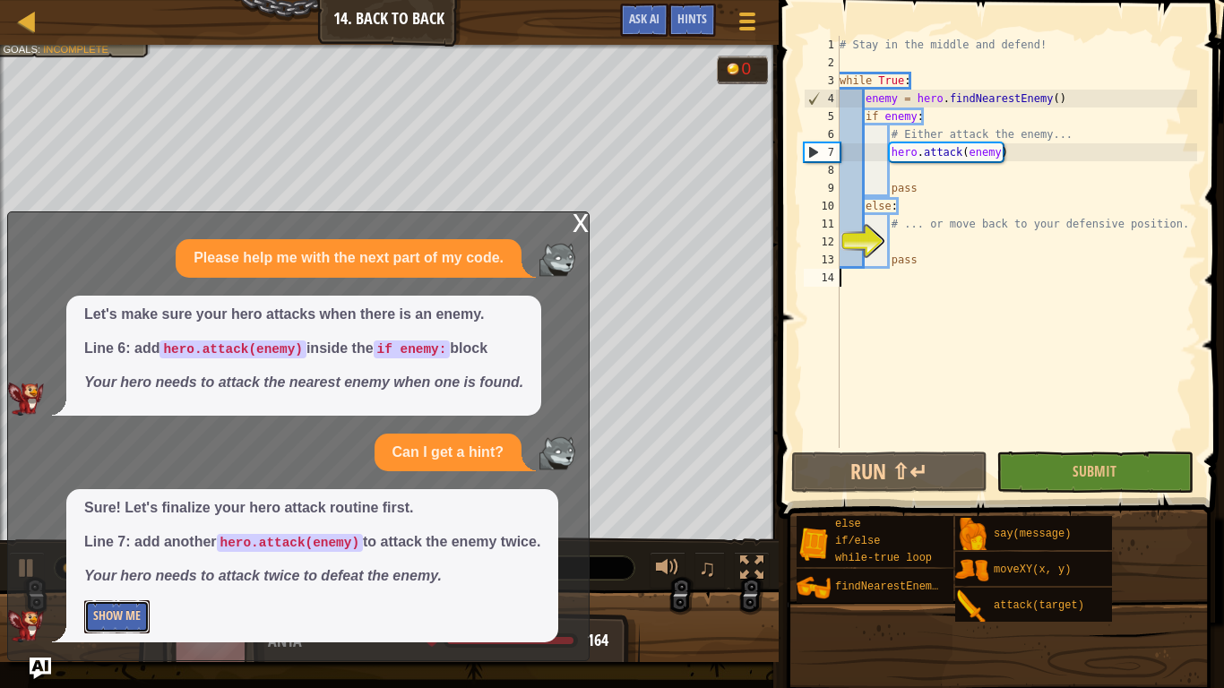
click at [136, 536] on button "Show Me" at bounding box center [116, 616] width 65 height 33
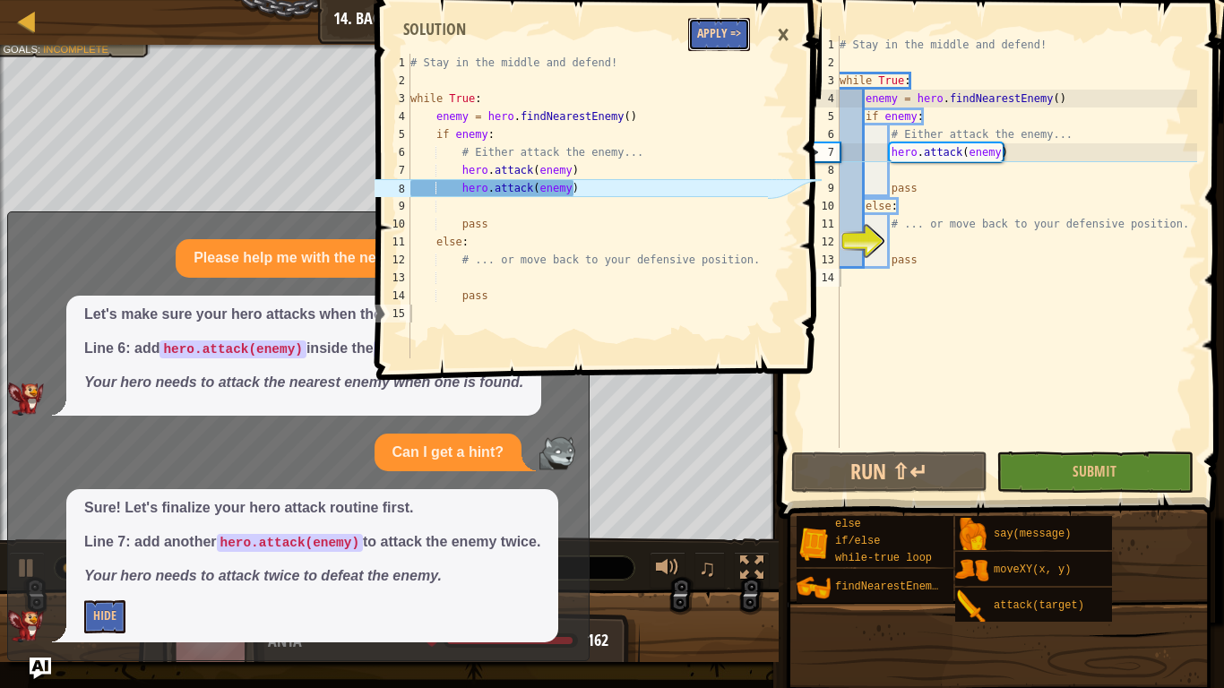
click at [726, 34] on button "Apply =>" at bounding box center [719, 34] width 62 height 33
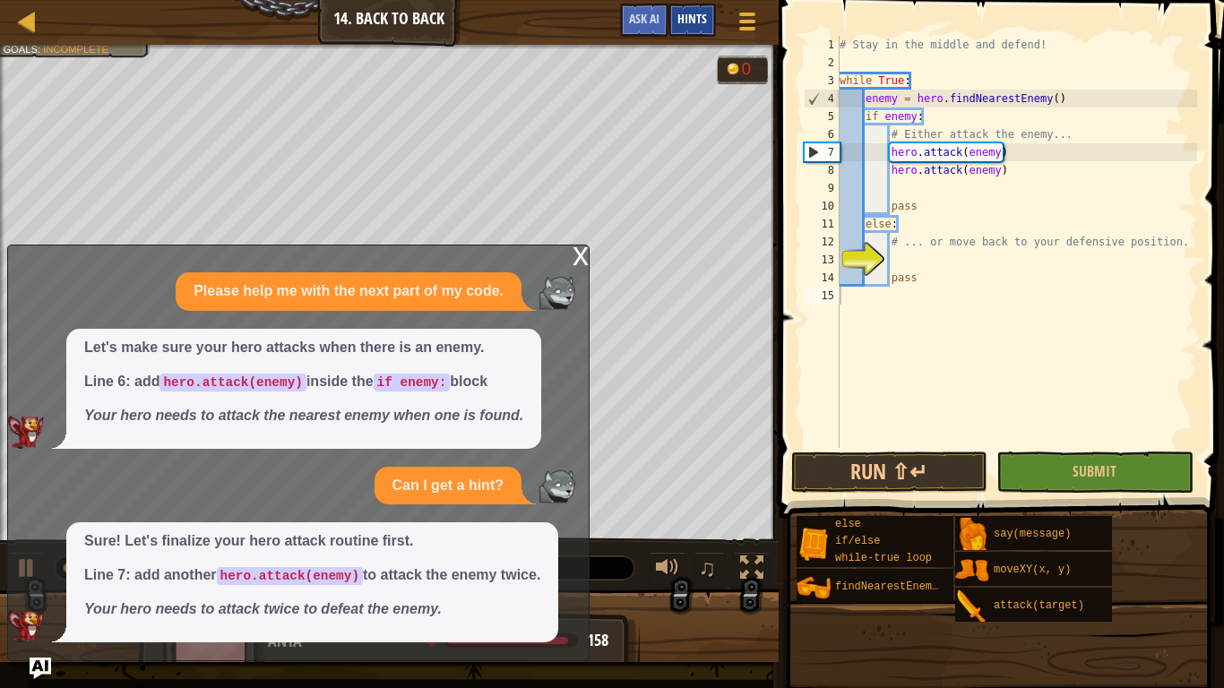
click at [683, 15] on span "Hints" at bounding box center [693, 18] width 30 height 17
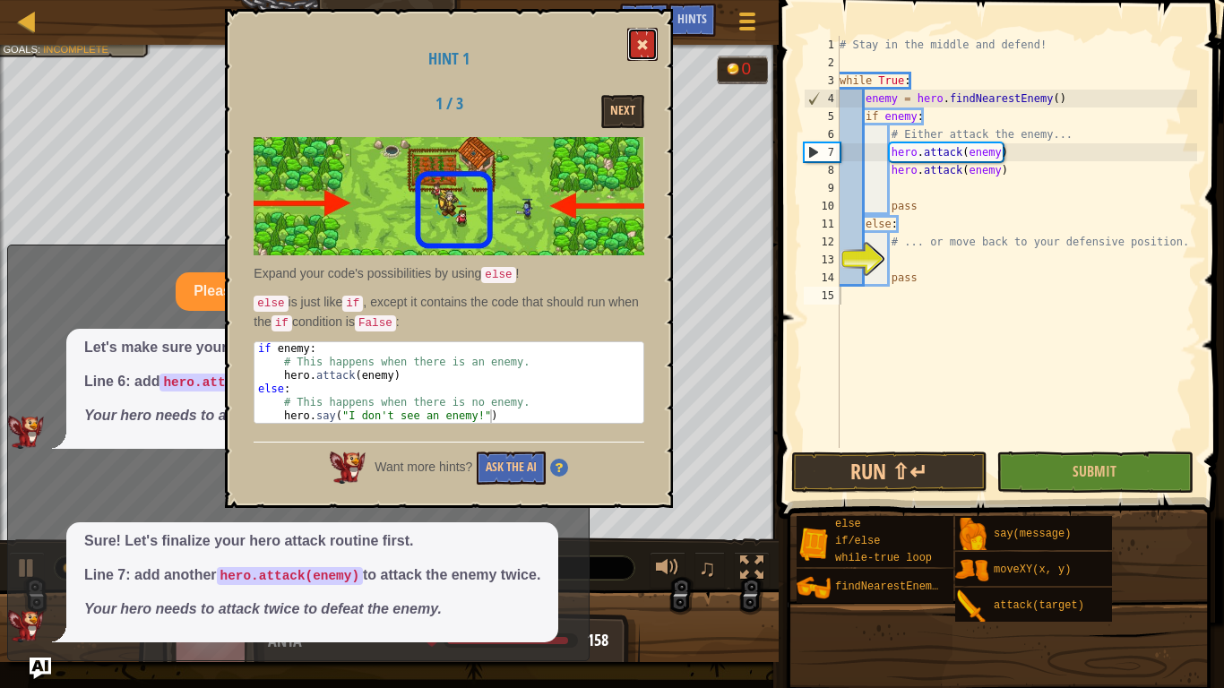
click at [628, 50] on button at bounding box center [642, 44] width 30 height 33
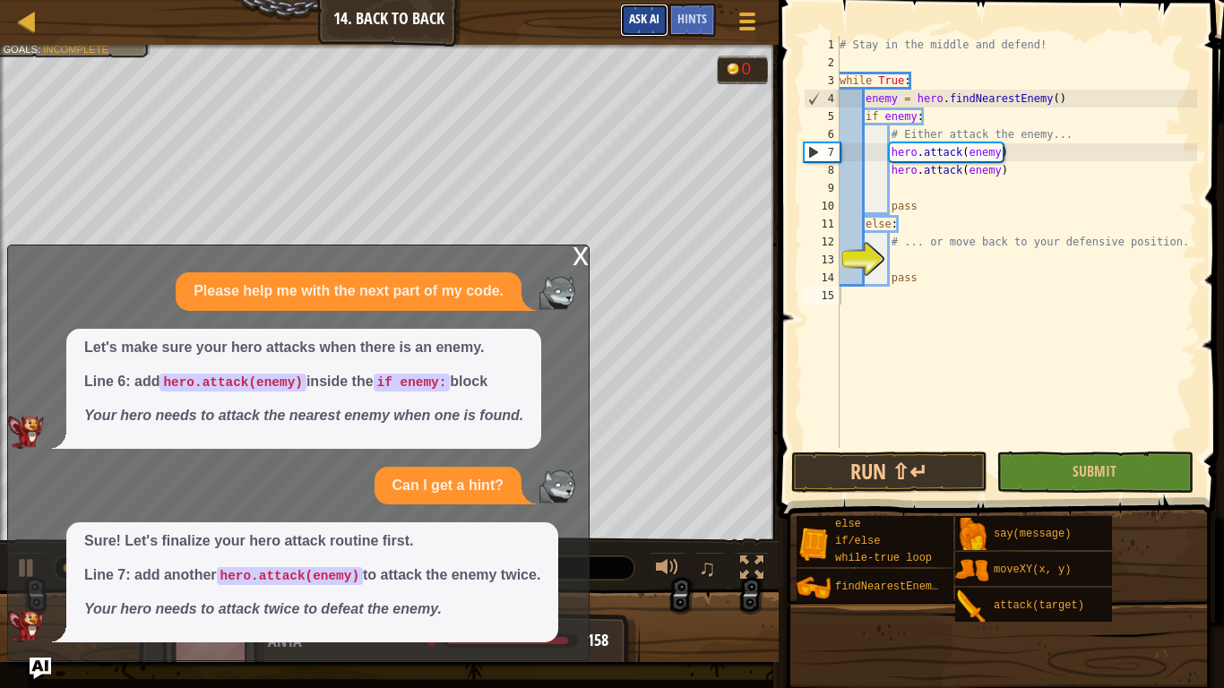
click at [654, 20] on span "Ask AI" at bounding box center [644, 18] width 30 height 17
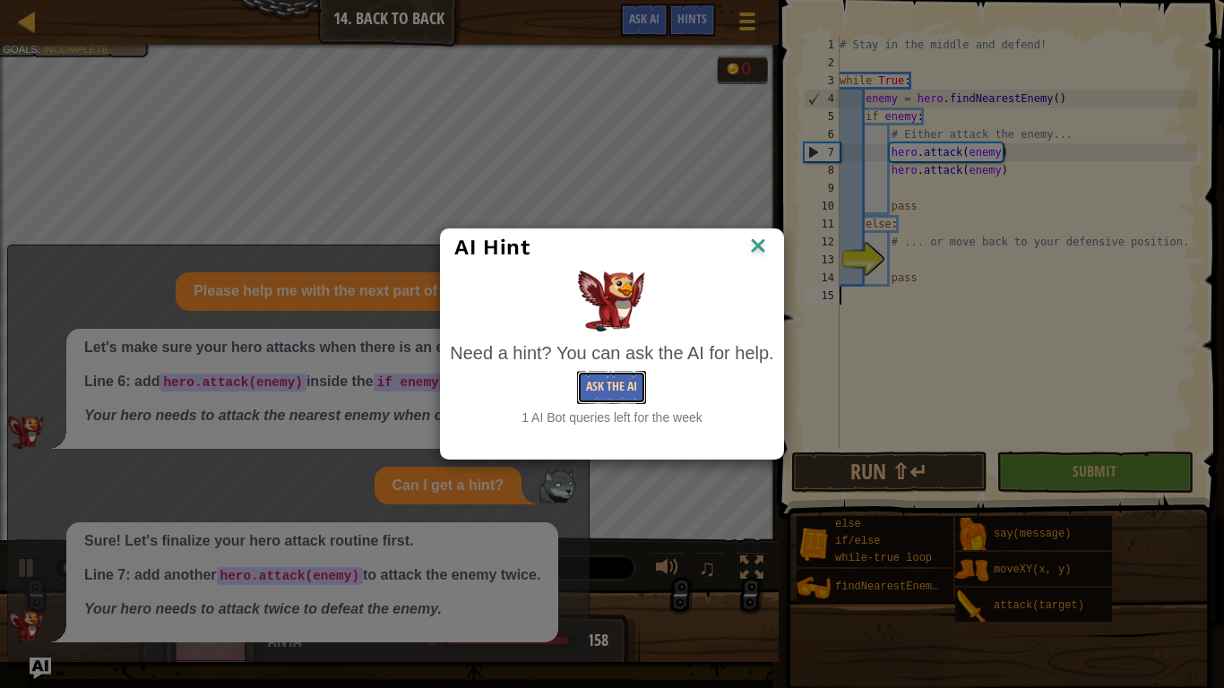
click at [592, 386] on button "Ask the AI" at bounding box center [611, 387] width 69 height 33
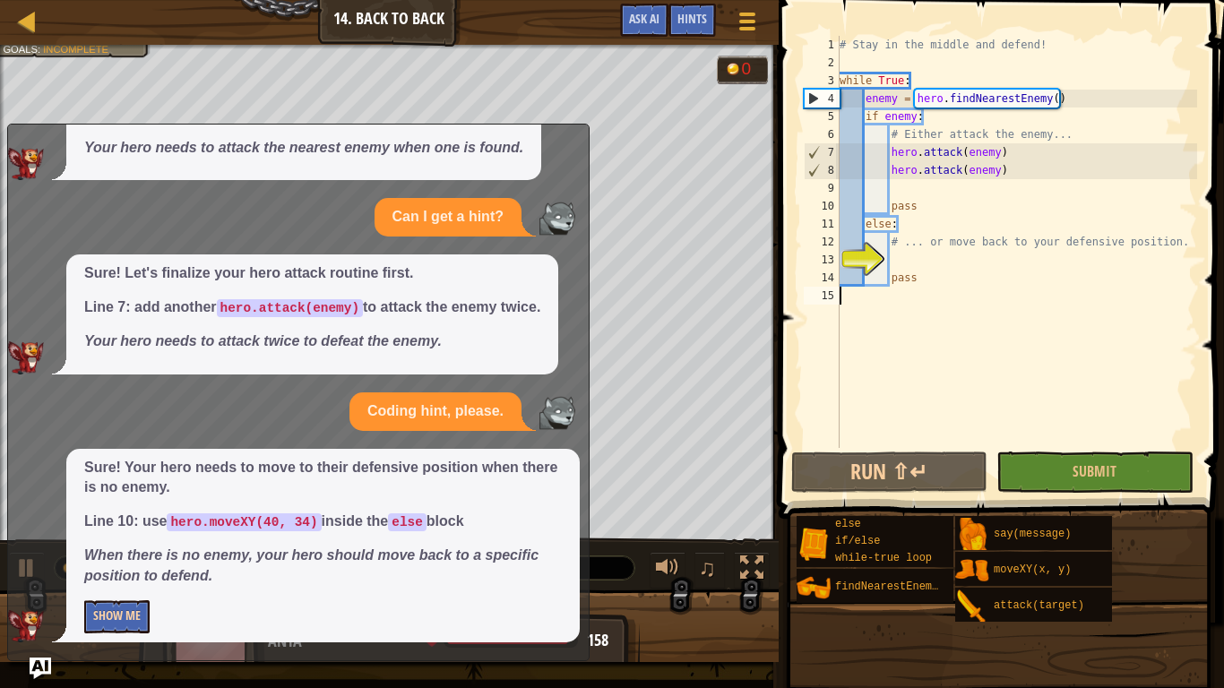
scroll to position [151, 0]
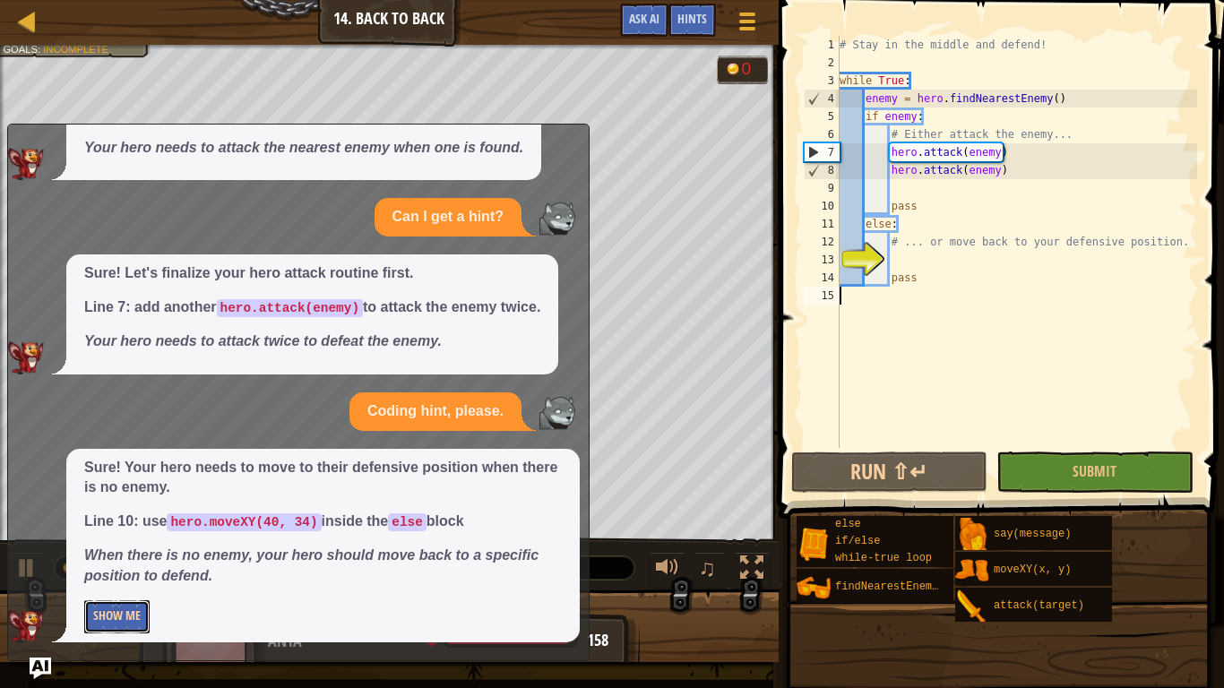
click at [114, 536] on button "Show Me" at bounding box center [116, 616] width 65 height 33
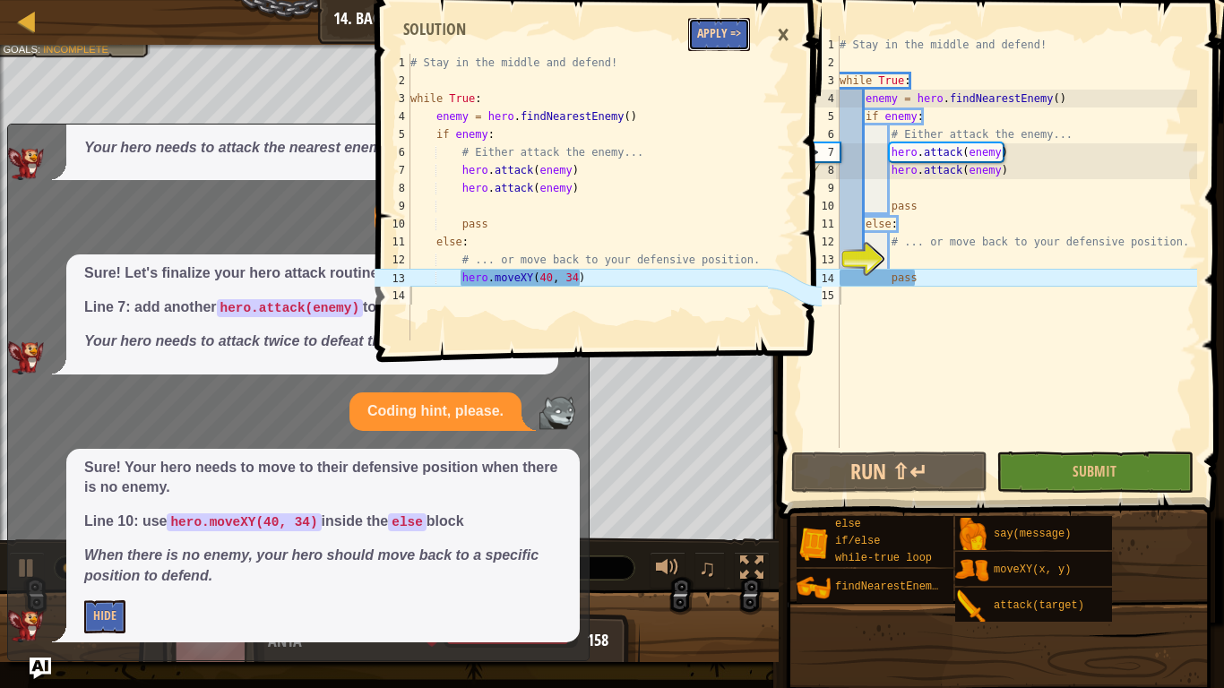
click at [735, 42] on button "Apply =>" at bounding box center [719, 34] width 62 height 33
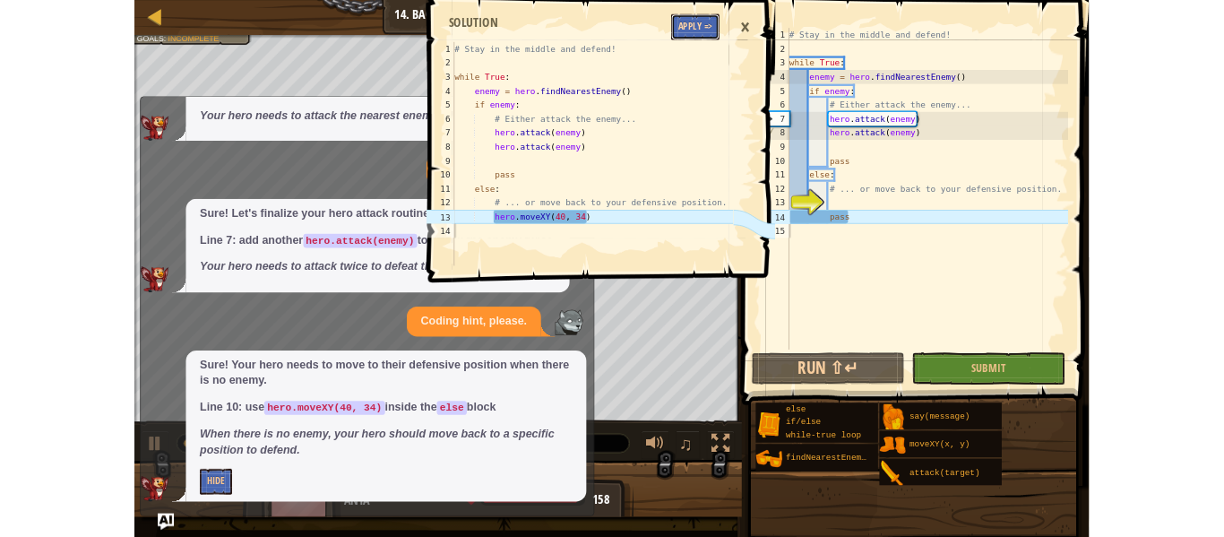
scroll to position [117, 0]
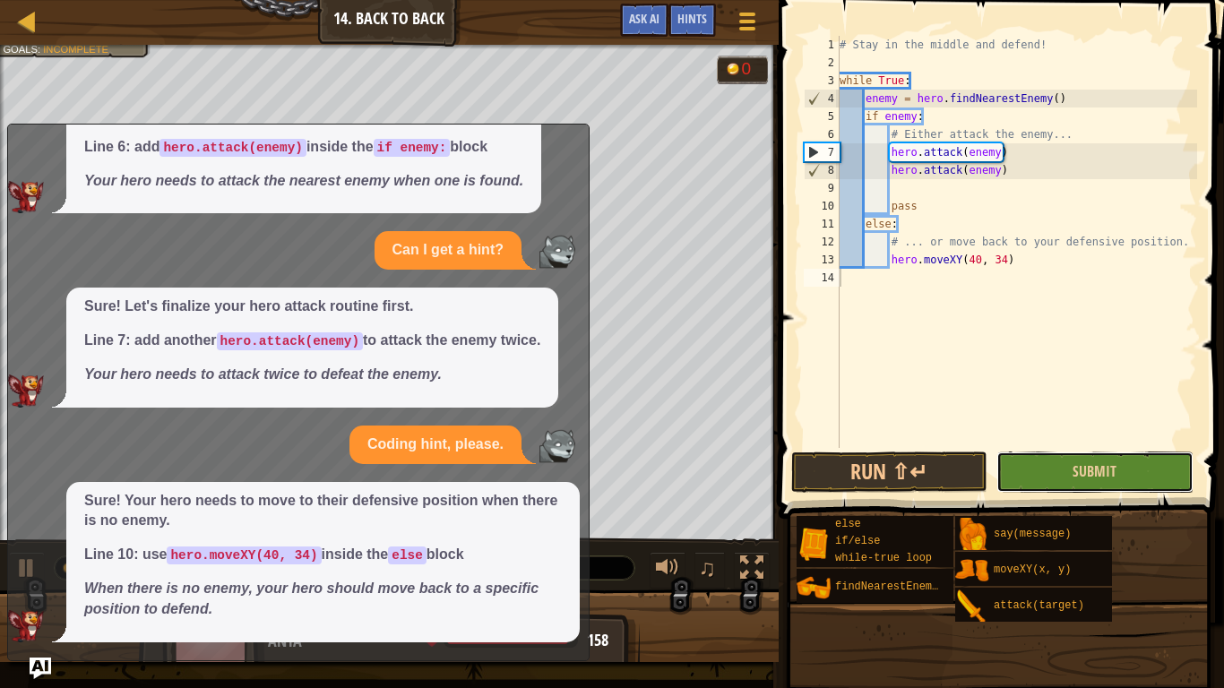
click at [1030, 469] on button "Submit" at bounding box center [1095, 472] width 196 height 41
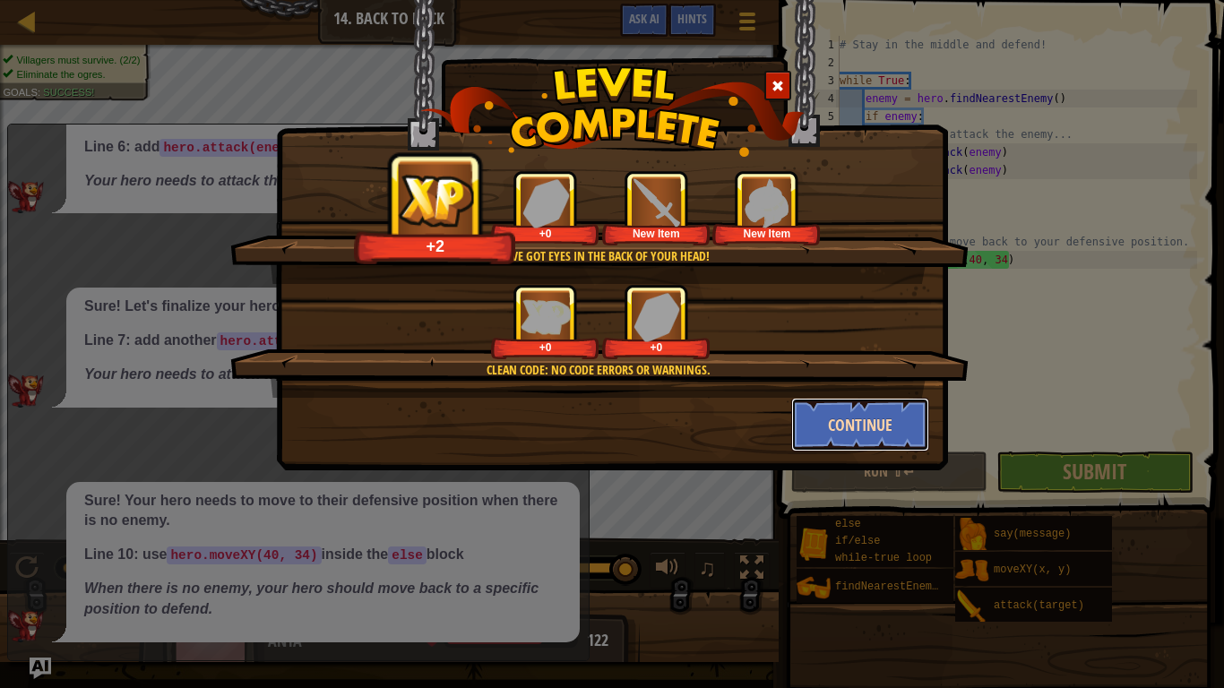
click at [856, 413] on button "Continue" at bounding box center [860, 425] width 139 height 54
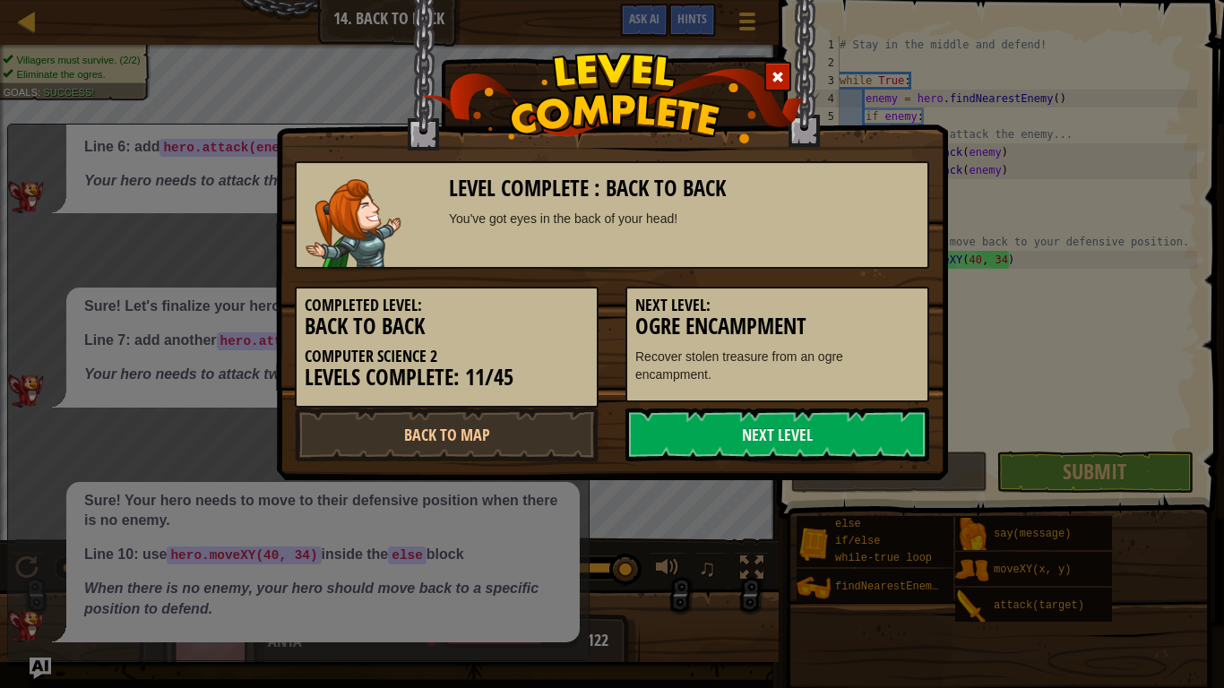
click at [853, 425] on link "Next Level" at bounding box center [778, 435] width 304 height 54
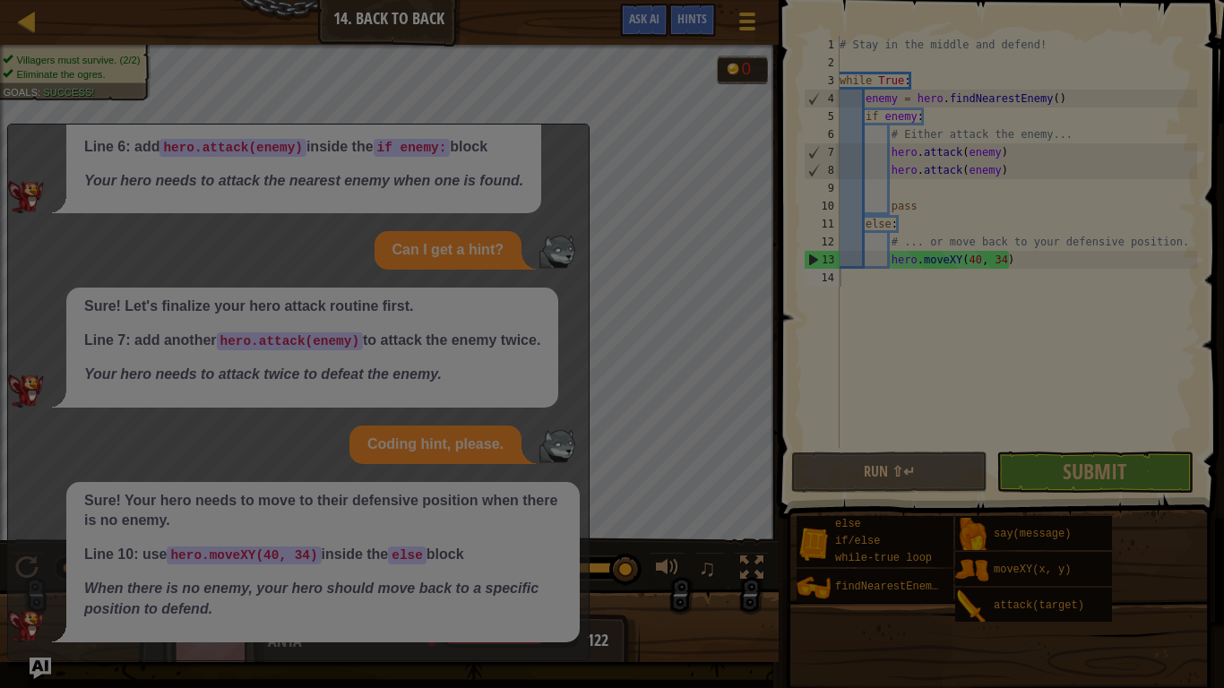
click at [855, 429] on div at bounding box center [612, 344] width 1224 height 688
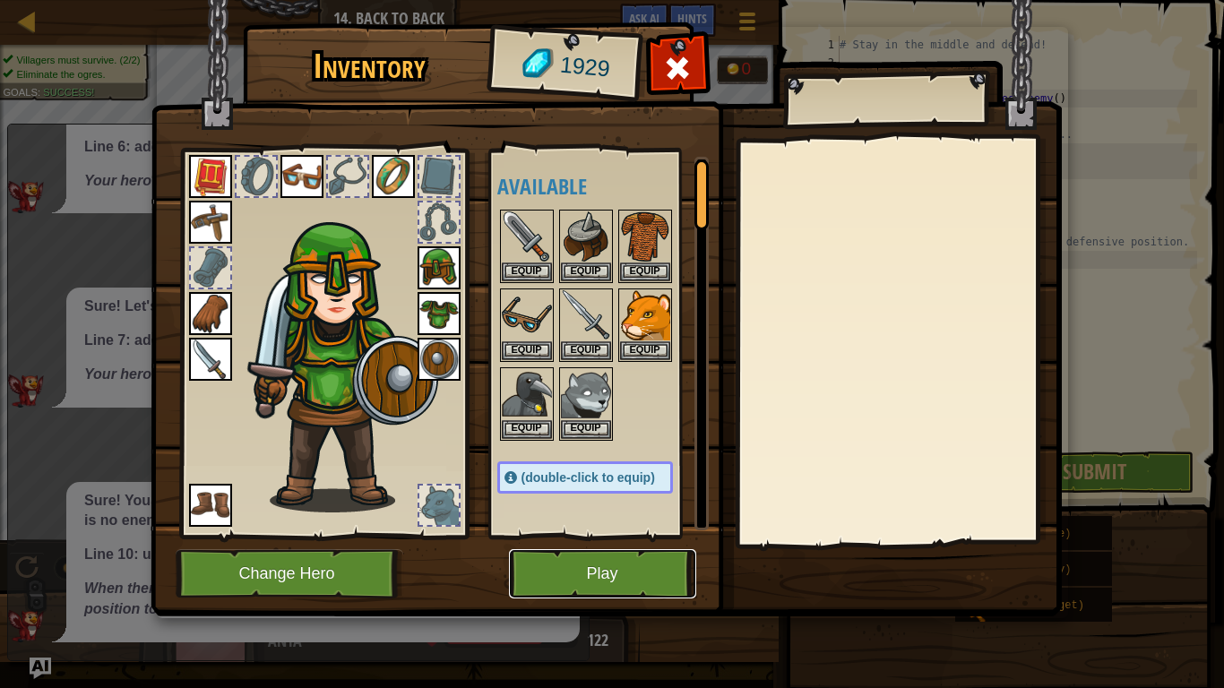
click at [662, 536] on button "Play" at bounding box center [602, 573] width 187 height 49
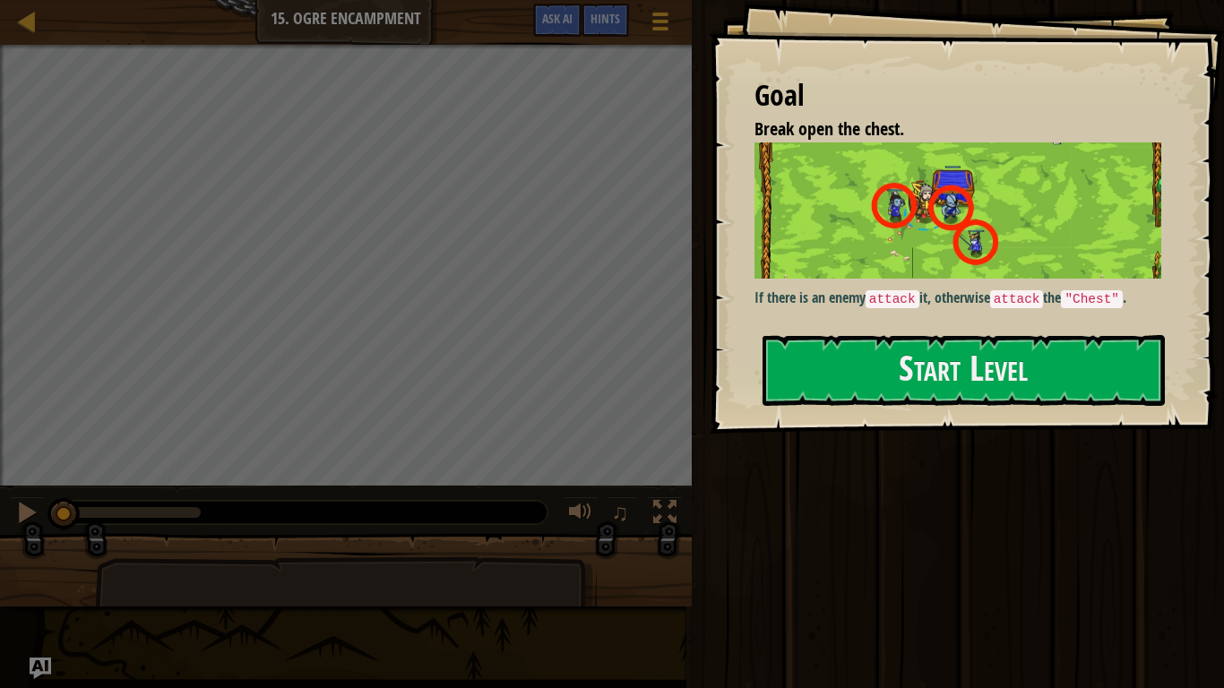
click at [665, 536] on div at bounding box center [346, 578] width 692 height 90
click at [1079, 354] on button "Start Level" at bounding box center [964, 370] width 402 height 71
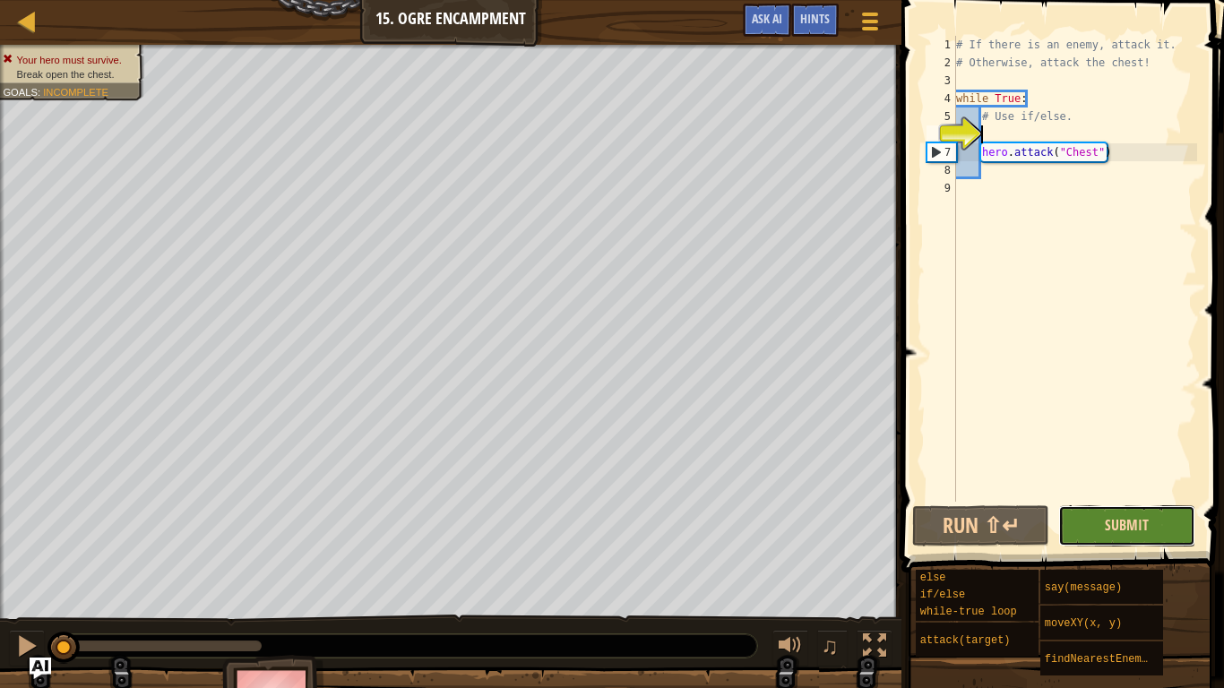
click at [1112, 526] on span "Submit" at bounding box center [1127, 525] width 44 height 20
